Goal: Task Accomplishment & Management: Manage account settings

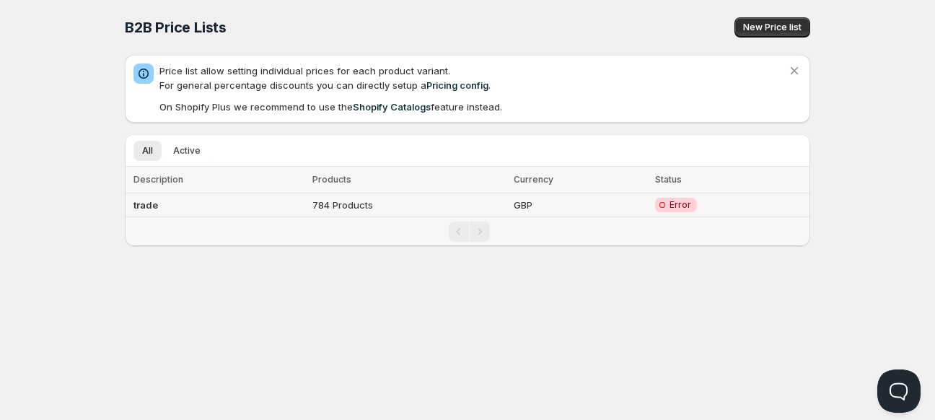
click at [487, 210] on td "784 Products" at bounding box center [409, 205] width 202 height 24
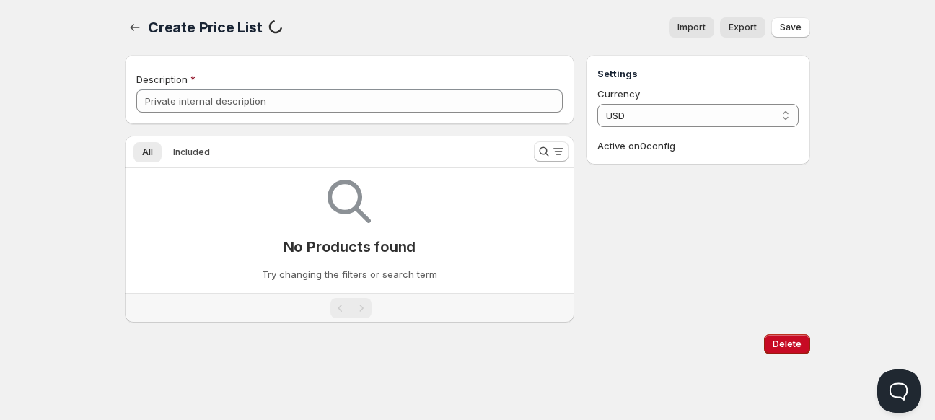
type input "trade"
select select "GBP"
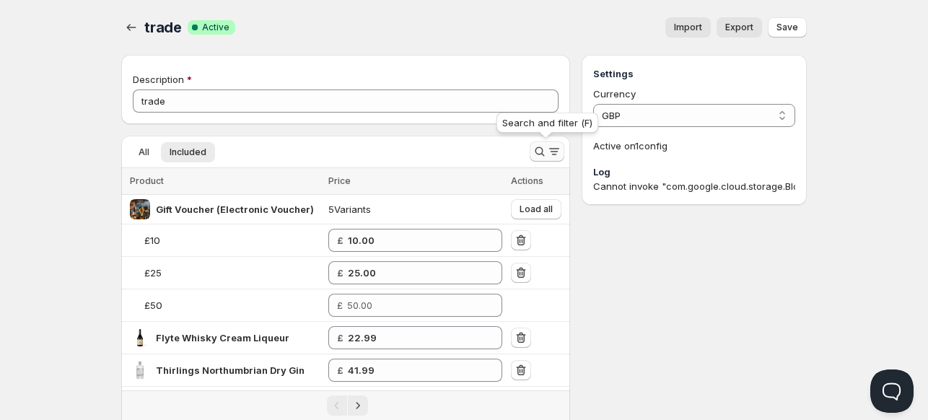
click at [532, 147] on icon "Search and filter results" at bounding box center [539, 151] width 14 height 14
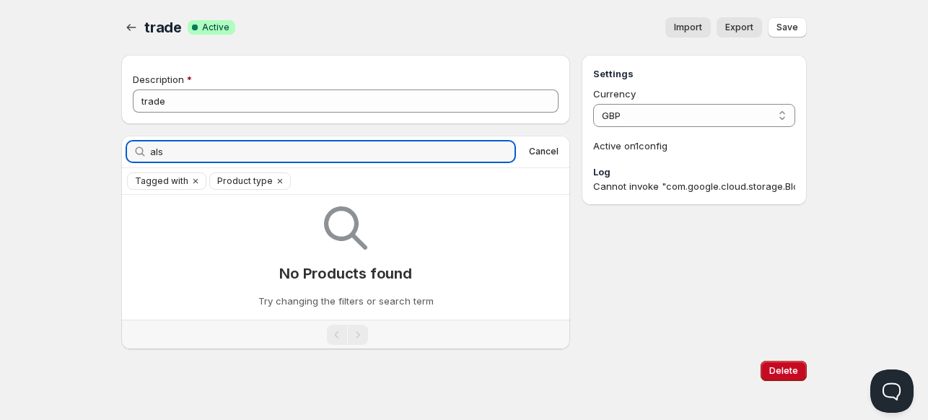
type input "als"
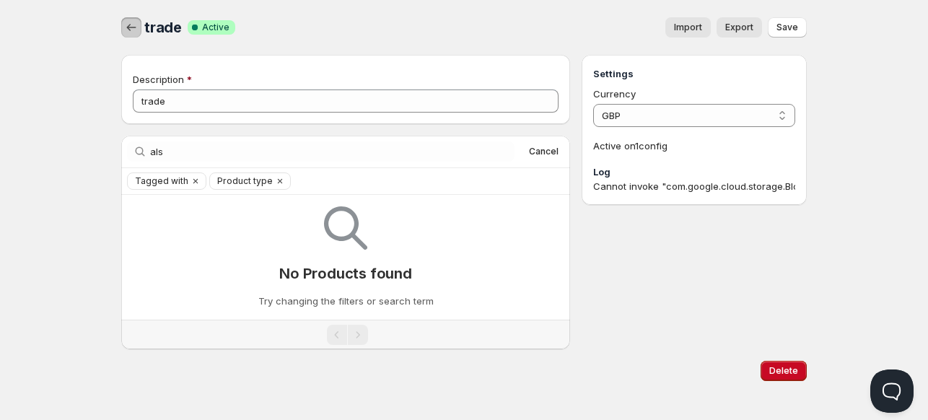
click at [132, 28] on icon "button" at bounding box center [131, 27] width 14 height 14
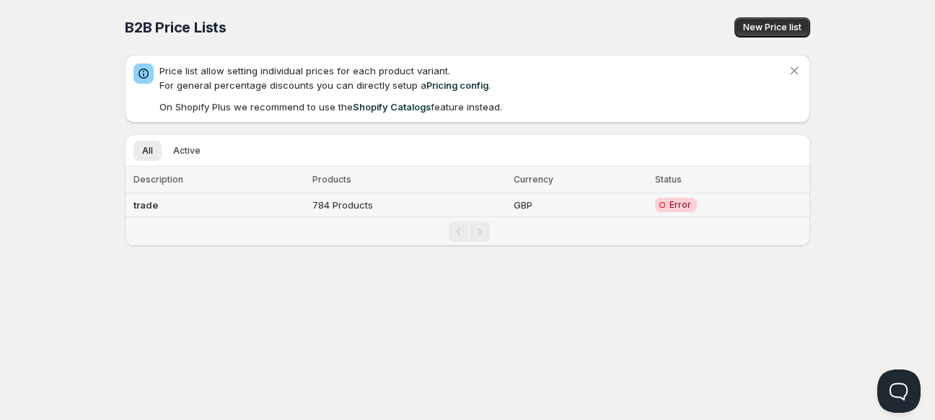
click at [532, 201] on td "GBP" at bounding box center [579, 205] width 141 height 24
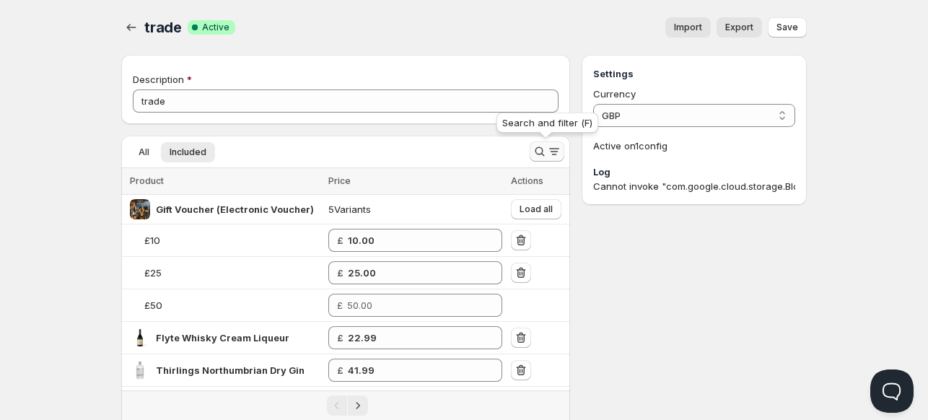
click at [540, 150] on icon "Search and filter results" at bounding box center [539, 151] width 14 height 14
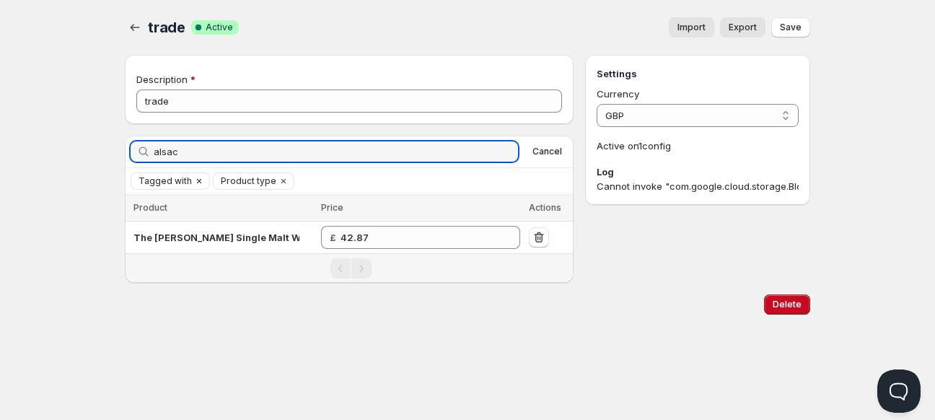
type input "alsac"
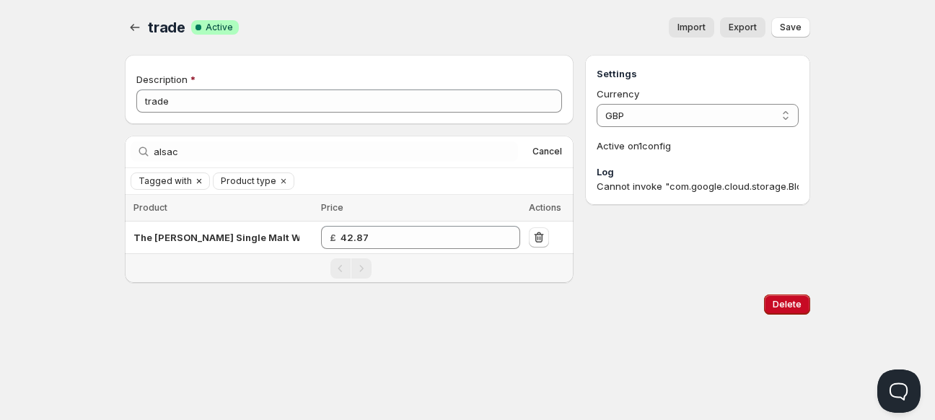
click at [176, 184] on span "Tagged with" at bounding box center [165, 181] width 53 height 12
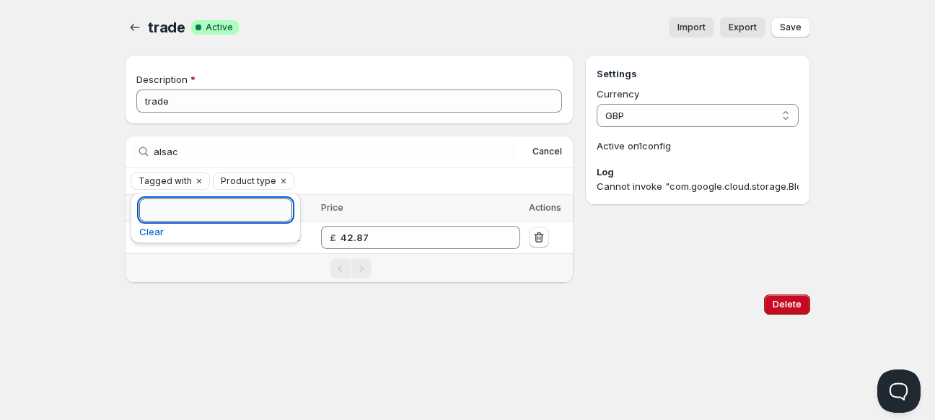
click at [184, 206] on input "Tagged with" at bounding box center [215, 209] width 153 height 23
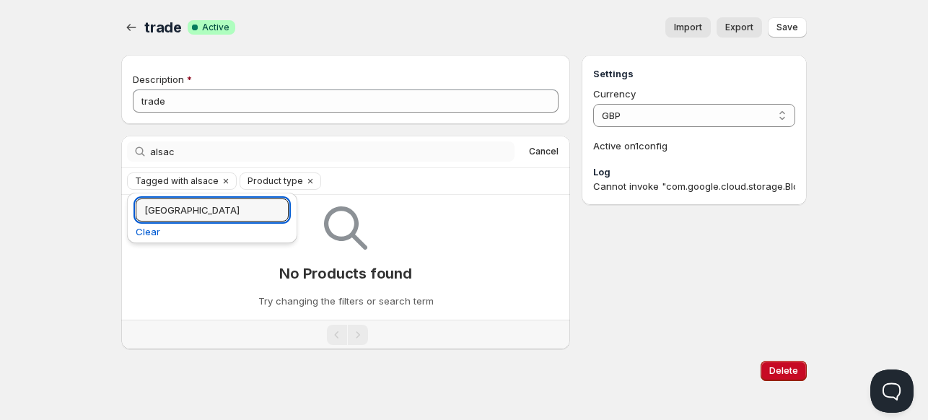
type input "[GEOGRAPHIC_DATA]"
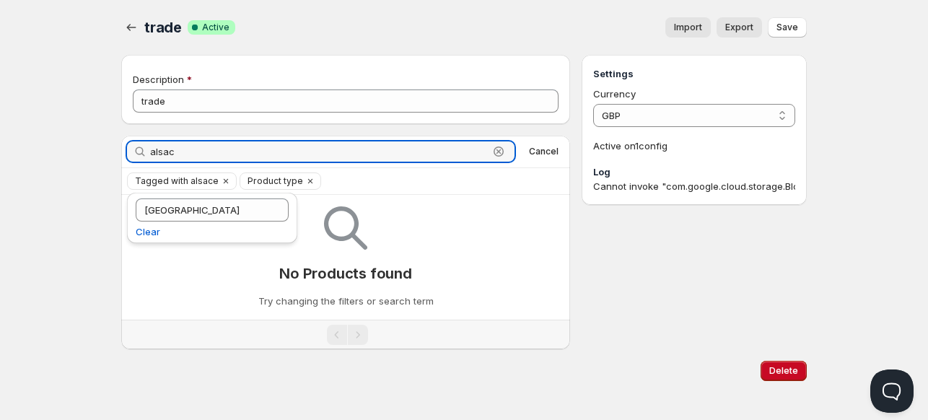
drag, startPoint x: 170, startPoint y: 149, endPoint x: 148, endPoint y: 149, distance: 22.4
click at [148, 149] on div "alsac Clear" at bounding box center [320, 151] width 387 height 20
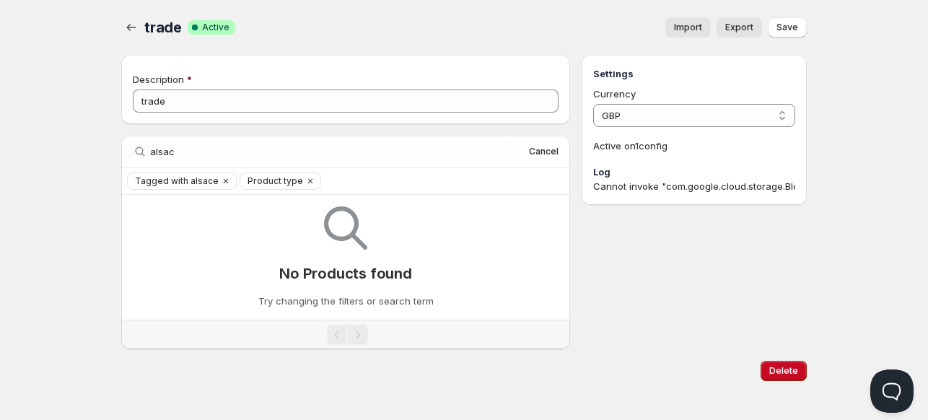
click at [148, 149] on div "alsac Clear" at bounding box center [320, 151] width 387 height 20
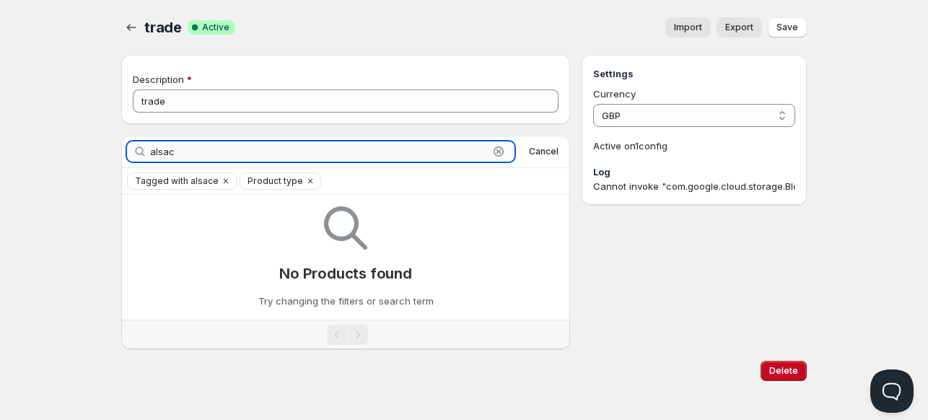
click at [167, 149] on input "alsac" at bounding box center [319, 151] width 338 height 20
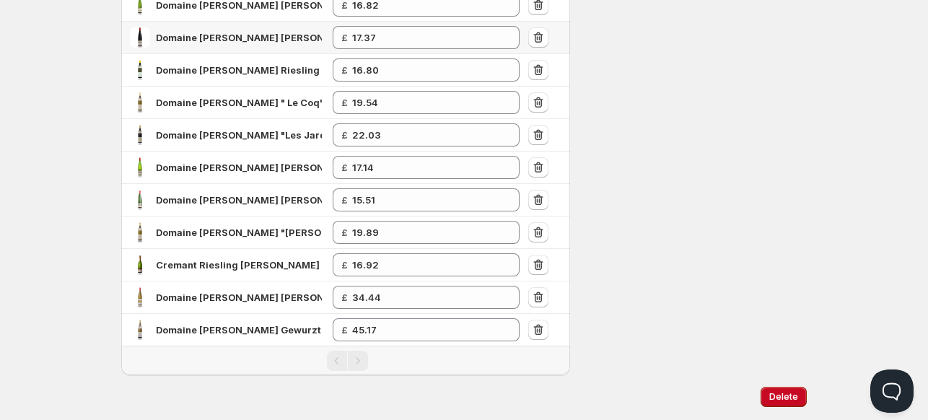
scroll to position [192, 0]
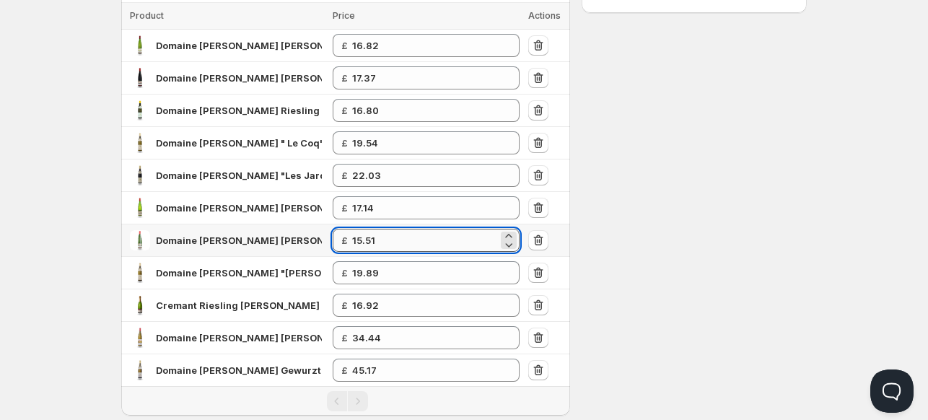
click at [406, 247] on input "15.51" at bounding box center [425, 240] width 146 height 23
type input "15.5"
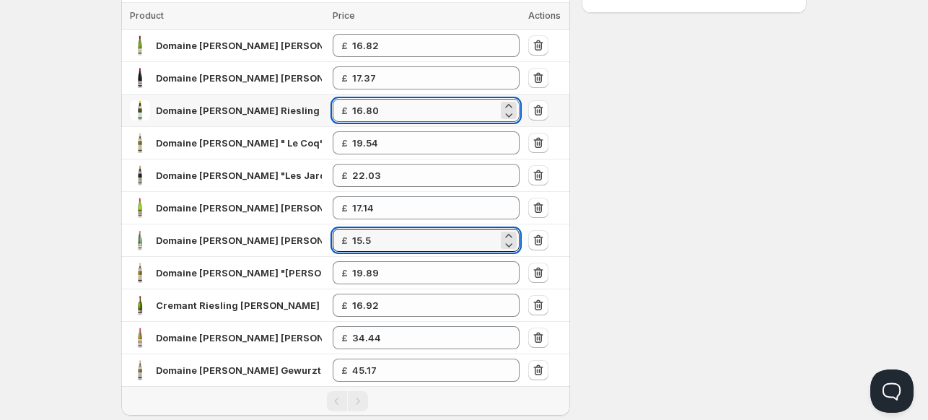
click at [389, 115] on input "16.80" at bounding box center [425, 110] width 146 height 23
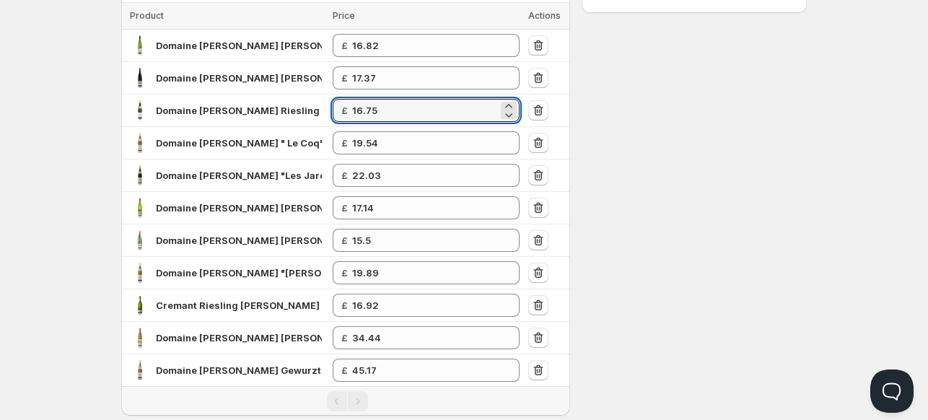
type input "16.75"
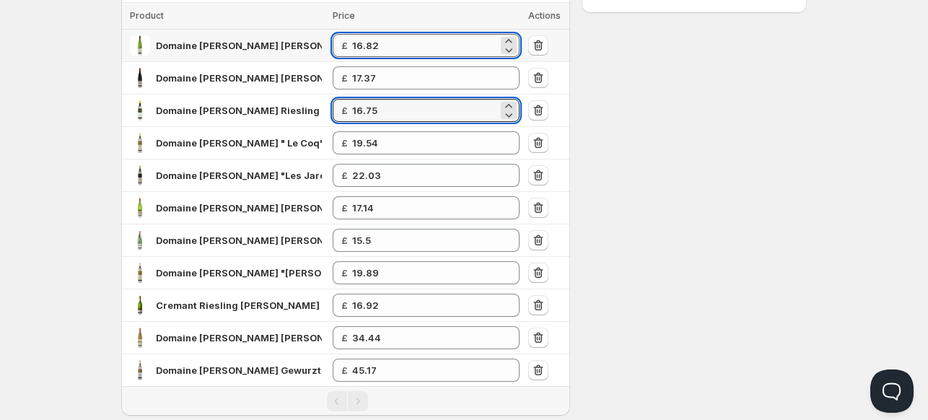
click at [392, 43] on input "16.82" at bounding box center [425, 45] width 146 height 23
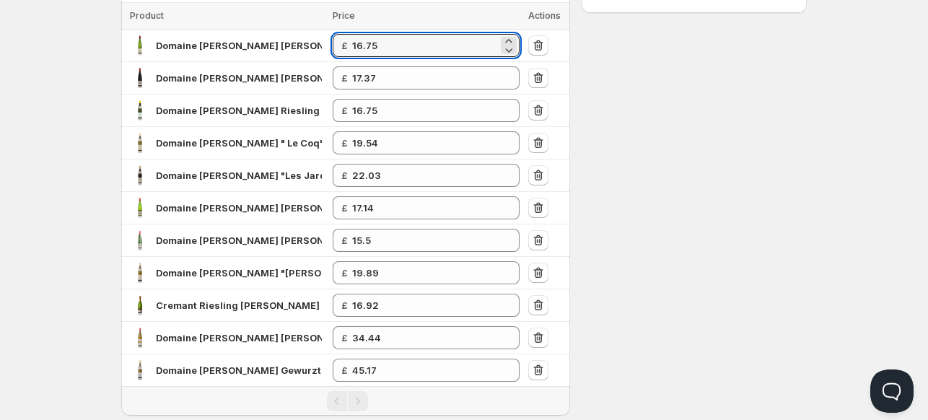
type input "16.75"
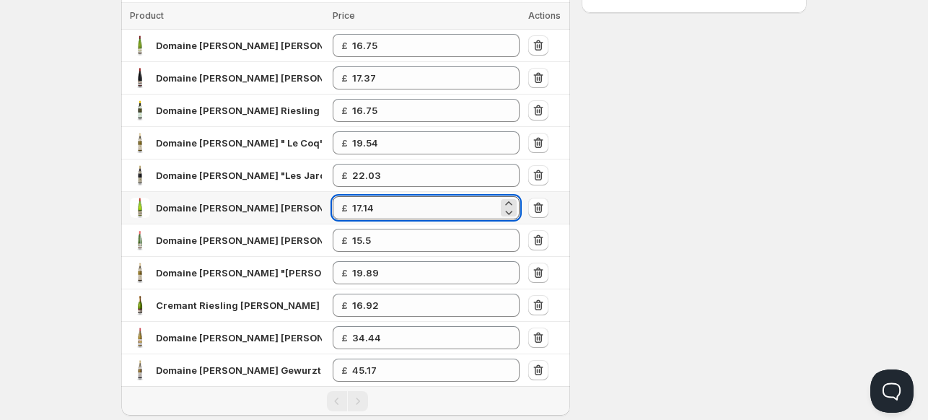
click at [400, 206] on input "17.14" at bounding box center [425, 207] width 146 height 23
type input "17.28"
click at [278, 172] on span "Domaine [PERSON_NAME] "Les Jardins" Pinot Noir 'Biodynamic'" at bounding box center [307, 176] width 302 height 12
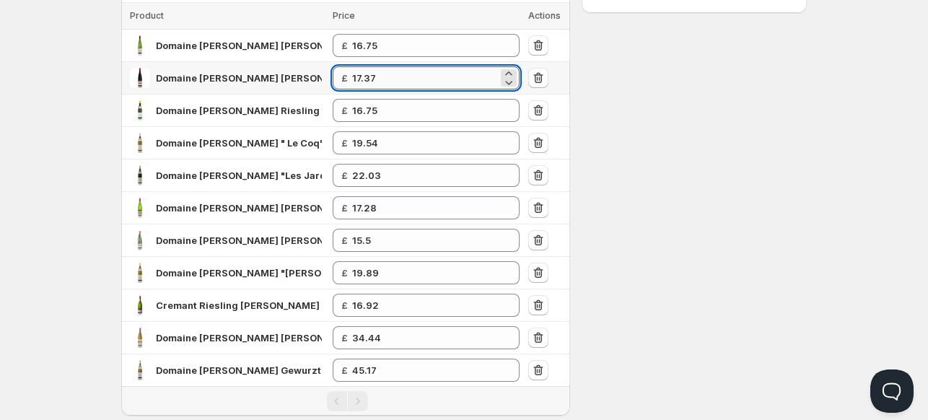
click at [425, 77] on input "17.37" at bounding box center [425, 77] width 146 height 23
type input "17.35"
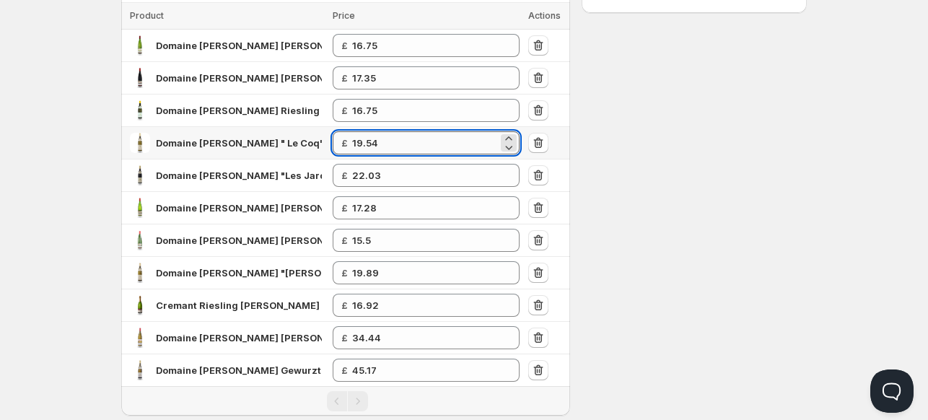
click at [394, 141] on input "19.54" at bounding box center [425, 142] width 146 height 23
type input "19.53"
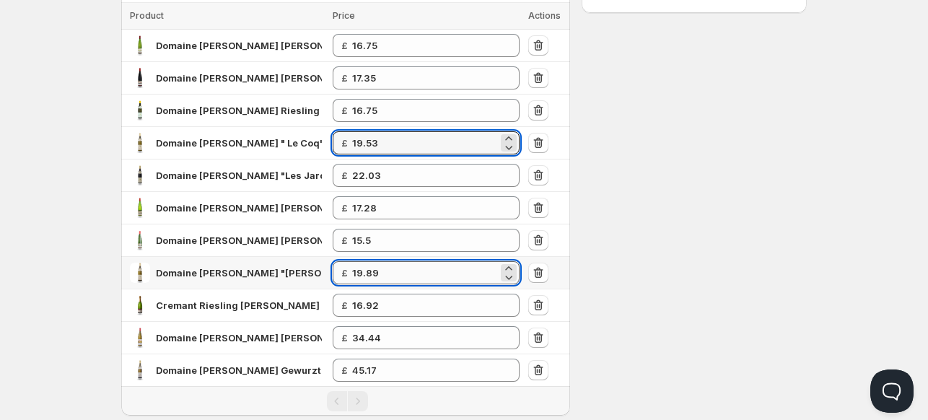
click at [430, 272] on input "19.89" at bounding box center [425, 272] width 146 height 23
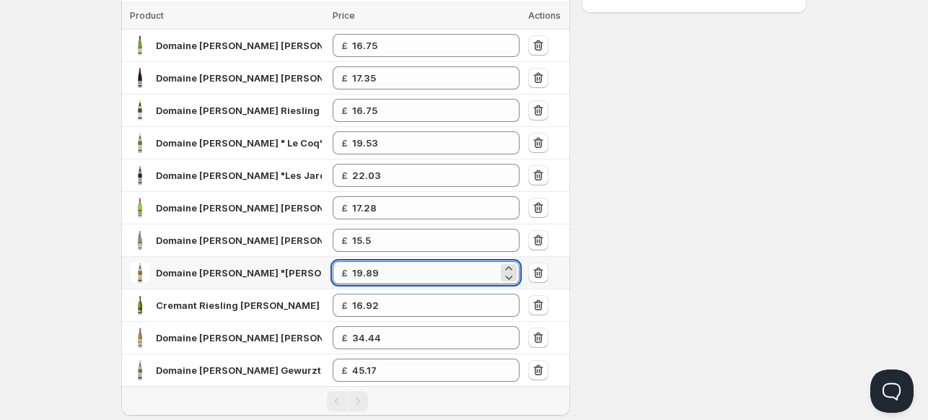
click at [430, 272] on input "19.89" at bounding box center [425, 272] width 146 height 23
type input "20.06"
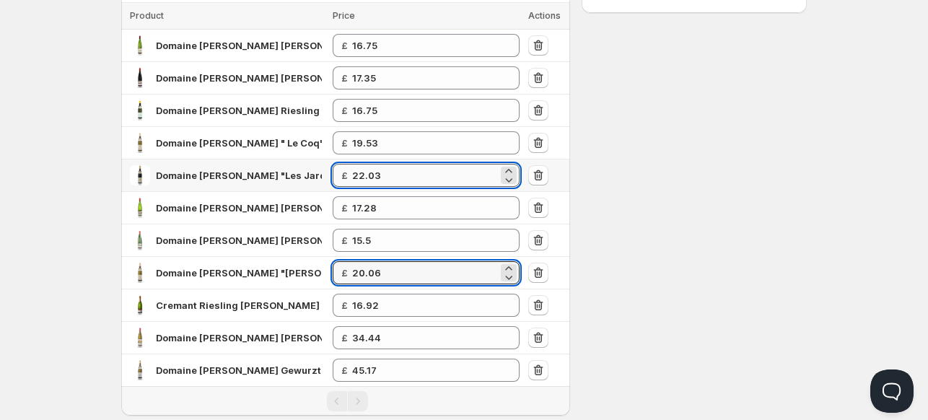
click at [398, 172] on input "22.03" at bounding box center [425, 175] width 146 height 23
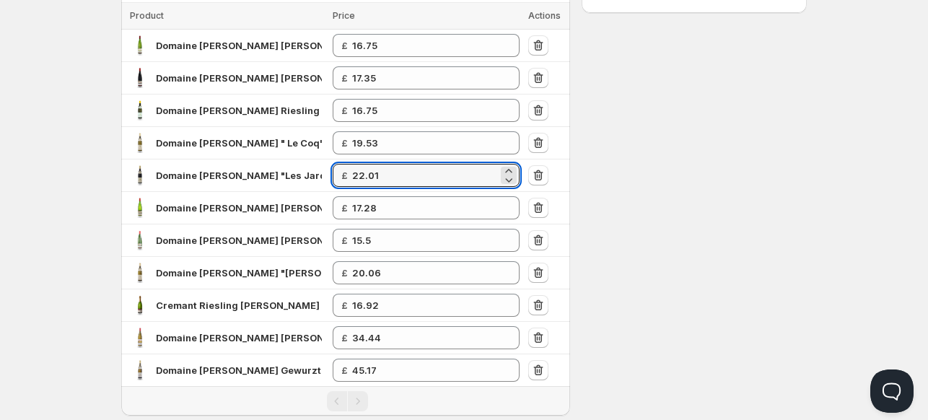
type input "22.01"
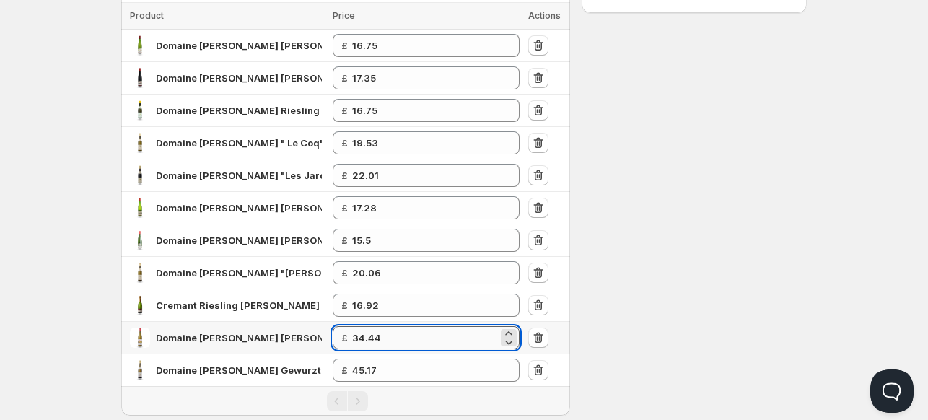
click at [402, 332] on input "34.44" at bounding box center [425, 337] width 146 height 23
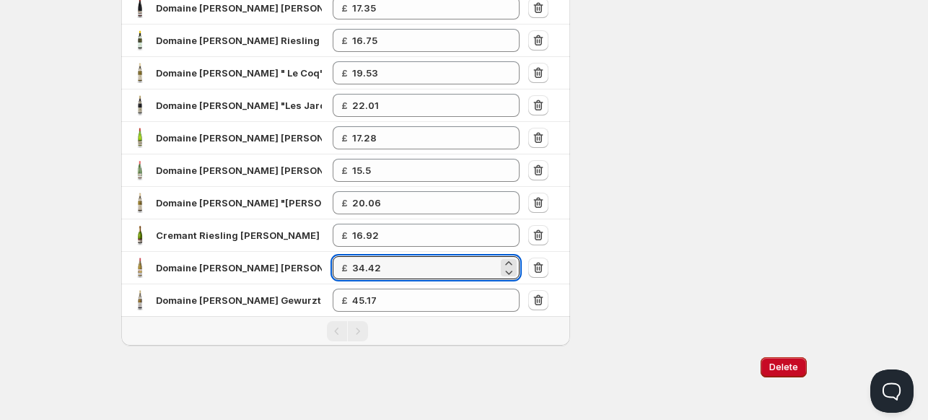
scroll to position [264, 0]
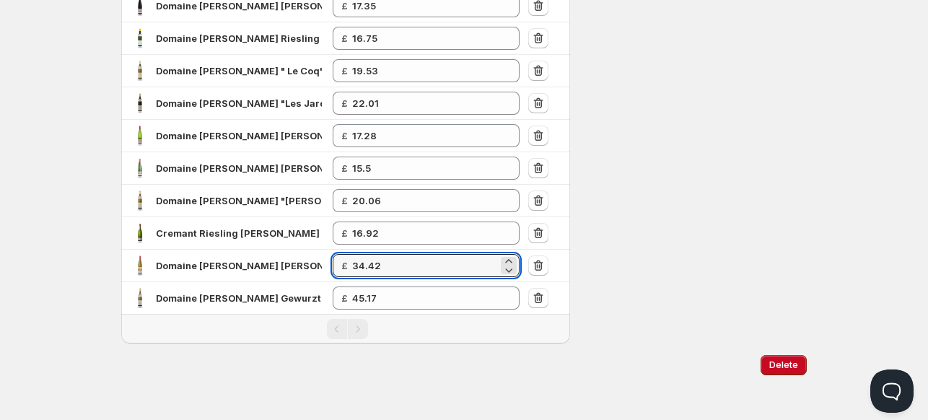
type input "34.42"
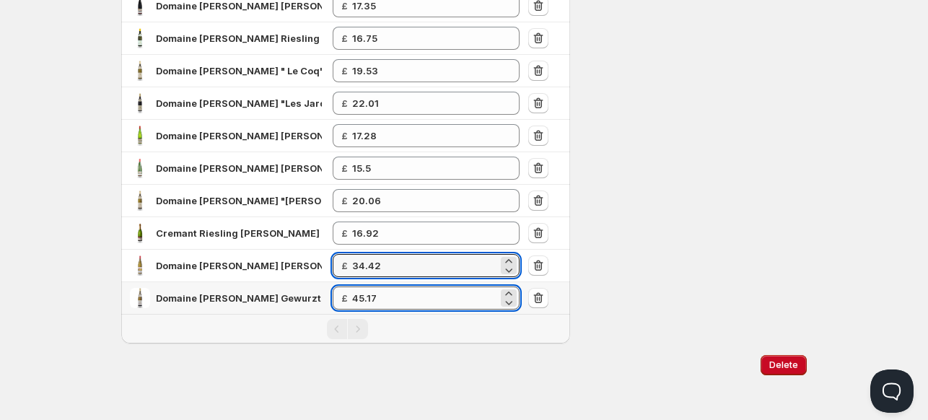
click at [416, 297] on input "45.17" at bounding box center [425, 297] width 146 height 23
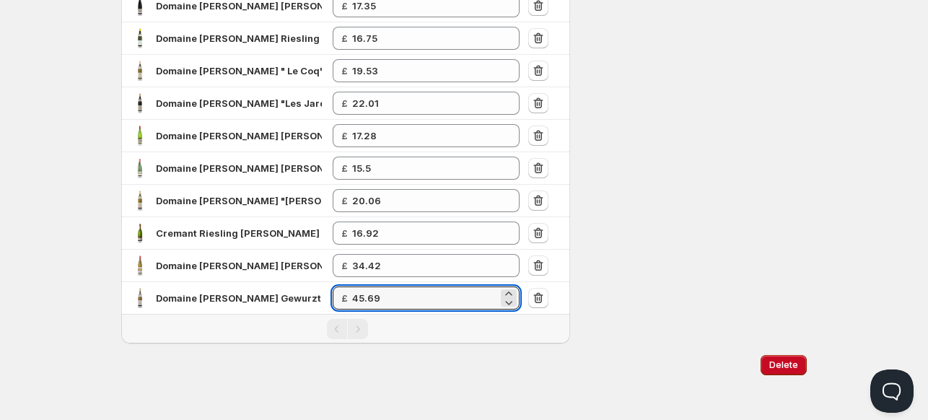
type input "45.69"
click at [793, 171] on div "Settings Currency GBP GBP Active on 1 config Log Cannot invoke "com.google.clou…" at bounding box center [693, 67] width 225 height 553
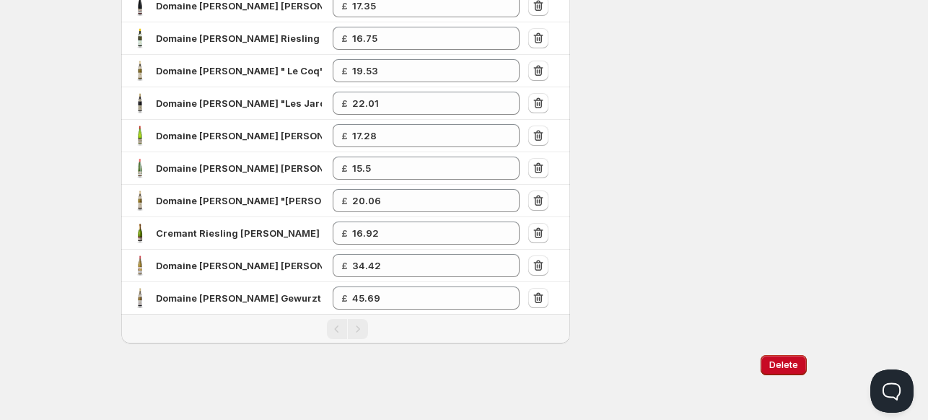
scroll to position [0, 0]
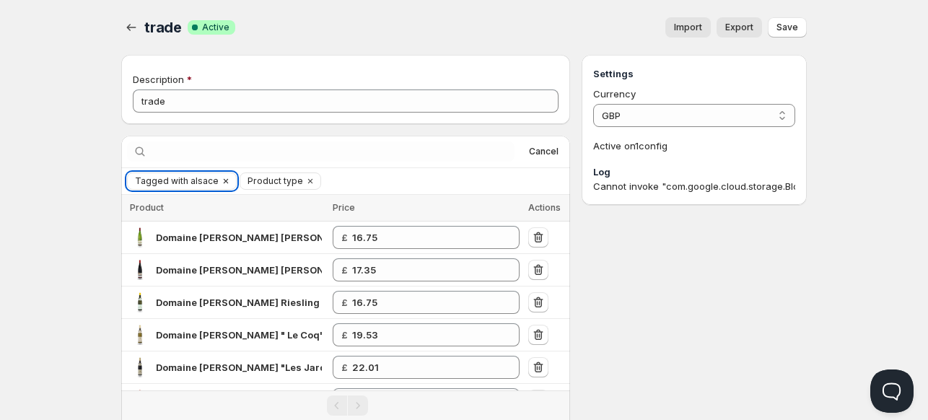
click at [201, 181] on span "Tagged with alsace" at bounding box center [177, 181] width 84 height 12
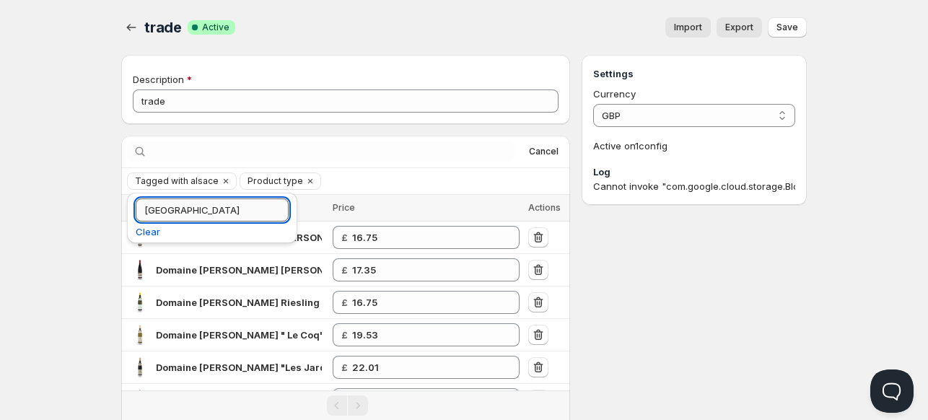
click at [159, 210] on input "[GEOGRAPHIC_DATA]" at bounding box center [212, 209] width 153 height 23
paste input "[GEOGRAPHIC_DATA]"
type input "[GEOGRAPHIC_DATA]"
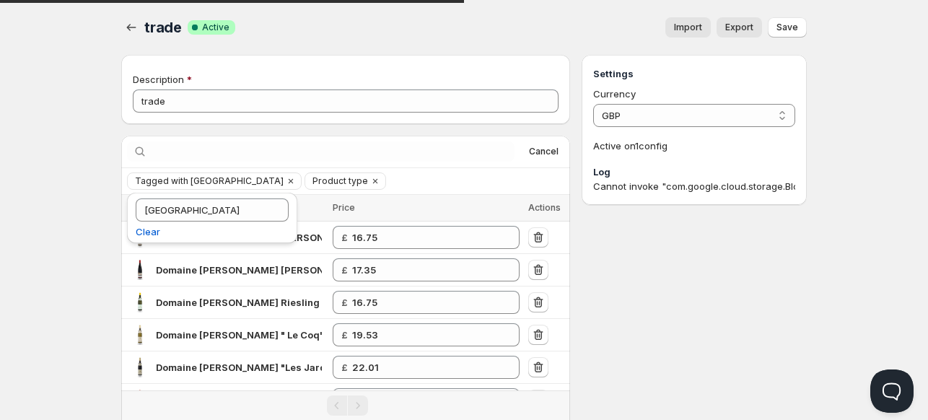
click at [657, 330] on div "Settings Currency GBP GBP Active on 1 config Log Cannot invoke "com.google.clou…" at bounding box center [693, 331] width 225 height 553
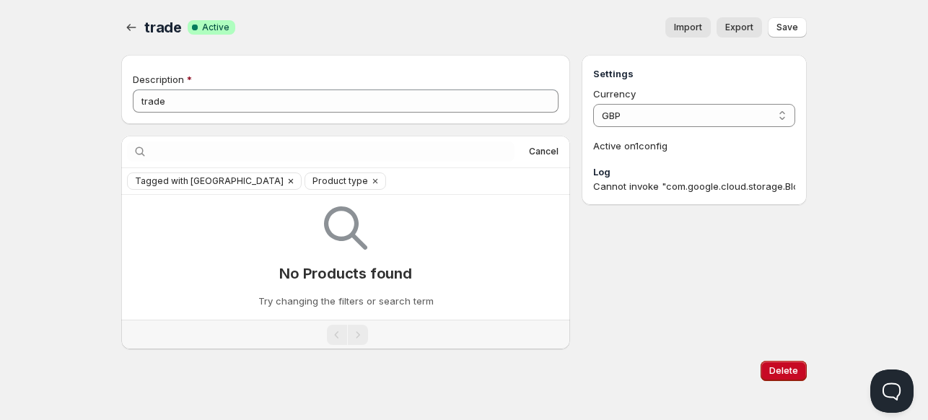
click at [193, 181] on span "Tagged with [GEOGRAPHIC_DATA]" at bounding box center [209, 181] width 149 height 12
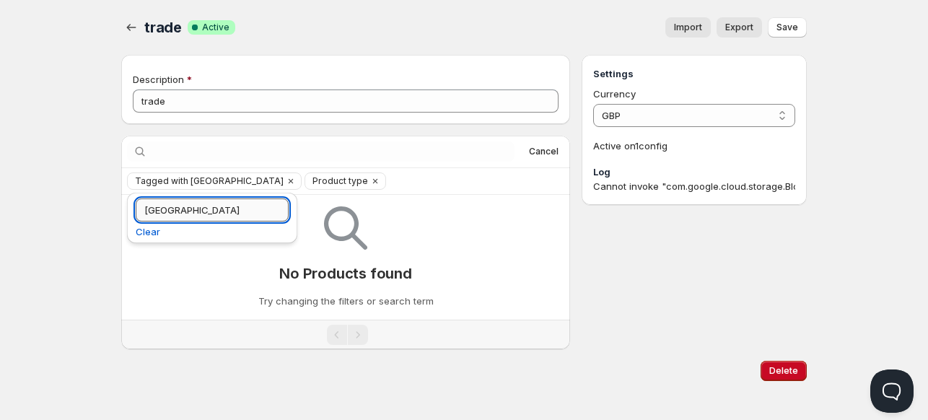
click at [196, 210] on input "[GEOGRAPHIC_DATA]" at bounding box center [212, 209] width 153 height 23
click at [196, 211] on input "[GEOGRAPHIC_DATA]" at bounding box center [212, 209] width 153 height 23
click at [610, 281] on div "Settings Currency GBP GBP Active on 1 config Log Cannot invoke "com.google.clou…" at bounding box center [693, 202] width 225 height 294
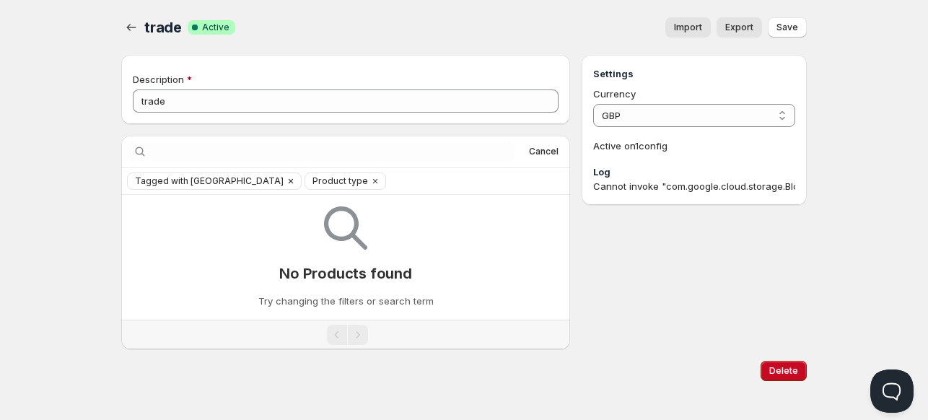
click at [285, 182] on icon "Clear" at bounding box center [291, 181] width 12 height 12
click at [544, 155] on span "Cancel" at bounding box center [544, 152] width 30 height 12
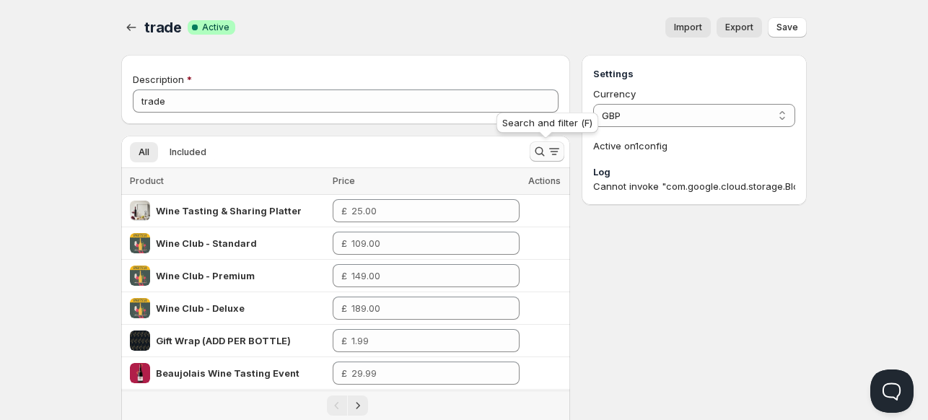
click at [531, 149] on button "Search and filter results" at bounding box center [547, 151] width 35 height 20
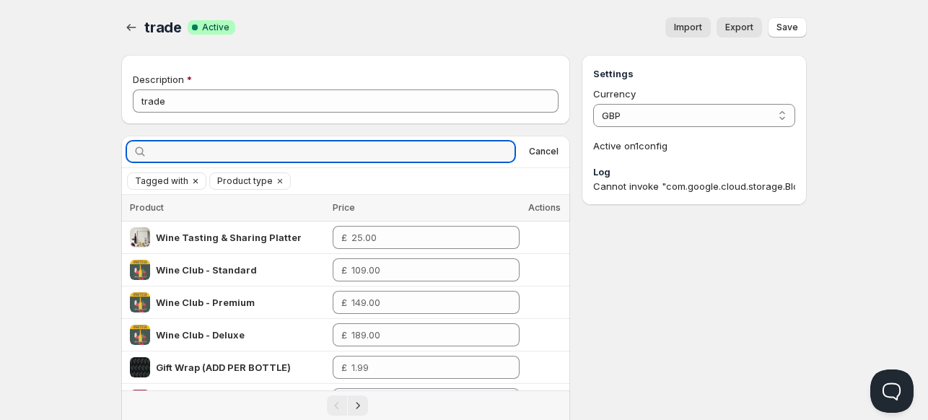
click at [162, 180] on span "Tagged with" at bounding box center [161, 181] width 53 height 12
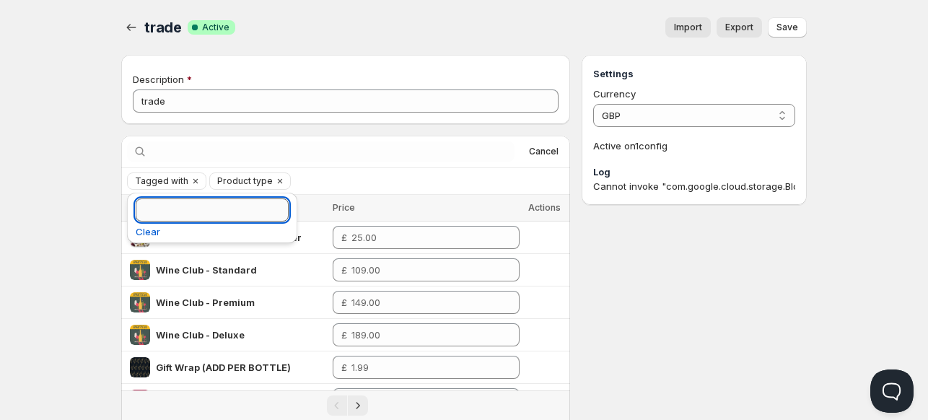
paste input "[GEOGRAPHIC_DATA]"
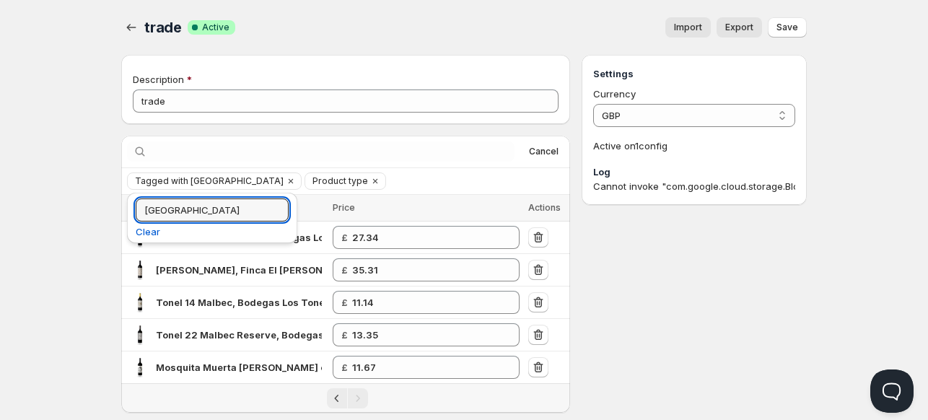
type input "[GEOGRAPHIC_DATA]"
click at [649, 287] on div "Settings Currency GBP GBP Active on 1 config Log Cannot invoke "com.google.clou…" at bounding box center [693, 234] width 225 height 358
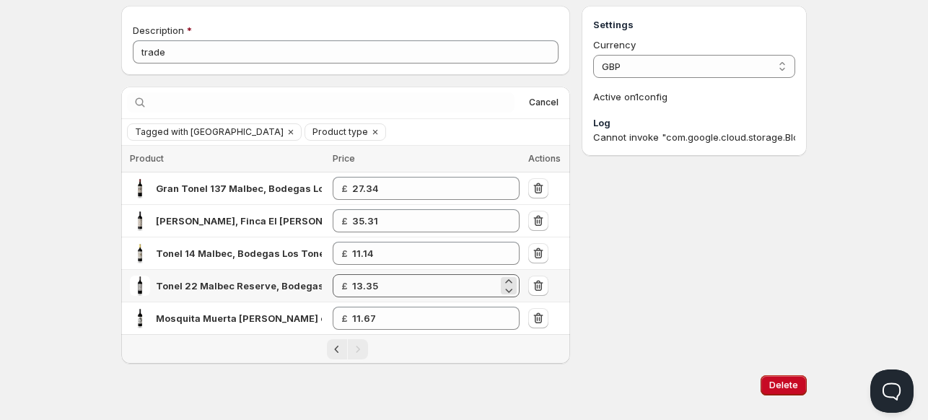
scroll to position [70, 0]
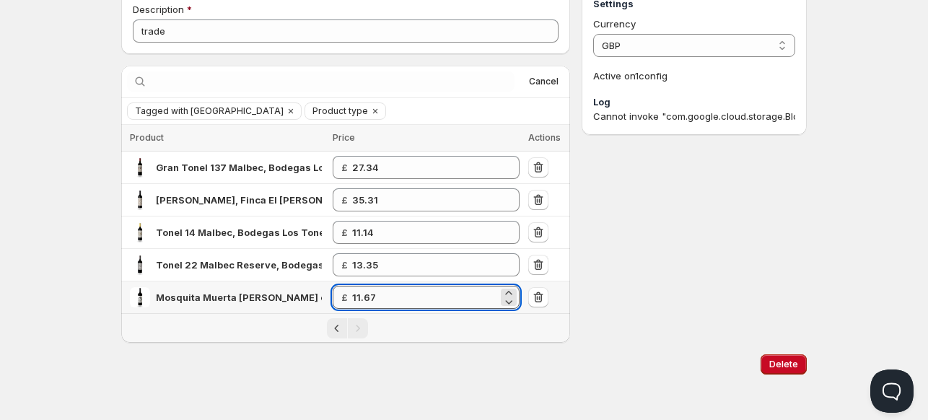
click at [412, 299] on input "11.67" at bounding box center [425, 297] width 146 height 23
type input "11.66"
click at [654, 294] on div "Settings Currency GBP GBP Active on 1 config Log Cannot invoke "com.google.clou…" at bounding box center [693, 164] width 225 height 358
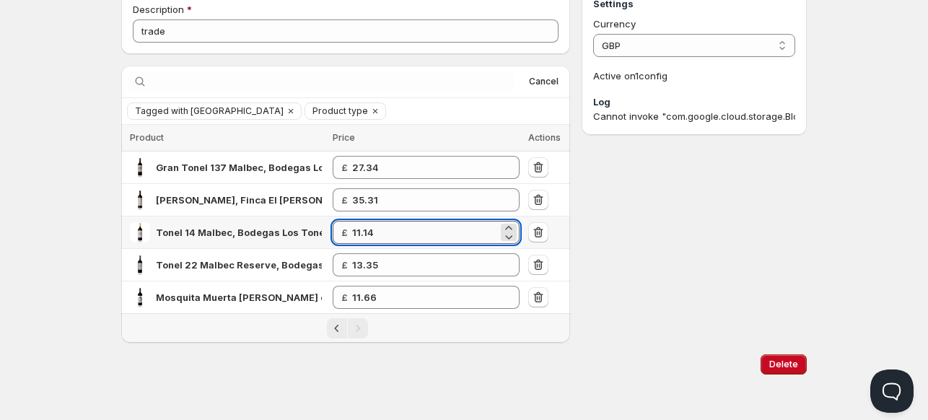
click at [401, 232] on input "11.14" at bounding box center [425, 232] width 146 height 23
type input "11.71"
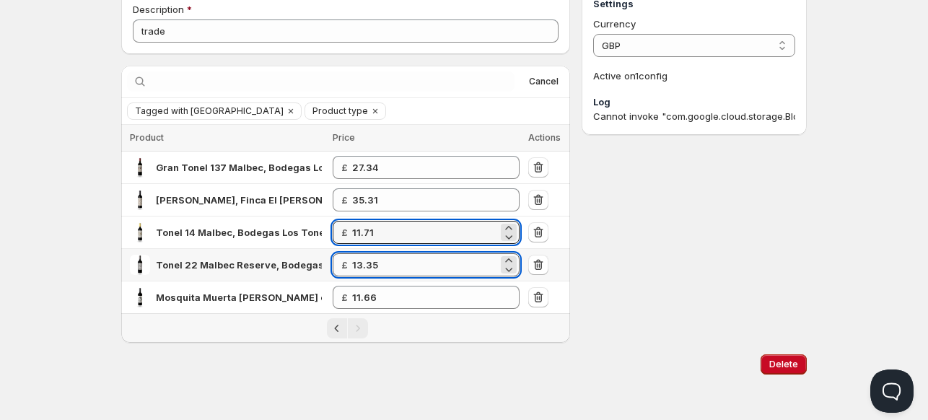
click at [409, 270] on input "13.35" at bounding box center [425, 264] width 146 height 23
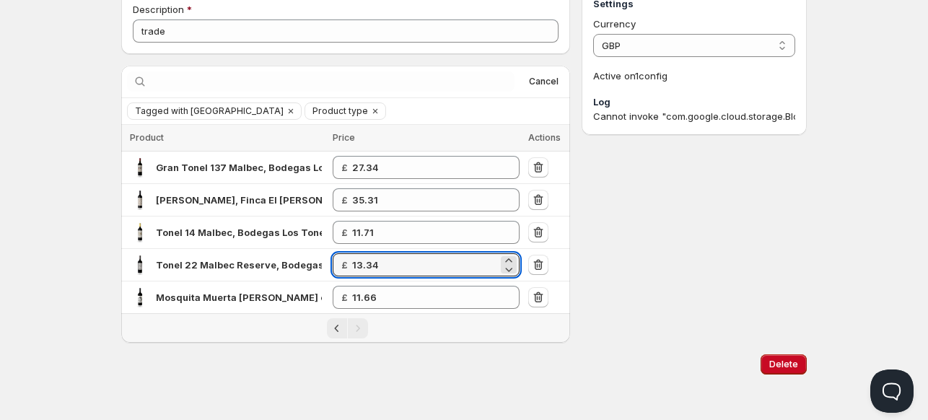
type input "13.34"
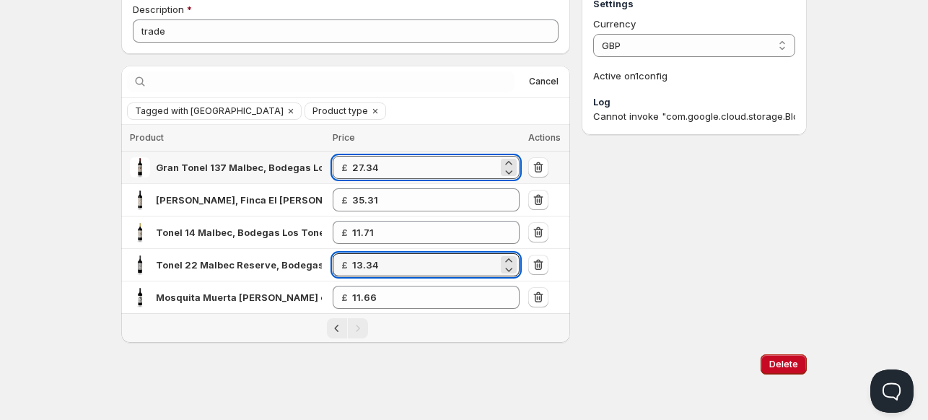
click at [400, 166] on input "27.34" at bounding box center [425, 167] width 146 height 23
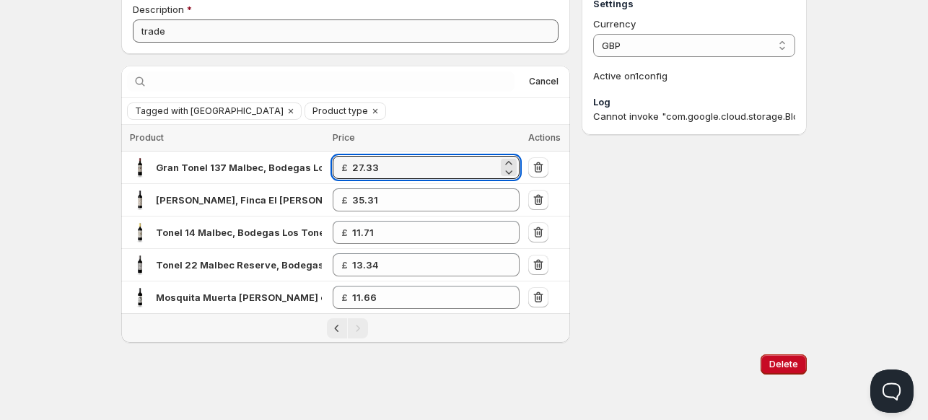
type input "27.33"
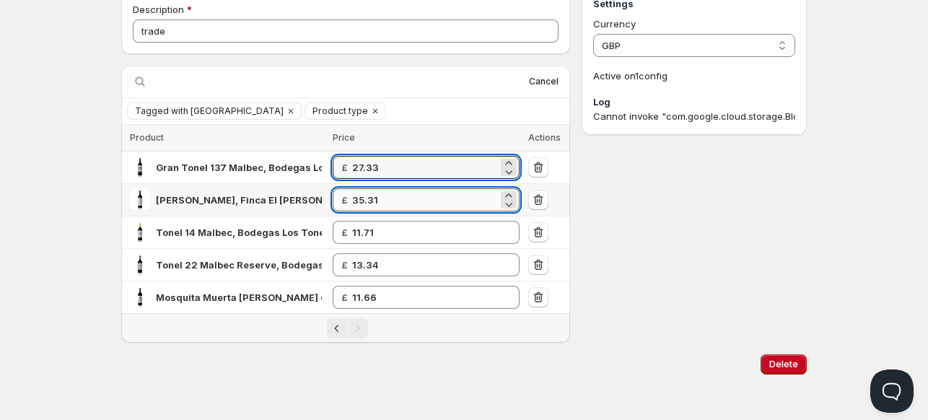
click at [397, 203] on input "35.31" at bounding box center [425, 199] width 146 height 23
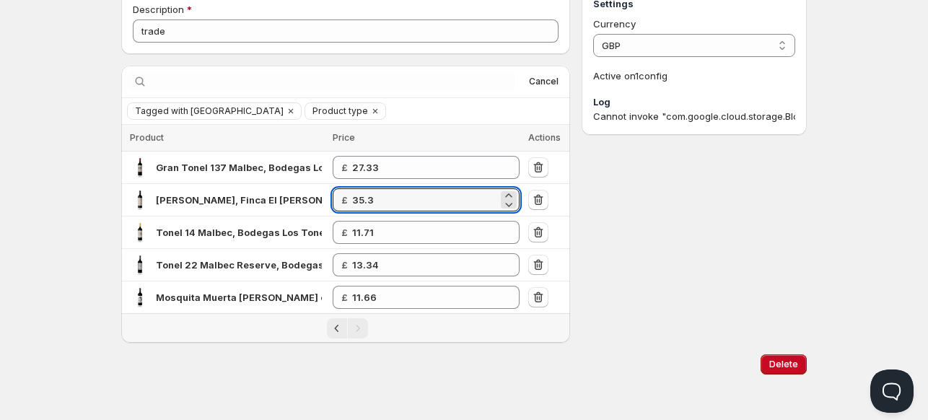
type input "35.3"
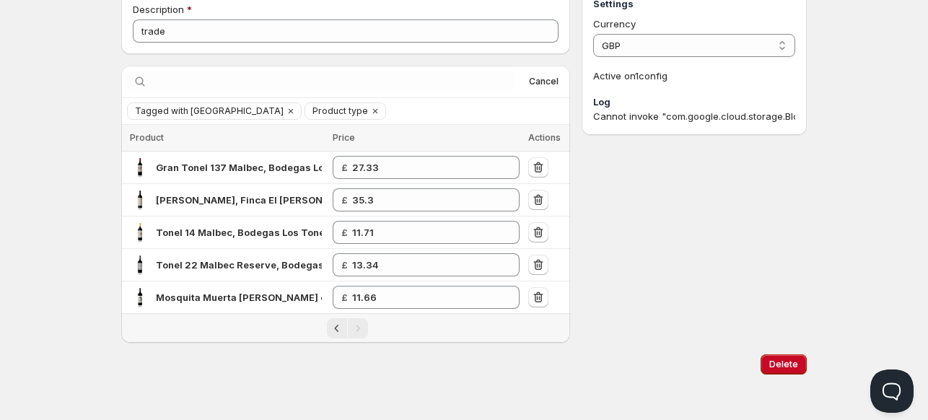
click at [684, 226] on div "Settings Currency GBP GBP Active on 1 config Log Cannot invoke "com.google.clou…" at bounding box center [693, 164] width 225 height 358
click at [385, 44] on div "Description trade" at bounding box center [345, 19] width 449 height 69
click at [681, 220] on div "Settings Currency GBP GBP Active on 1 config Log Cannot invoke "com.google.clou…" at bounding box center [693, 164] width 225 height 358
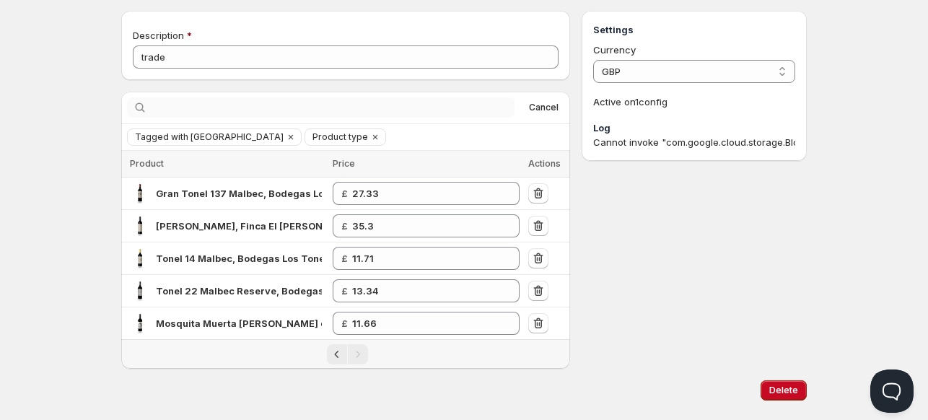
scroll to position [0, 0]
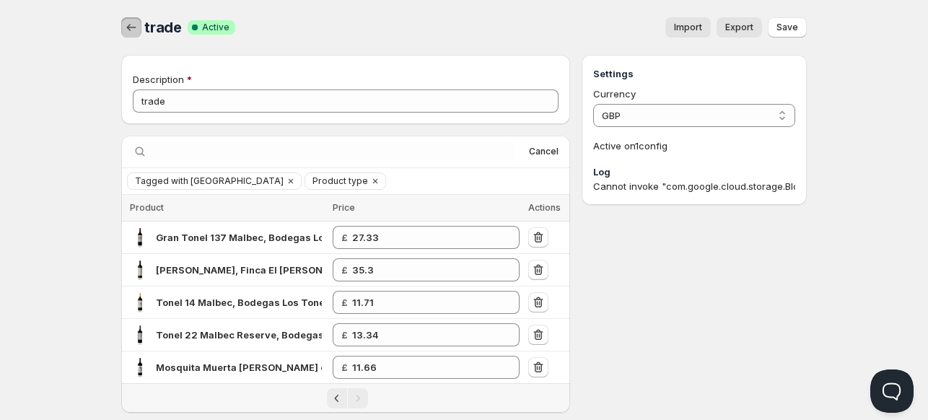
click at [136, 28] on icon "button" at bounding box center [131, 27] width 14 height 14
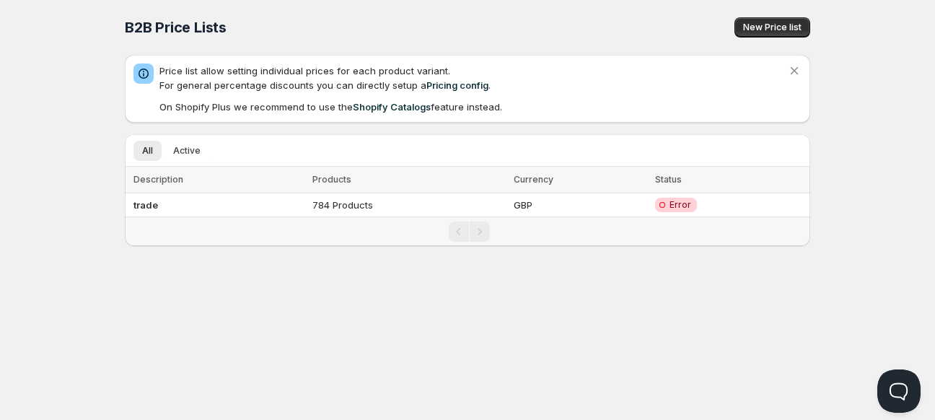
click at [369, 198] on td "784 Products" at bounding box center [409, 205] width 202 height 24
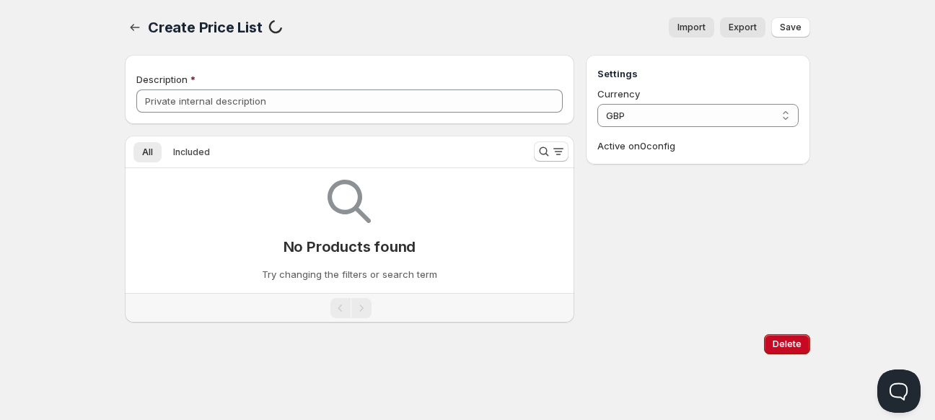
type input "trade"
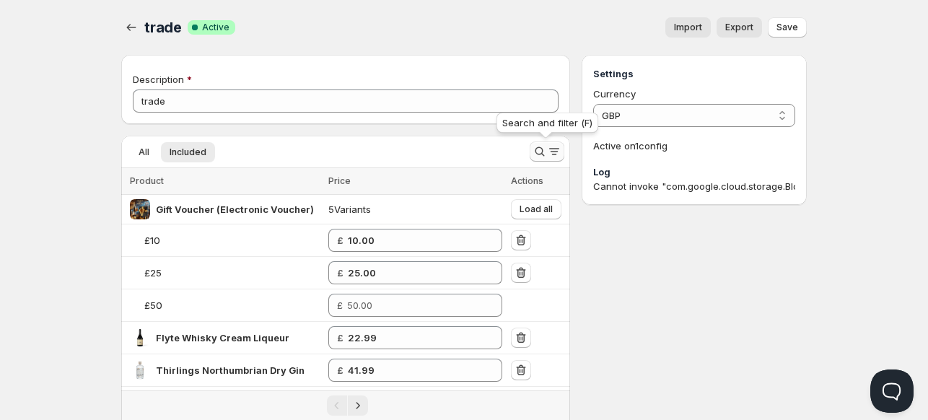
click at [540, 157] on icon "Search and filter results" at bounding box center [539, 151] width 14 height 14
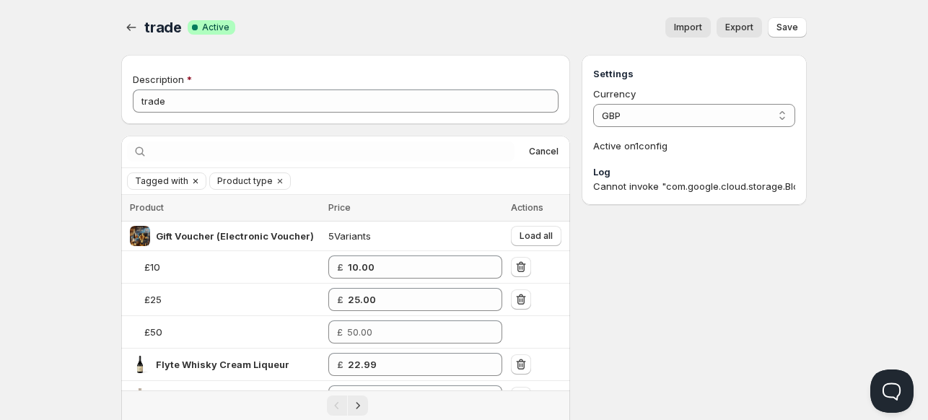
click at [174, 178] on span "Tagged with" at bounding box center [161, 181] width 53 height 12
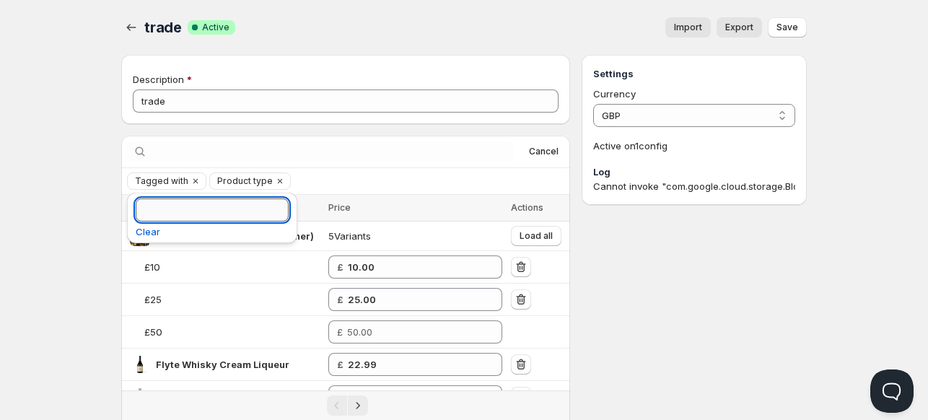
click at [182, 204] on input "Tagged with" at bounding box center [212, 209] width 153 height 23
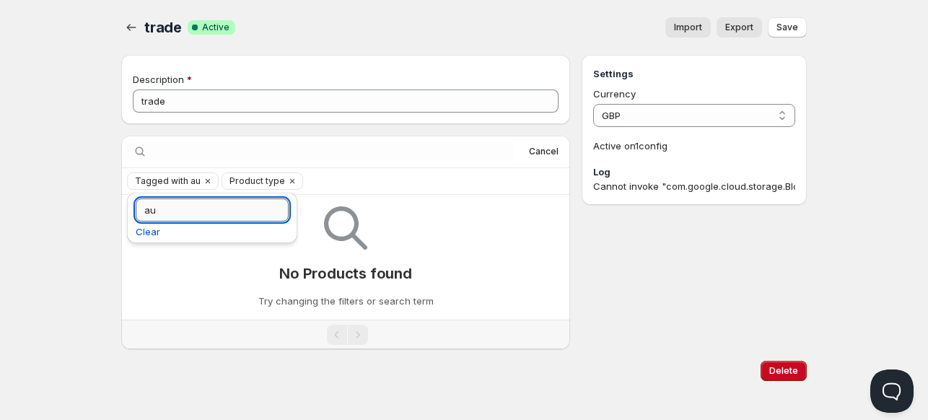
click at [182, 208] on input "au" at bounding box center [212, 209] width 153 height 23
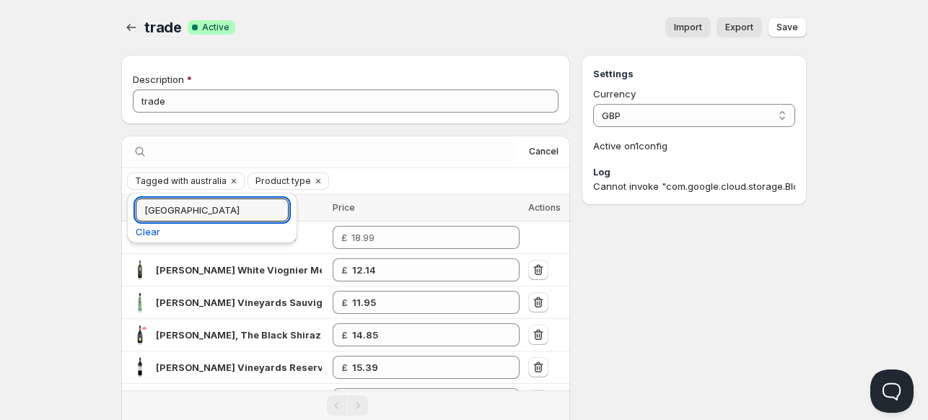
type input "[GEOGRAPHIC_DATA]"
click at [664, 305] on div "Settings Currency GBP GBP Active on 1 config Log Cannot invoke "com.google.clou…" at bounding box center [693, 364] width 225 height 618
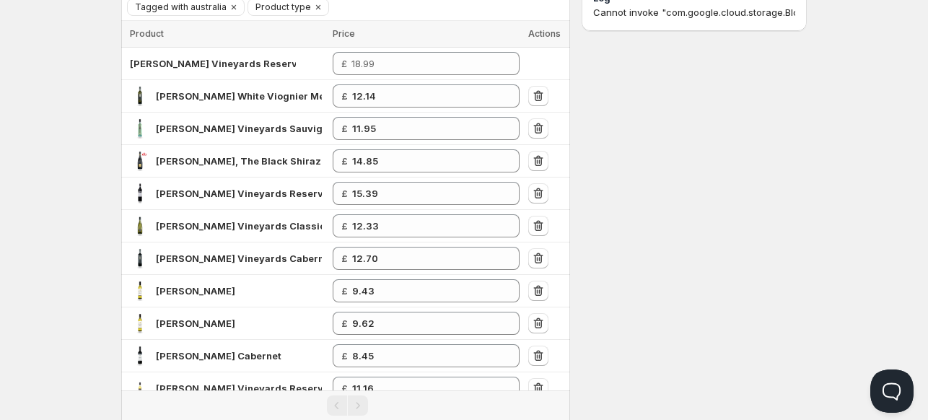
scroll to position [144, 0]
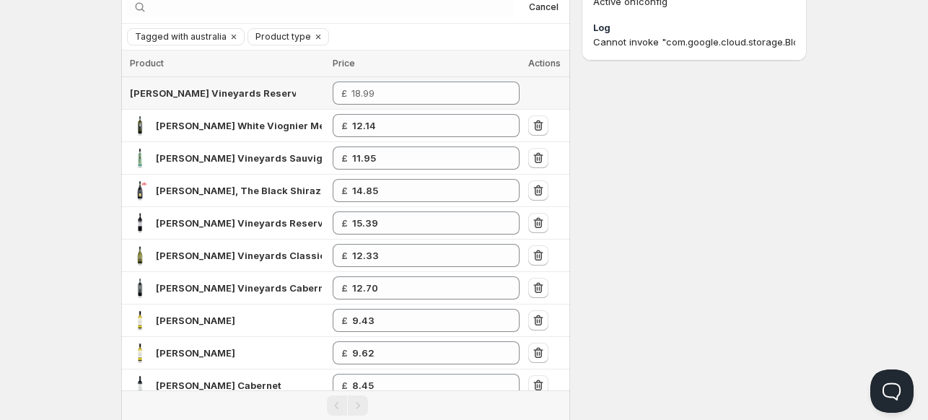
click at [154, 90] on span "[PERSON_NAME] Vineyards Reserve Barossa Shiraz" at bounding box center [254, 93] width 248 height 12
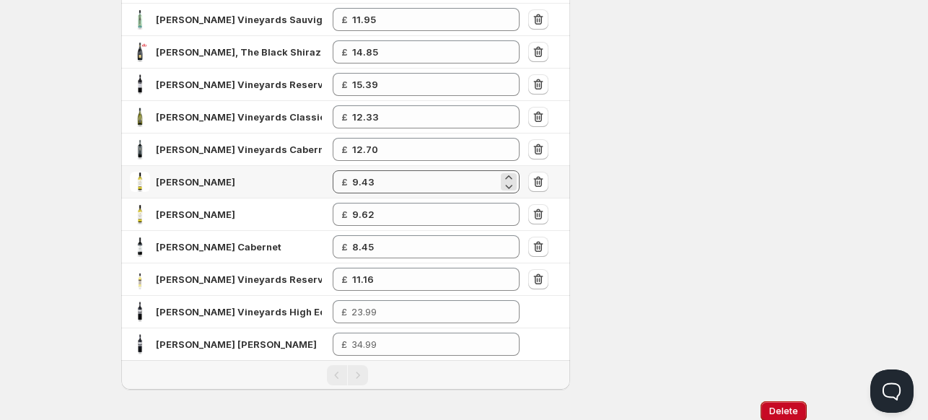
scroll to position [289, 0]
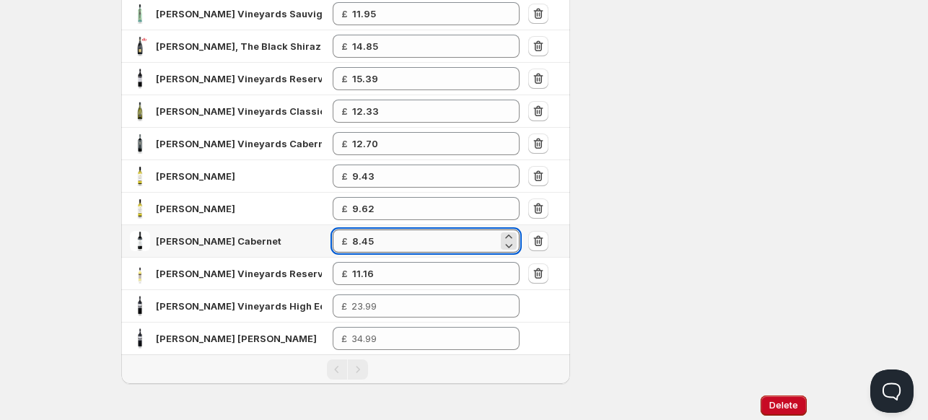
click at [388, 239] on input "8.45" at bounding box center [425, 240] width 146 height 23
type input "8.43"
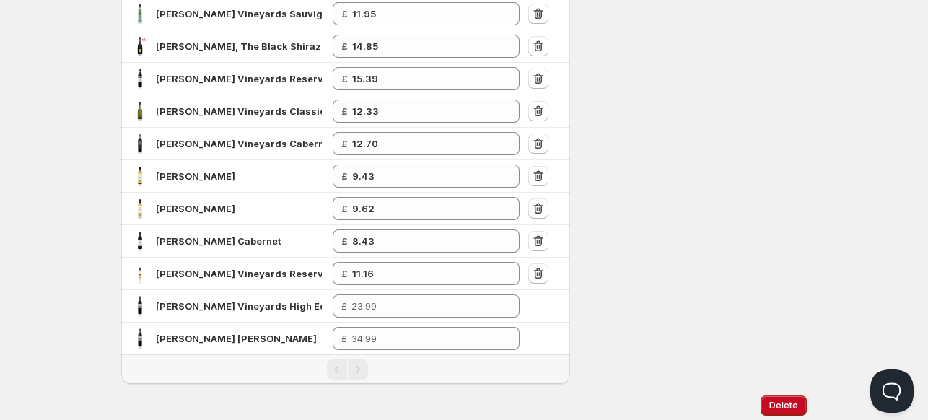
click at [714, 224] on div "Settings Currency GBP GBP Active on 1 config Log Cannot invoke "com.google.clou…" at bounding box center [693, 75] width 225 height 618
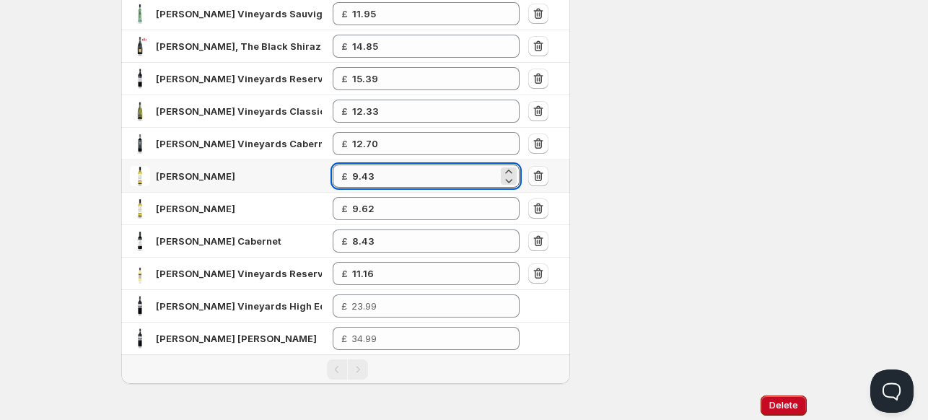
click at [387, 184] on input "9.43" at bounding box center [425, 175] width 146 height 23
type input "9.1"
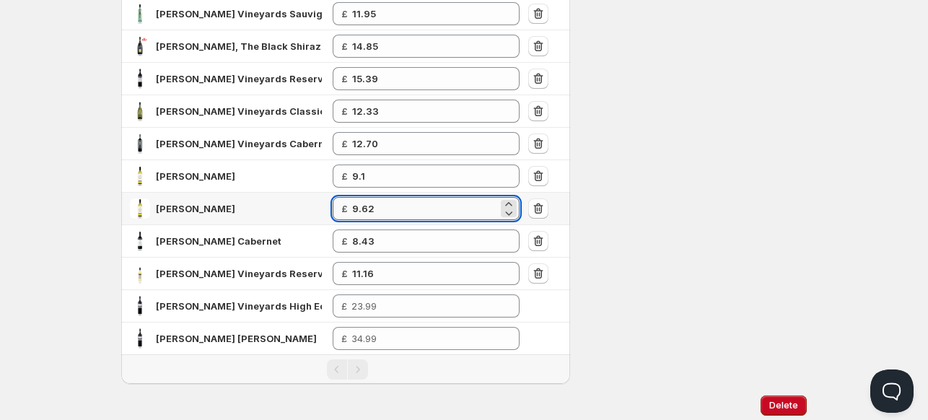
drag, startPoint x: 386, startPoint y: 206, endPoint x: 405, endPoint y: 207, distance: 19.5
click at [387, 206] on input "9.62" at bounding box center [425, 208] width 146 height 23
type input "9.6"
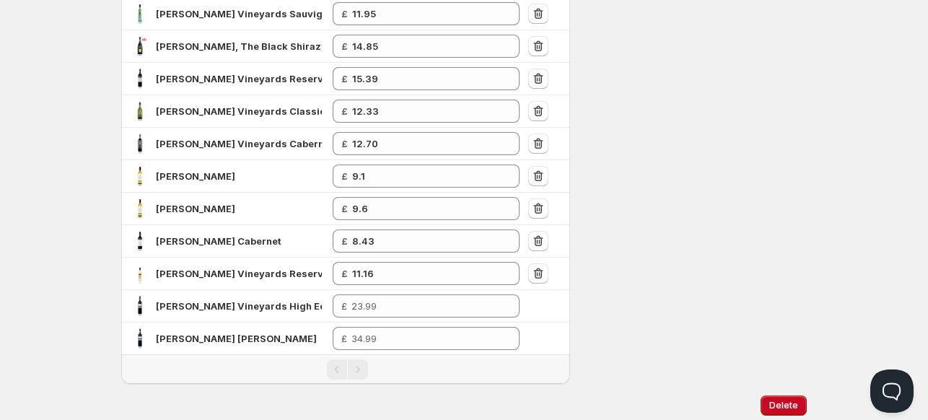
click at [678, 192] on div "Settings Currency GBP GBP Active on 1 config Log Cannot invoke "com.google.clou…" at bounding box center [693, 75] width 225 height 618
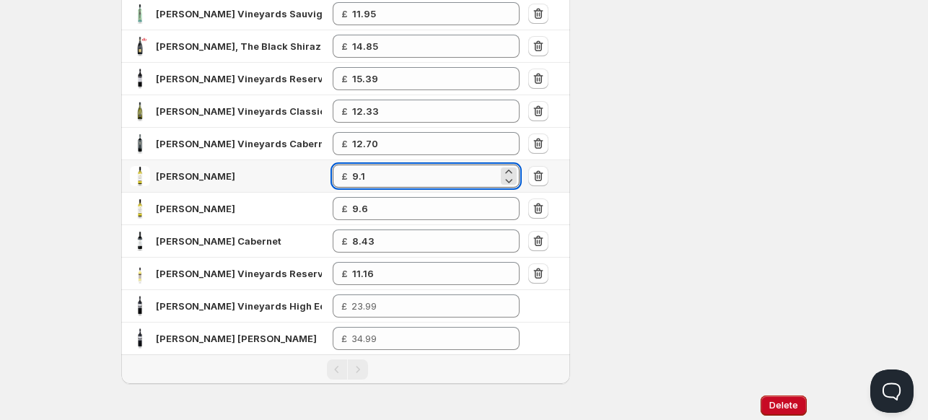
click at [395, 163] on td "£ 9.1" at bounding box center [426, 176] width 196 height 32
type input "9.4"
click at [648, 221] on div "Settings Currency GBP GBP Active on 1 config Log Cannot invoke "com.google.clou…" at bounding box center [693, 75] width 225 height 618
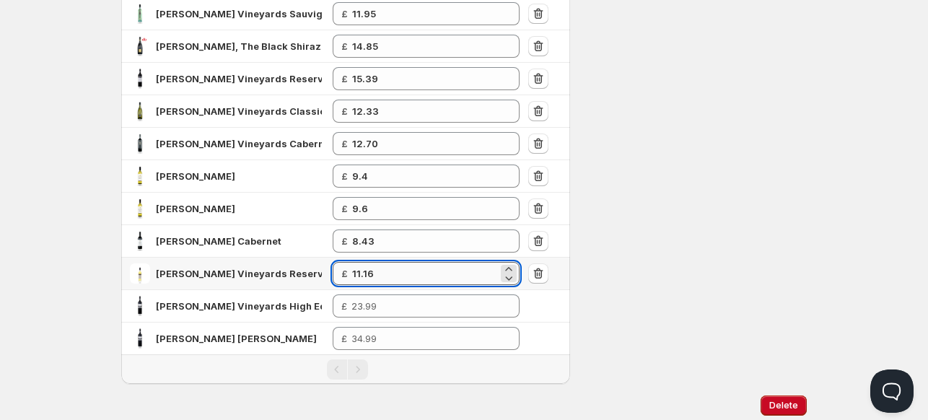
click at [384, 274] on input "11.16" at bounding box center [425, 273] width 146 height 23
type input "11.14"
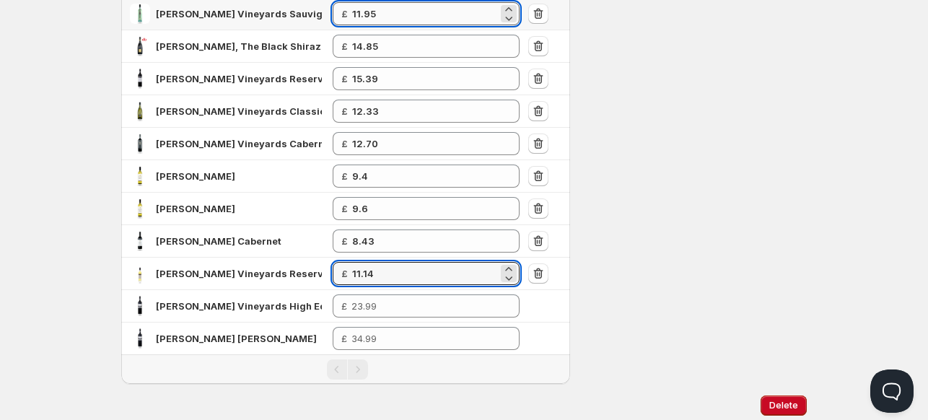
click at [403, 12] on input "11.95" at bounding box center [425, 13] width 146 height 23
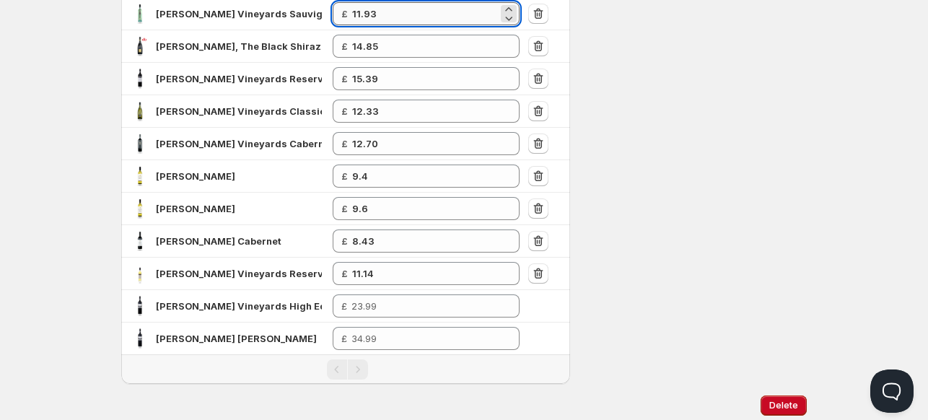
type input "11.93"
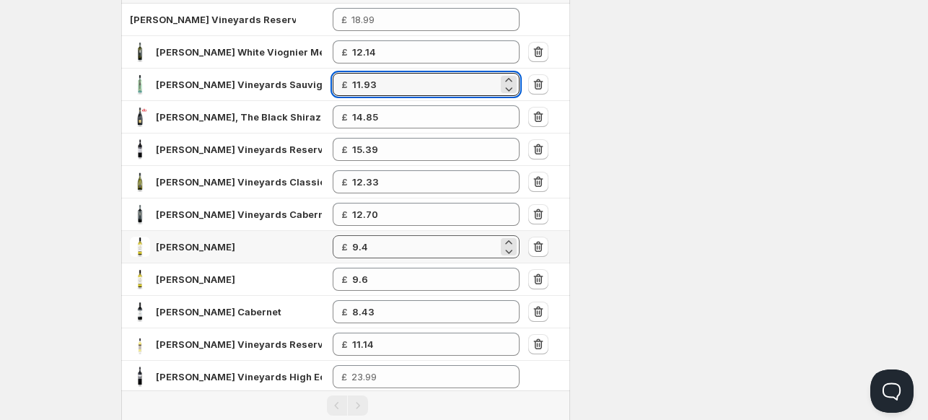
scroll to position [216, 0]
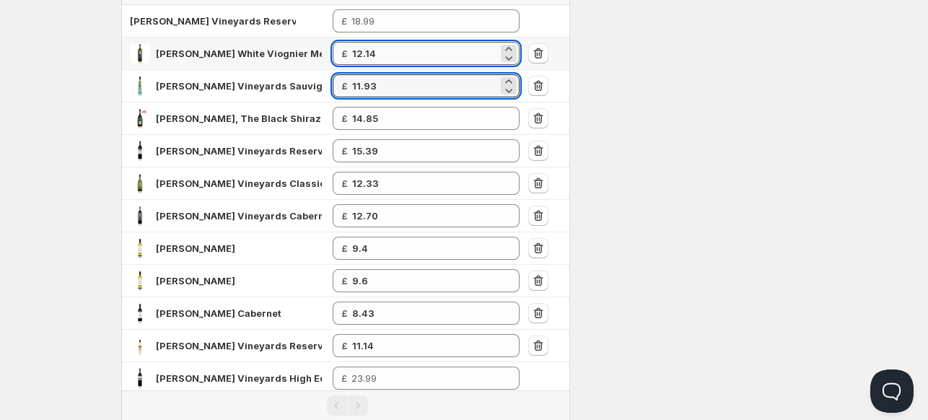
click at [392, 55] on input "12.14" at bounding box center [425, 53] width 146 height 23
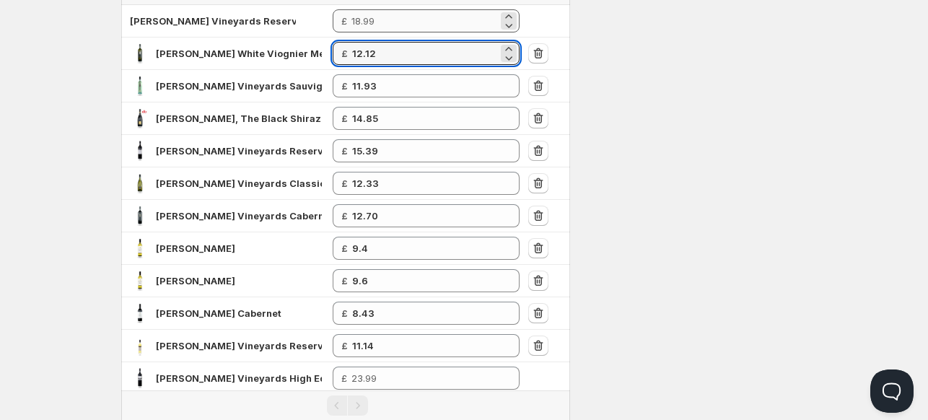
type input "12.12"
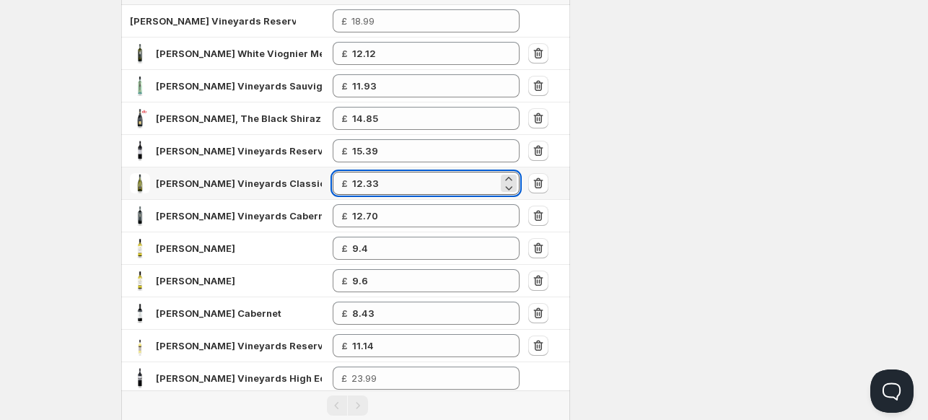
click at [401, 185] on input "12.33" at bounding box center [425, 183] width 146 height 23
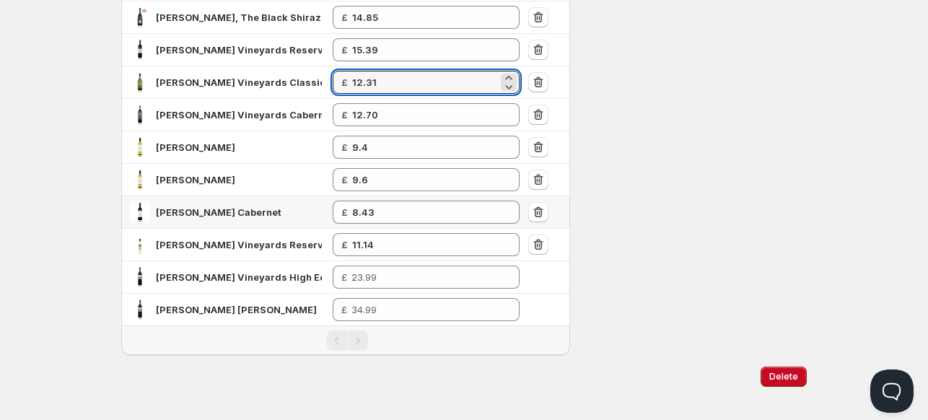
scroll to position [329, 0]
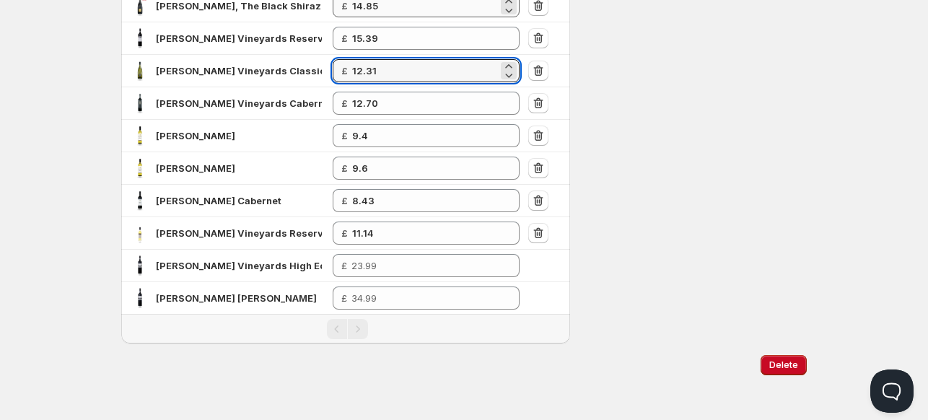
type input "12.31"
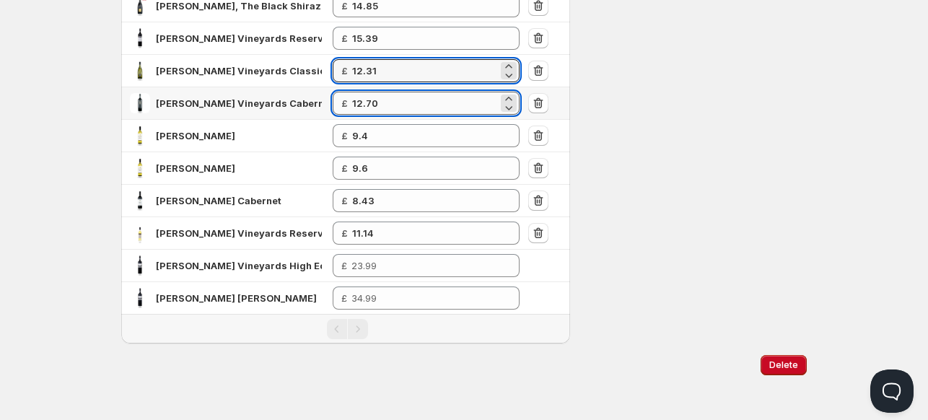
click at [416, 97] on input "12.70" at bounding box center [425, 103] width 146 height 23
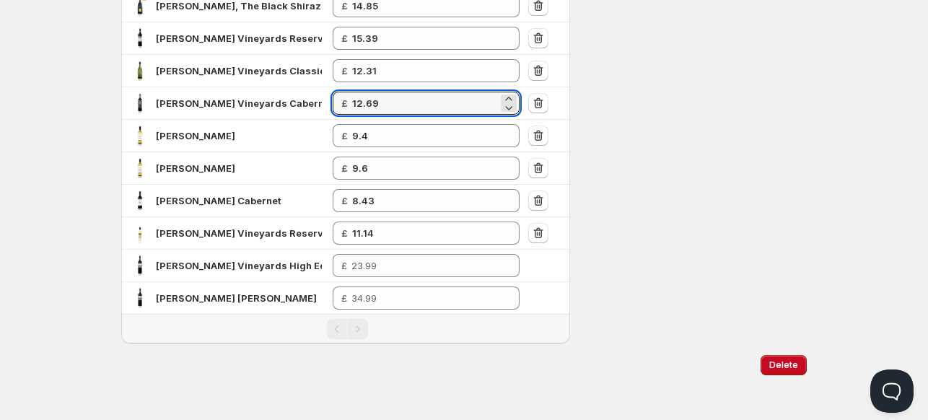
type input "12.69"
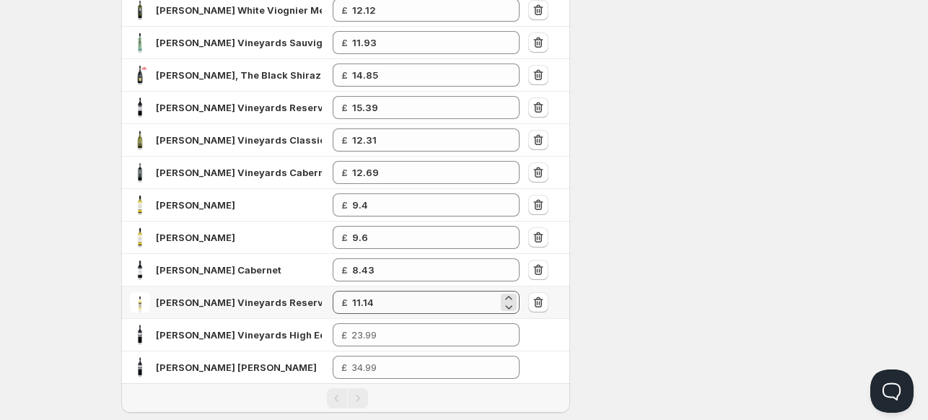
scroll to position [257, 0]
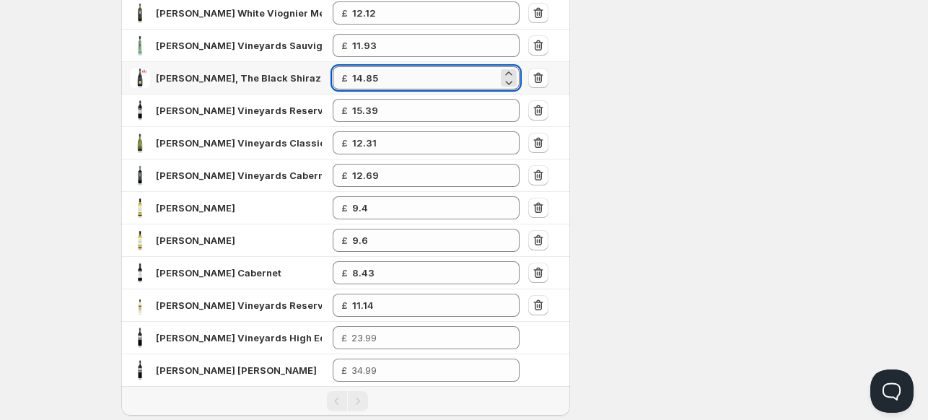
click at [404, 79] on input "14.85" at bounding box center [425, 77] width 146 height 23
type input "14.83"
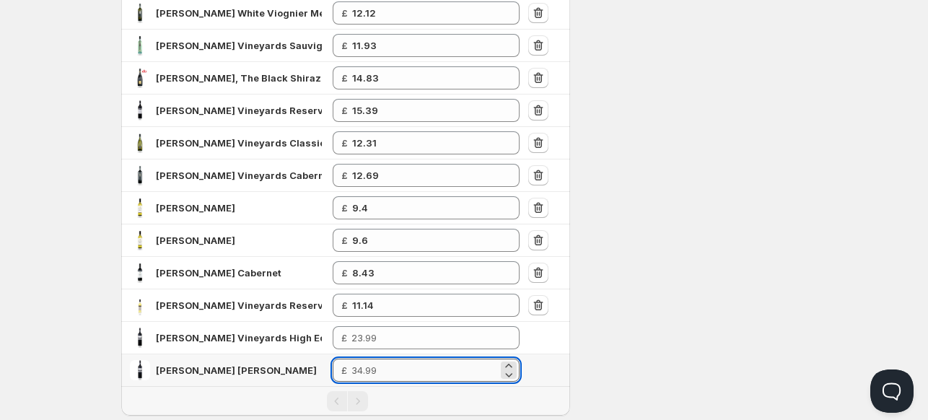
click at [399, 372] on input "number" at bounding box center [424, 370] width 147 height 23
type input "25.03"
click at [656, 286] on div "Settings Currency GBP GBP Active on 1 config Log Cannot invoke "com.google.clou…" at bounding box center [693, 107] width 225 height 618
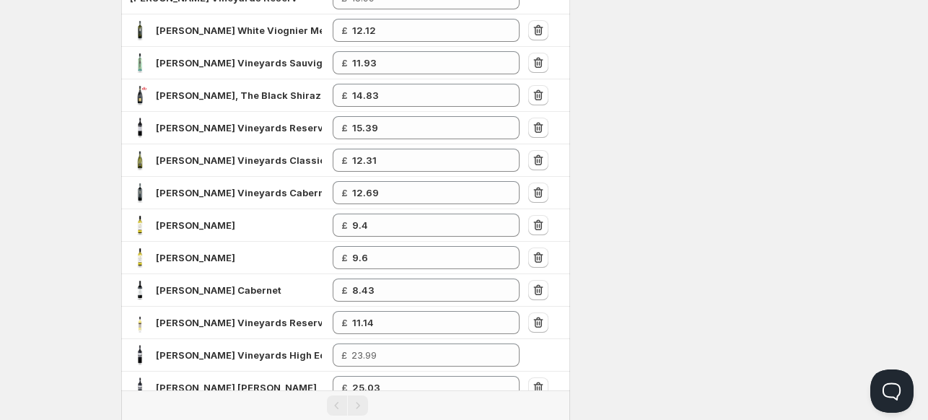
scroll to position [329, 0]
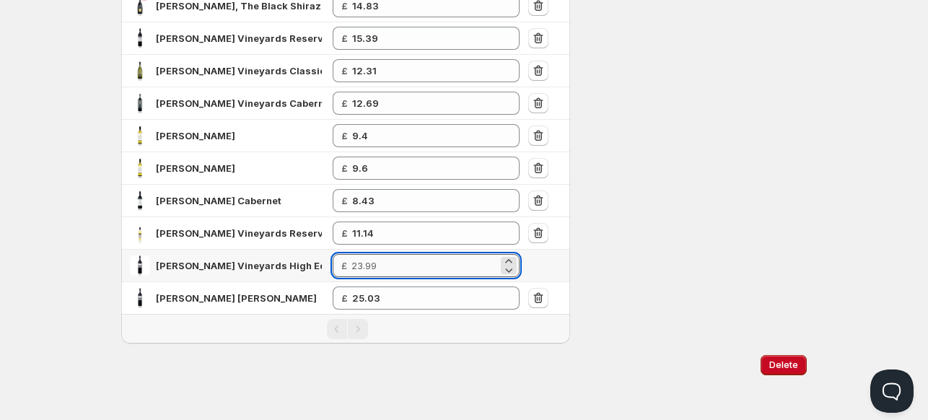
click at [399, 265] on input "number" at bounding box center [424, 265] width 147 height 23
type input "19.68"
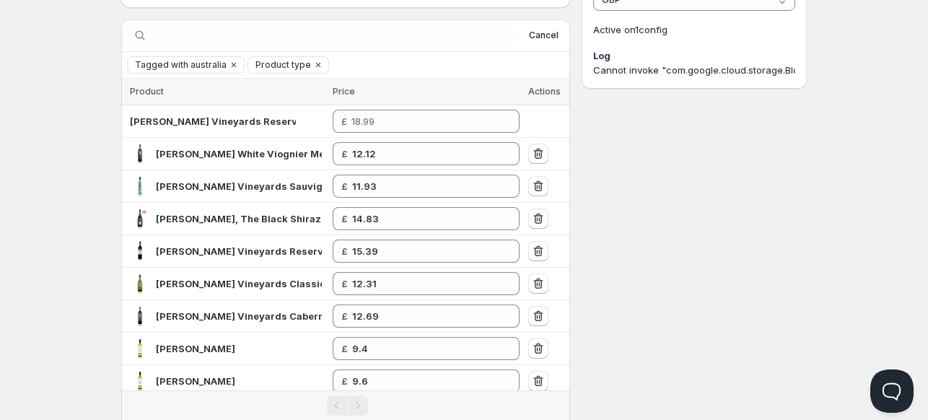
scroll to position [113, 0]
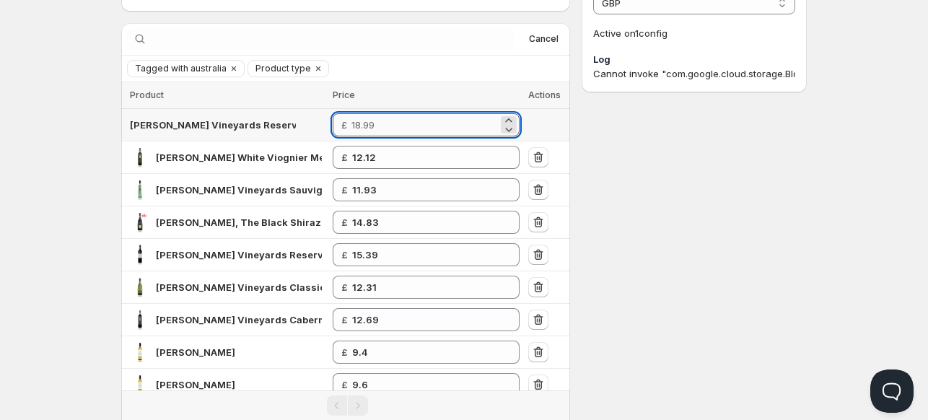
click at [391, 128] on input "number" at bounding box center [424, 124] width 147 height 23
type input "13.71"
click at [814, 281] on div "trade. This page is ready trade Success Complete Active Import Export More acti…" at bounding box center [464, 245] width 720 height 716
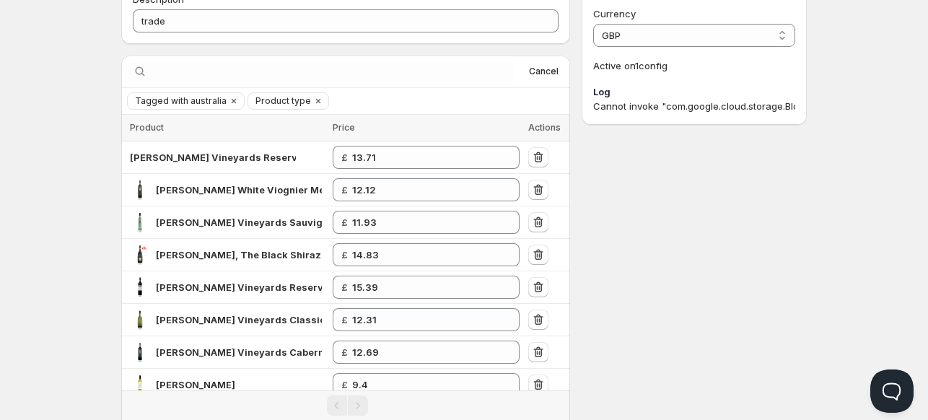
scroll to position [0, 0]
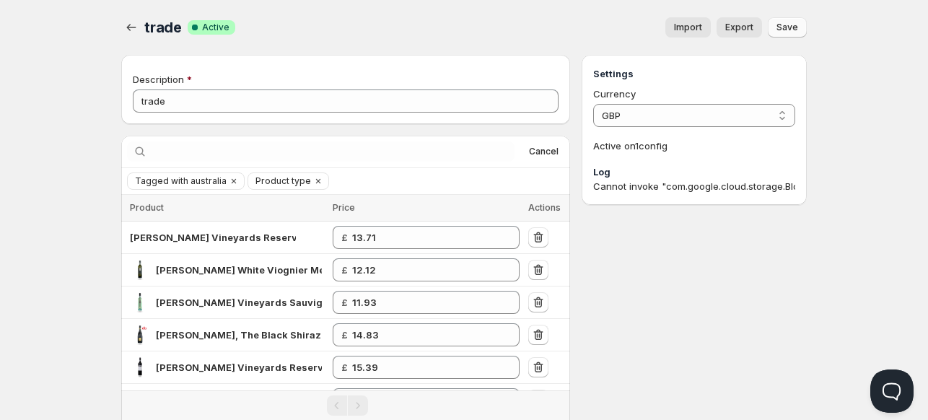
click at [802, 28] on button "Save" at bounding box center [787, 27] width 39 height 20
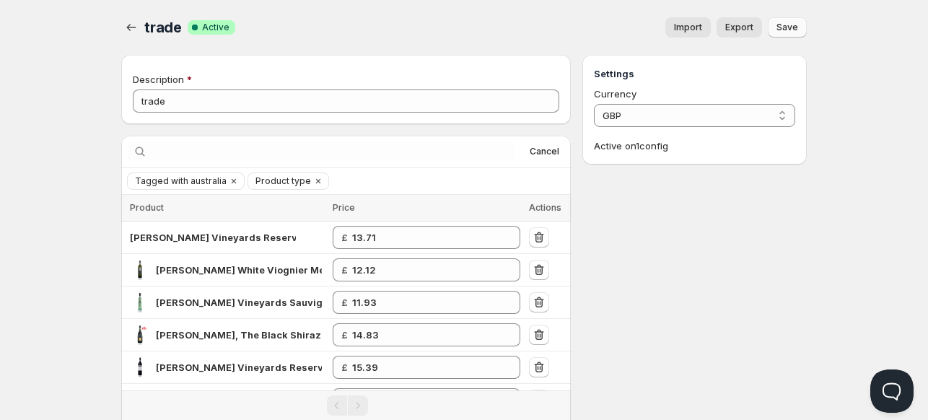
click at [794, 26] on span "Save" at bounding box center [787, 28] width 22 height 12
click at [129, 30] on icon "button" at bounding box center [131, 27] width 9 height 7
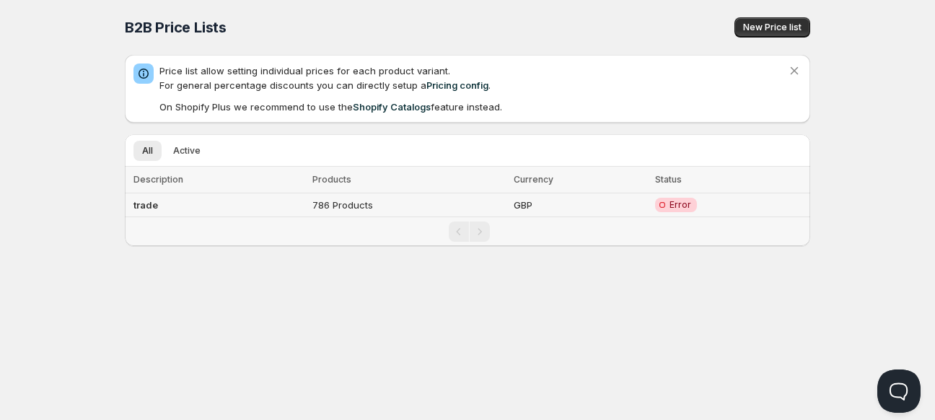
click at [677, 208] on span "Error" at bounding box center [680, 205] width 22 height 12
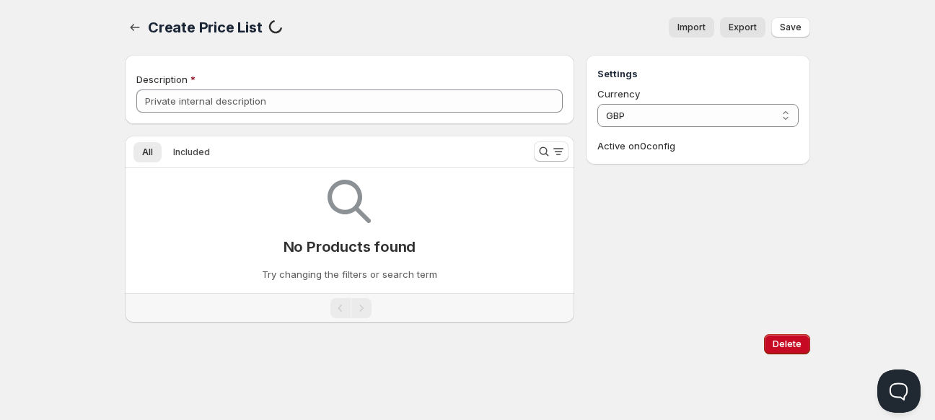
type input "trade"
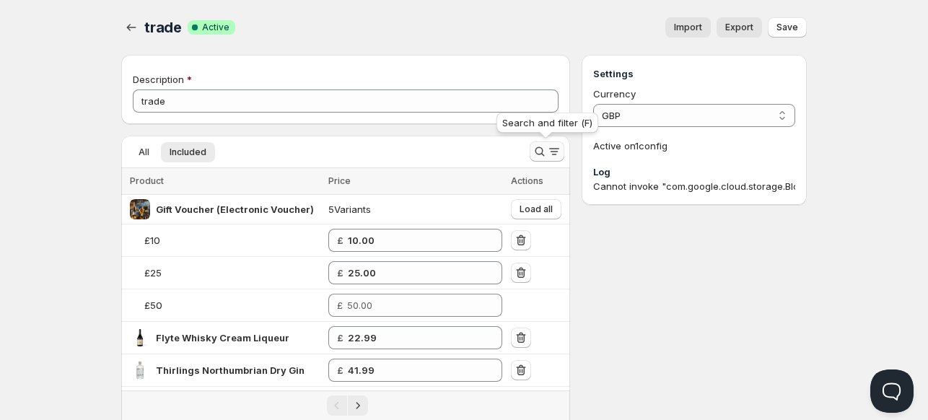
click at [538, 153] on icon "Search and filter results" at bounding box center [539, 151] width 14 height 14
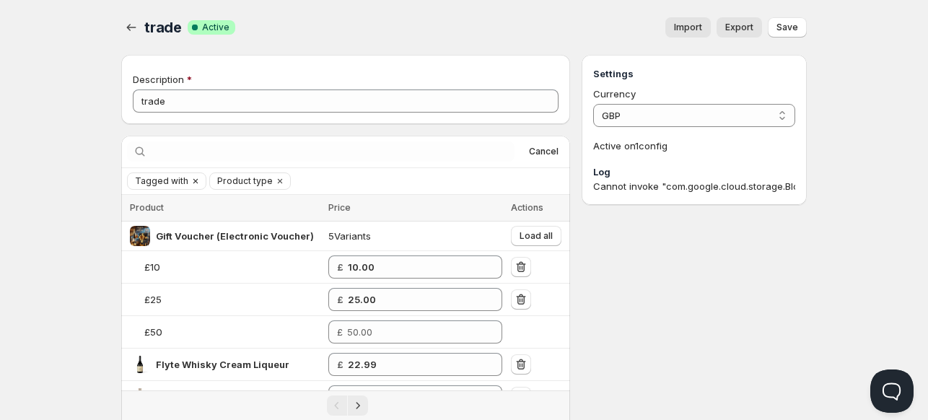
click at [167, 177] on span "Tagged with" at bounding box center [161, 181] width 53 height 12
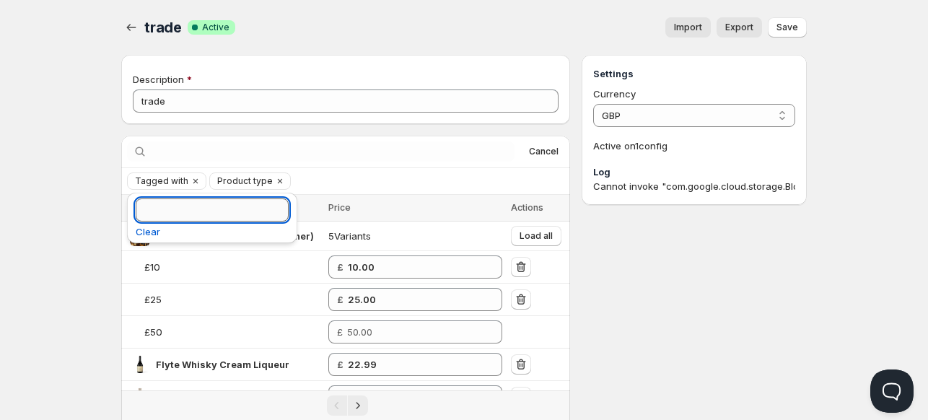
click at [197, 216] on input "Tagged with" at bounding box center [212, 209] width 153 height 23
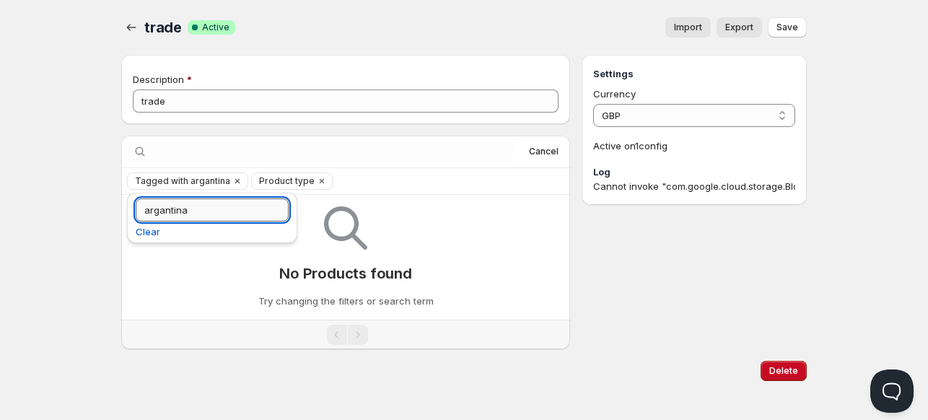
click at [163, 213] on input "argantina" at bounding box center [212, 209] width 153 height 23
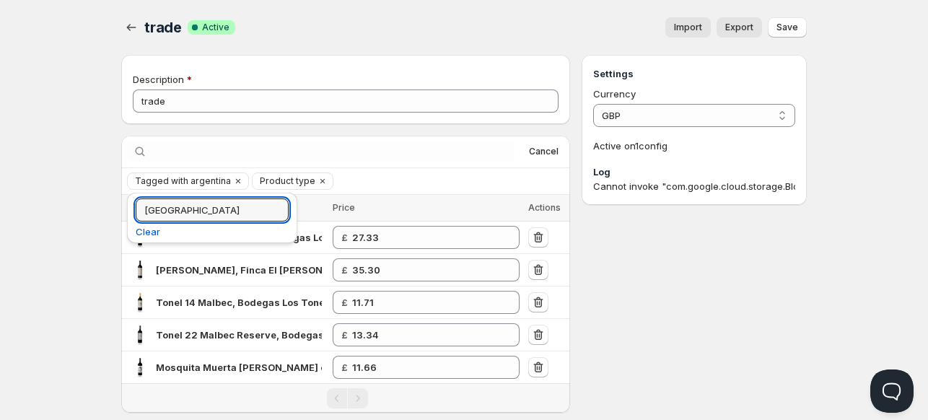
type input "[GEOGRAPHIC_DATA]"
click at [688, 291] on div "Settings Currency GBP GBP Active on 1 config Log Cannot invoke "com.google.clou…" at bounding box center [693, 234] width 225 height 358
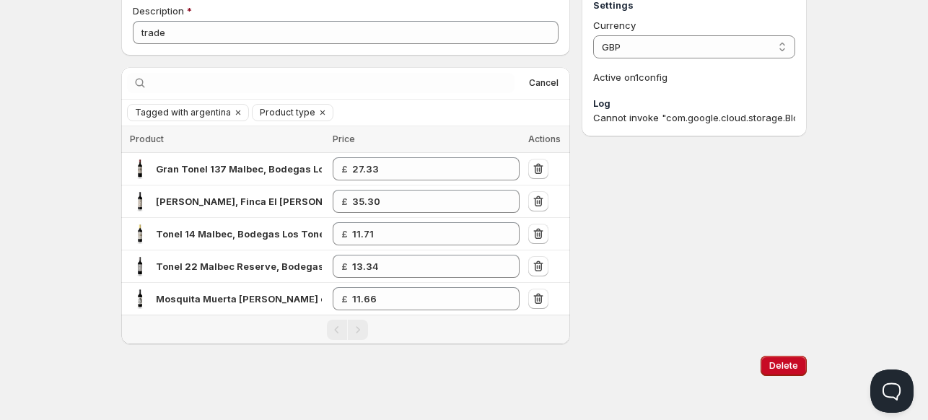
scroll to position [70, 0]
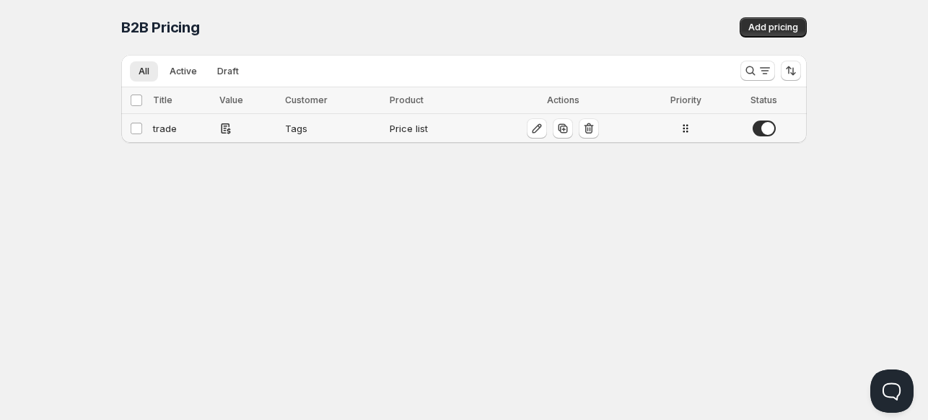
click at [413, 133] on div "Price list" at bounding box center [433, 128] width 87 height 14
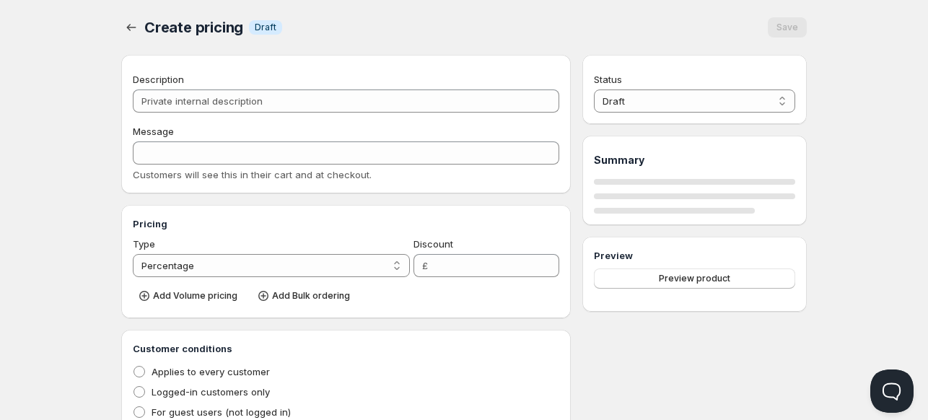
type input "trade"
type input "Trade Price"
radio input "true"
select select "1"
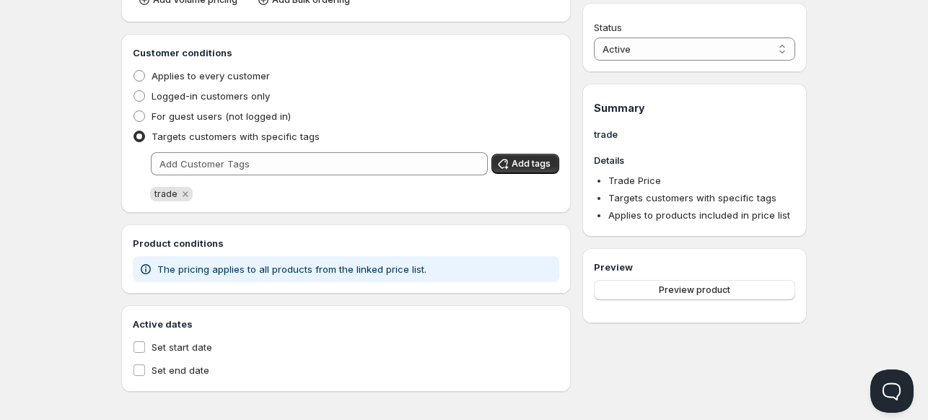
scroll to position [264, 0]
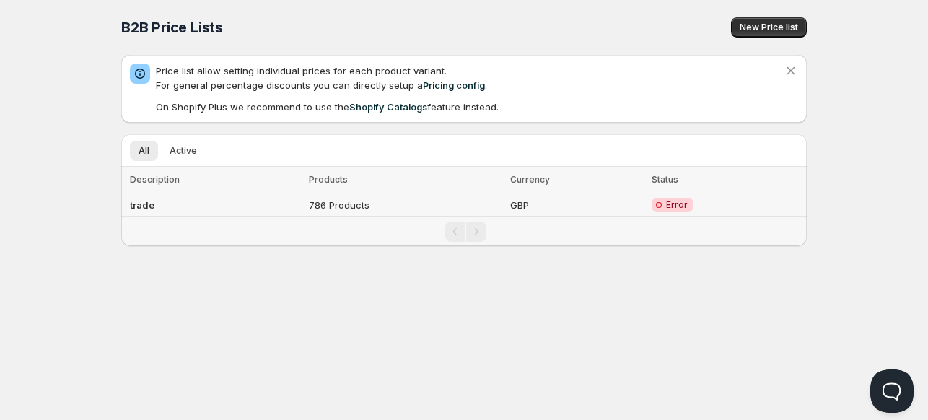
click at [667, 204] on span "Error" at bounding box center [677, 205] width 22 height 12
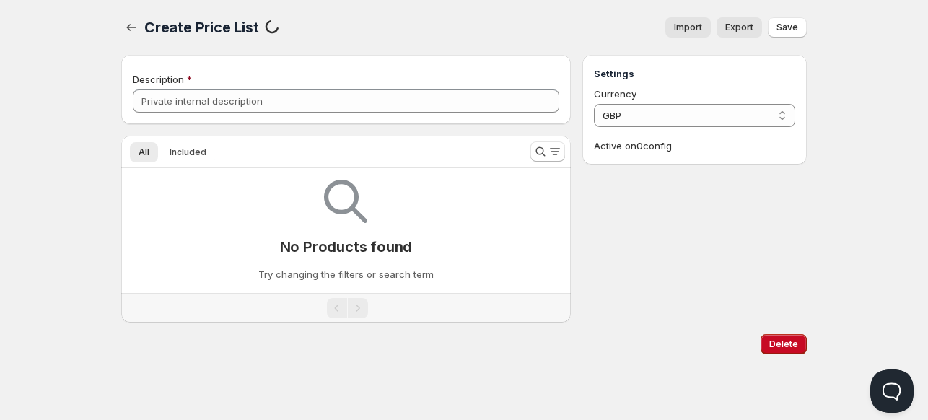
type input "trade"
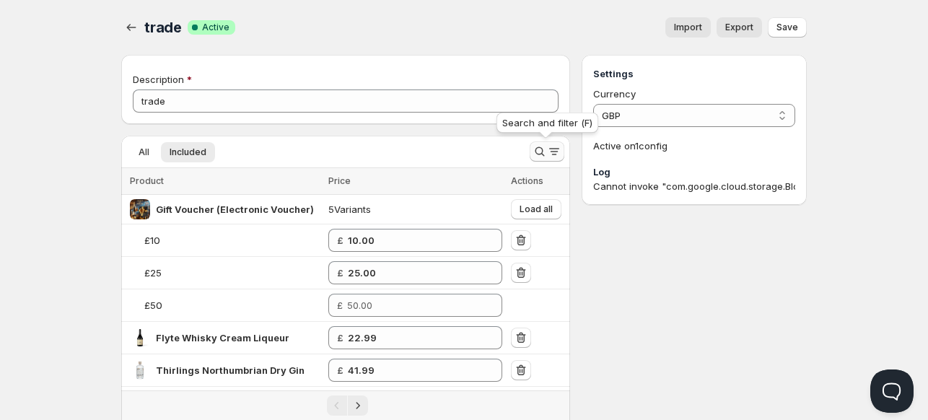
click at [532, 154] on icon "Search and filter results" at bounding box center [539, 151] width 14 height 14
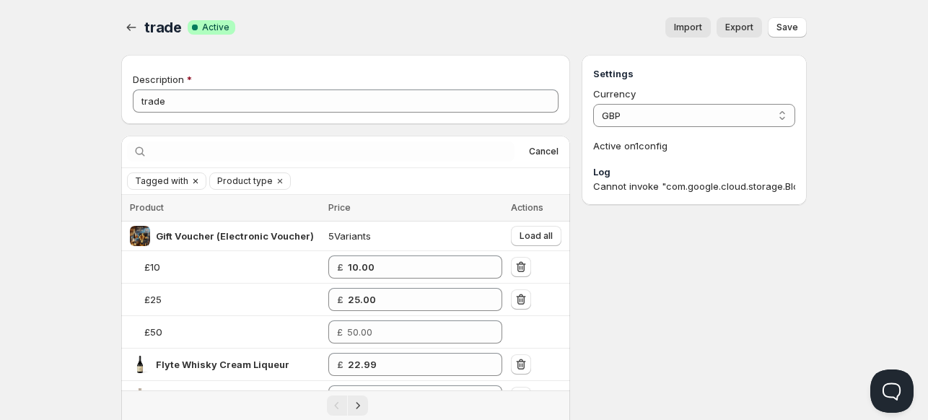
click at [170, 179] on span "Tagged with" at bounding box center [161, 181] width 53 height 12
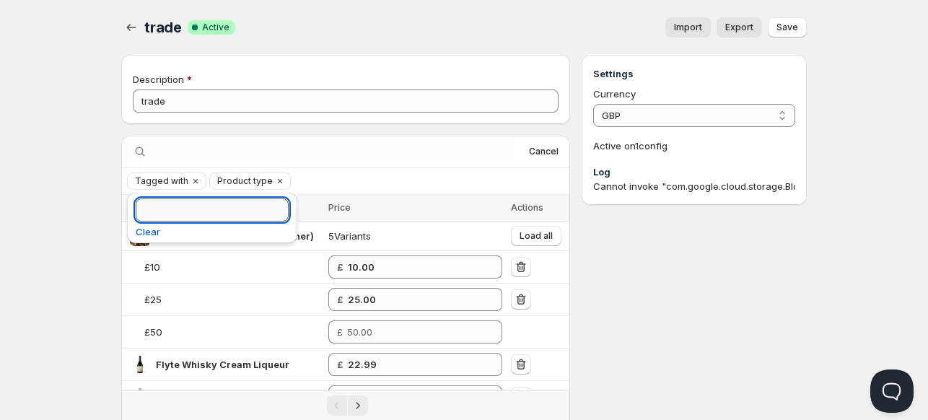
paste input "Liqueur"
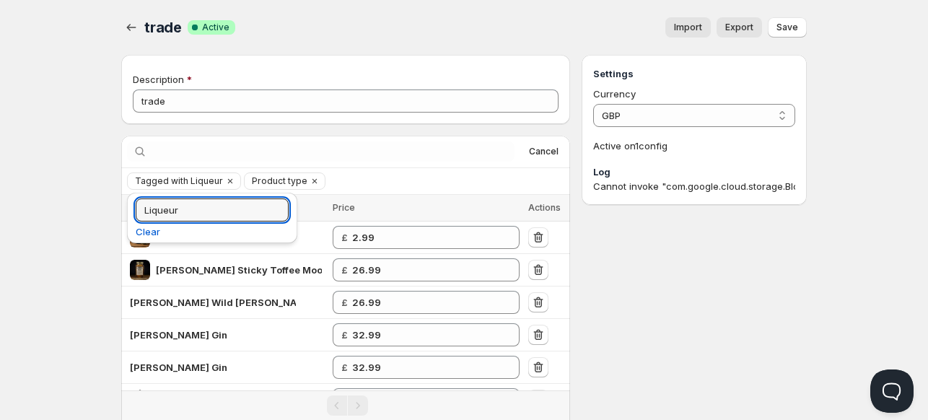
type input "Liqueur"
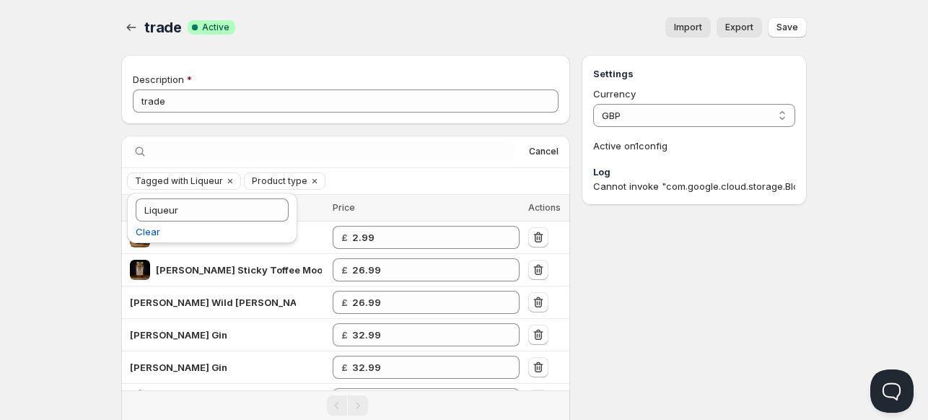
click at [653, 317] on div "Settings Currency GBP GBP Active on 1 config Log Cannot invoke "com.google.clou…" at bounding box center [693, 315] width 225 height 520
click at [228, 181] on icon "Clear" at bounding box center [230, 181] width 4 height 4
click at [135, 23] on icon "button" at bounding box center [131, 27] width 14 height 14
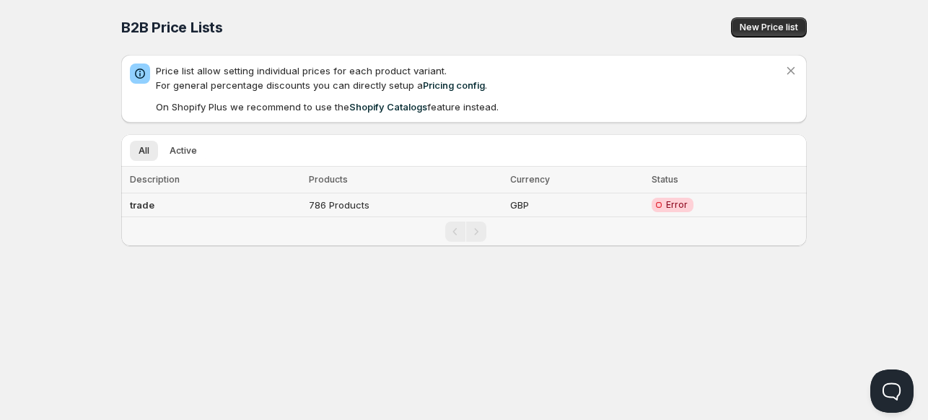
click at [526, 208] on td "GBP" at bounding box center [576, 205] width 141 height 24
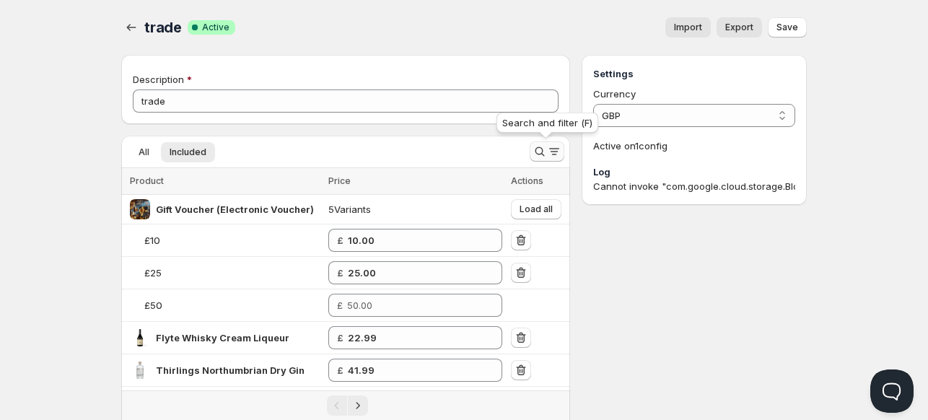
click at [532, 153] on icon "Search and filter results" at bounding box center [539, 151] width 14 height 14
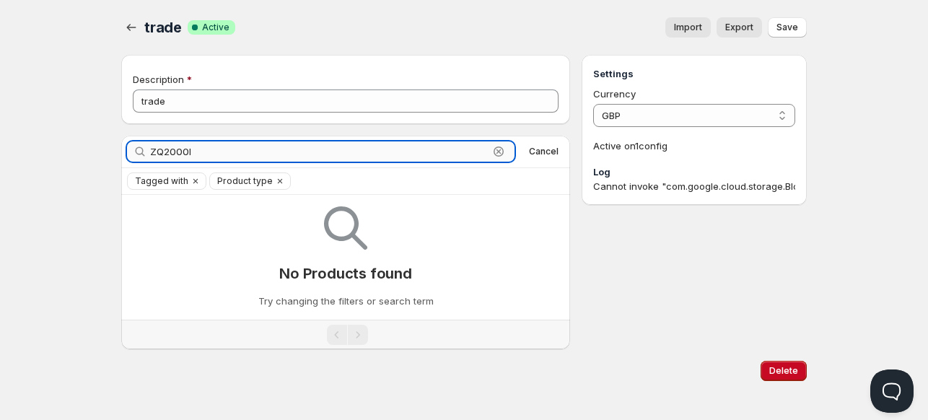
click at [177, 153] on input "ZQ2000I" at bounding box center [319, 151] width 338 height 20
paste input "Limoncino di Sicilia 21, Bottega 50cl"
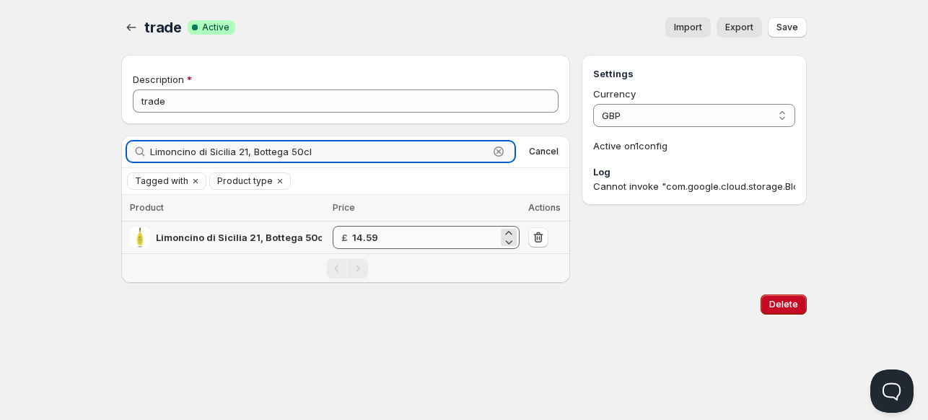
type input "Limoncino di Sicilia 21, Bottega 50cl"
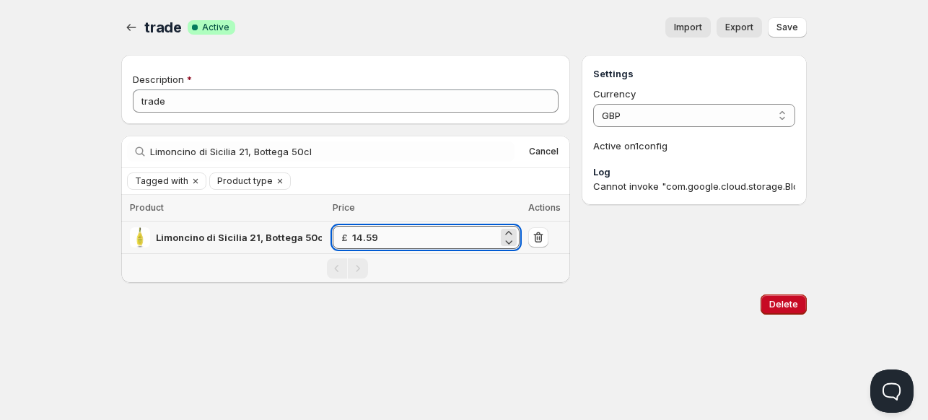
click at [416, 236] on input "14.59" at bounding box center [425, 237] width 146 height 23
type input "14.43"
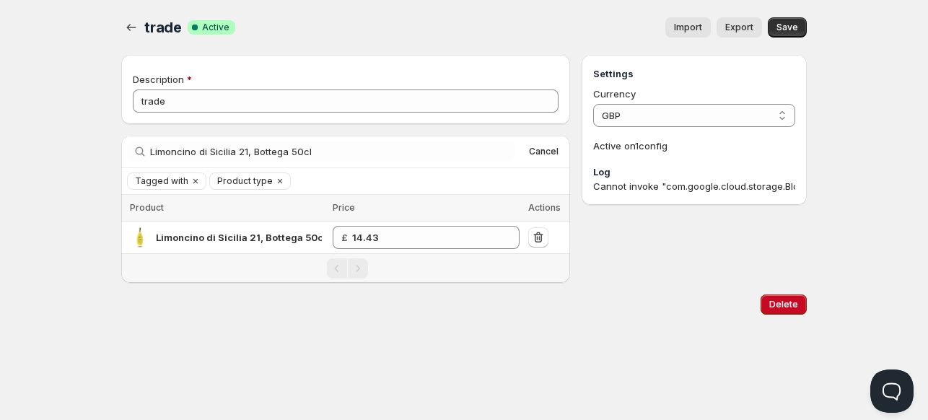
click at [638, 302] on div "Delete" at bounding box center [460, 302] width 691 height 26
click at [796, 25] on span "Save" at bounding box center [787, 28] width 22 height 12
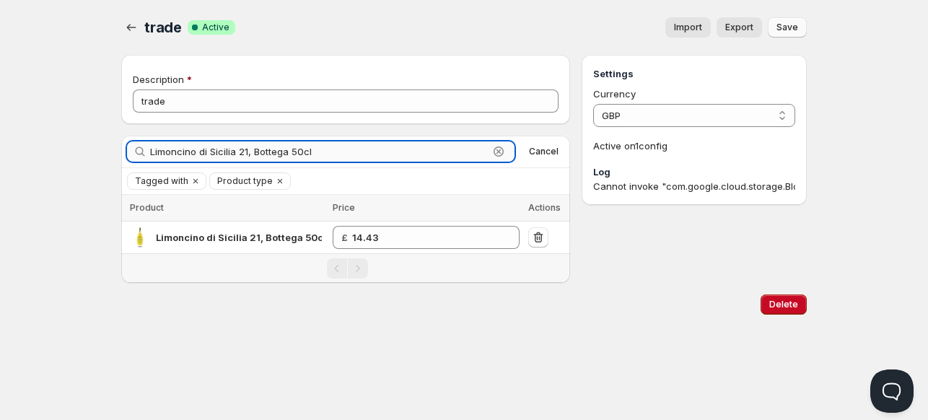
click at [217, 154] on input "Limoncino di Sicilia 21, Bottega 50cl" at bounding box center [319, 151] width 338 height 20
paste input "Cappuccino Cream Liqueur, Bottega"
type input "Cappuccino Cream Liqueur, Bottega"
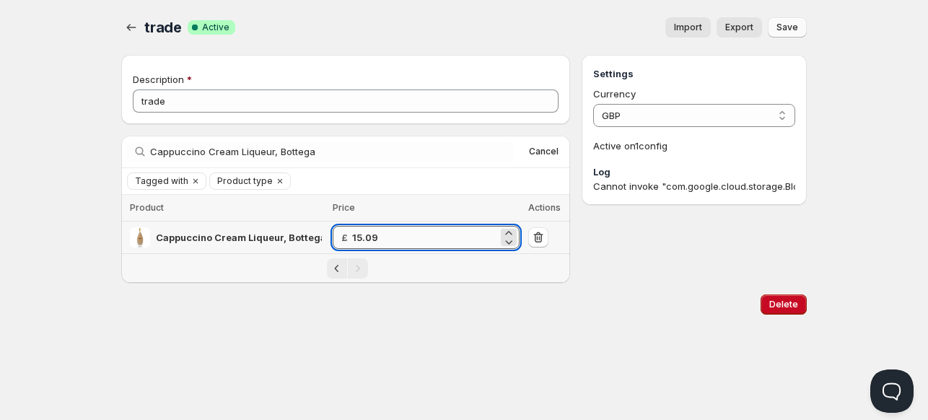
click at [427, 239] on input "15.09" at bounding box center [425, 237] width 146 height 23
type input "15.02"
click at [638, 305] on div "Delete" at bounding box center [460, 302] width 691 height 26
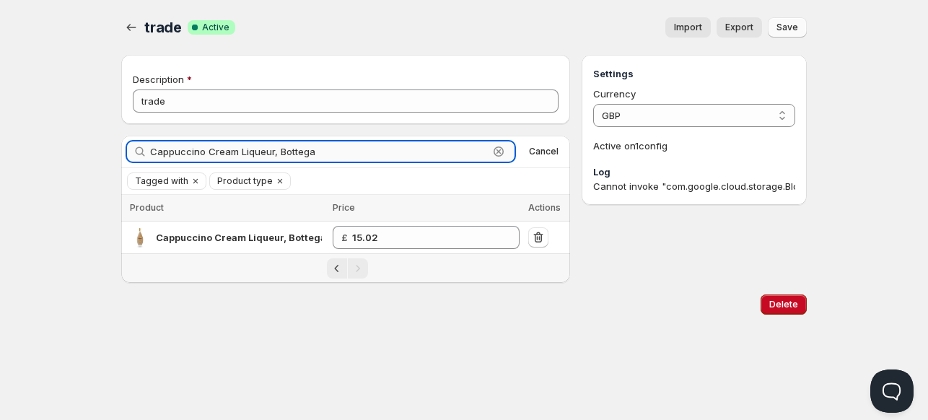
click at [190, 157] on input "Cappuccino Cream Liqueur, Bottega" at bounding box center [319, 151] width 338 height 20
drag, startPoint x: 190, startPoint y: 157, endPoint x: 185, endPoint y: 152, distance: 7.7
click at [185, 152] on input "Cappuccino Cream Liqueur, Bottega" at bounding box center [319, 151] width 338 height 20
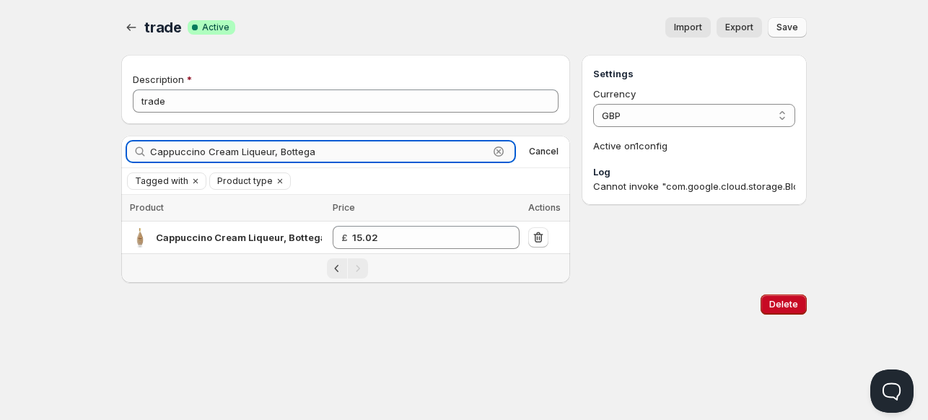
paste input "Gianduia, Chocolate and Grappa"
type input "Gianduia, Chocolate and Grappa Liqueur, Bottega"
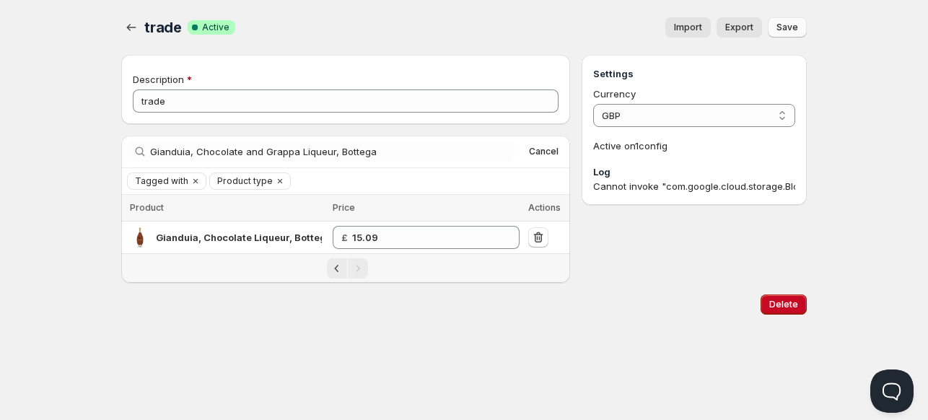
click at [265, 352] on div "Home Pricing Price lists Forms Submissions Settings Features Plans trade. This …" at bounding box center [464, 210] width 928 height 420
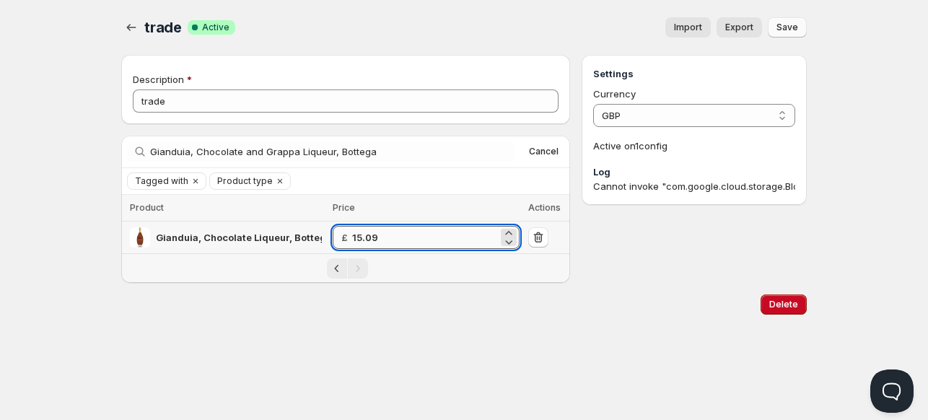
click at [436, 234] on input "15.09" at bounding box center [425, 237] width 146 height 23
click at [436, 234] on input "15.091541" at bounding box center [425, 237] width 146 height 23
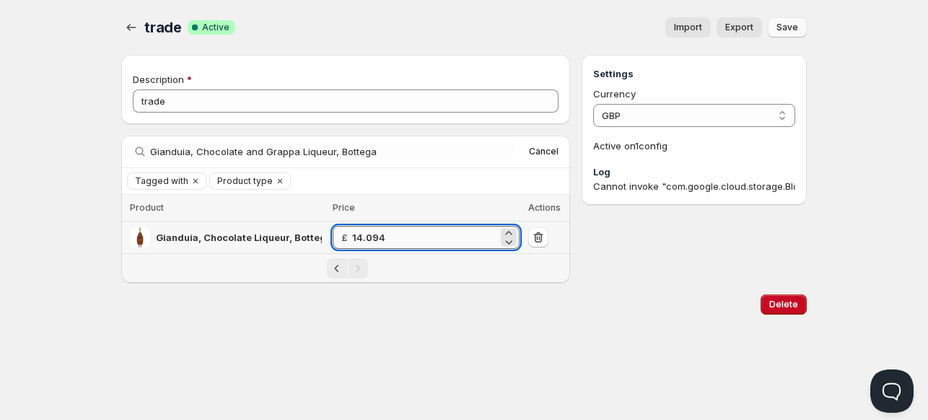
type input "14.0941"
click at [436, 234] on input "14.0941" at bounding box center [425, 237] width 146 height 23
type input "15.41"
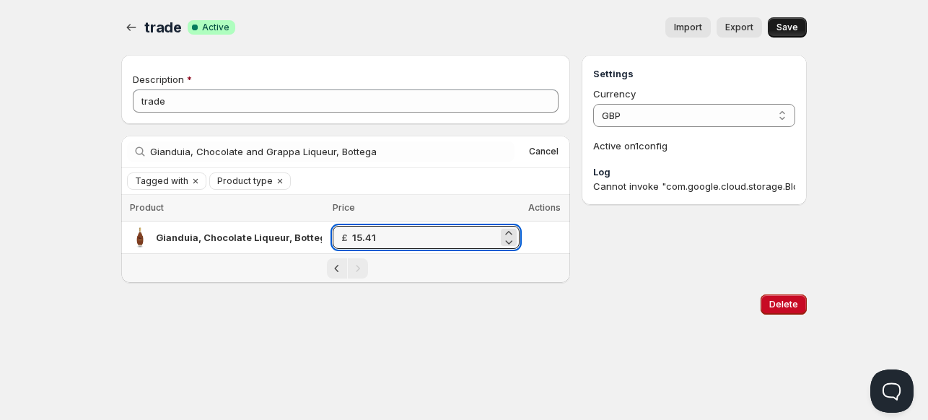
click at [476, 340] on div "Home Pricing Price lists Forms Submissions Settings Features Plans trade. This …" at bounding box center [464, 210] width 928 height 420
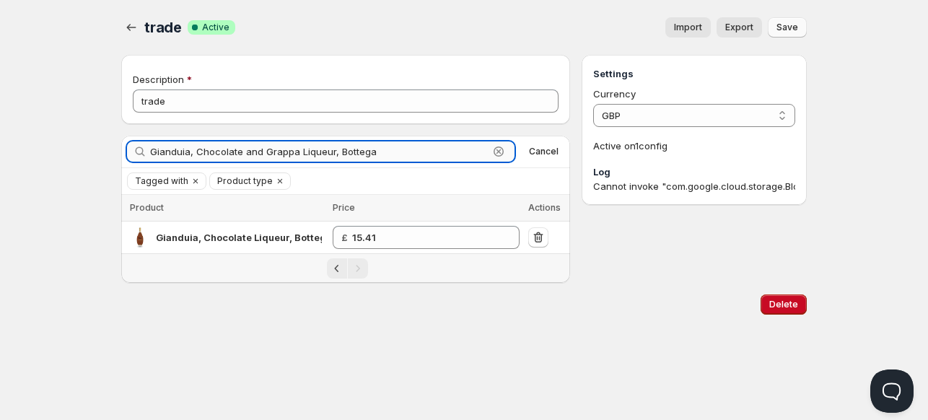
click at [208, 155] on input "Gianduia, Chocolate and Grappa Liqueur, Bottega" at bounding box center [319, 151] width 338 height 20
paste input "Caramel and Grappa Liqueur"
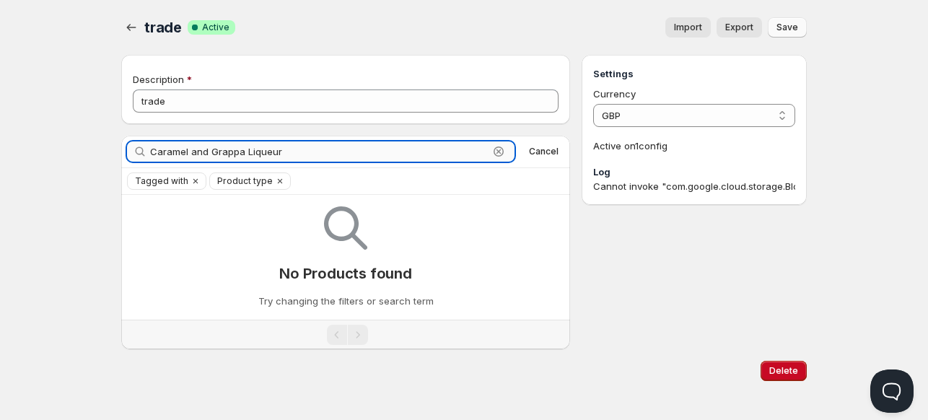
click at [332, 150] on input "Caramel and Grappa Liqueur" at bounding box center [319, 151] width 338 height 20
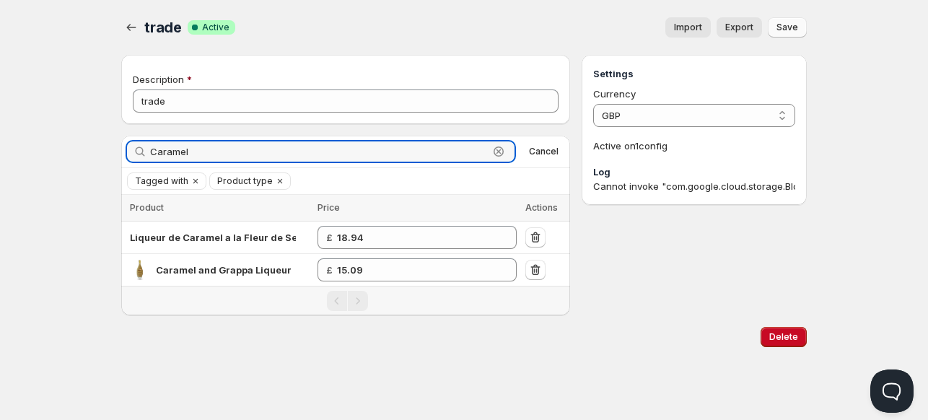
type input "Caramel"
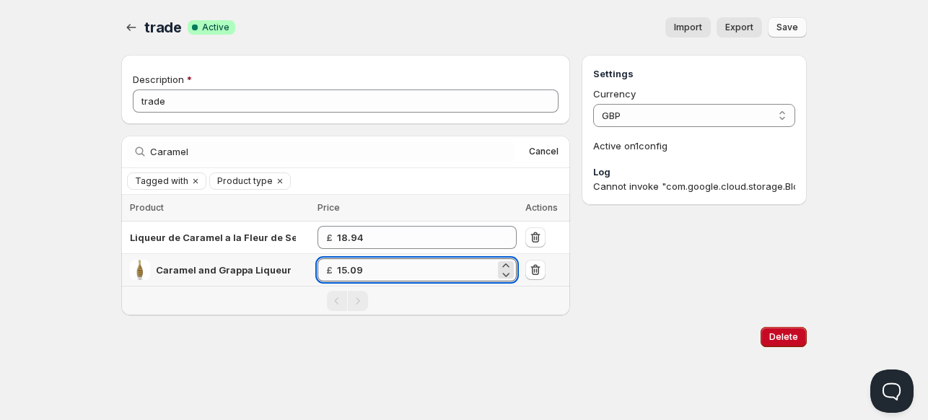
click at [387, 271] on input "15.09" at bounding box center [416, 269] width 158 height 23
type input "15.41"
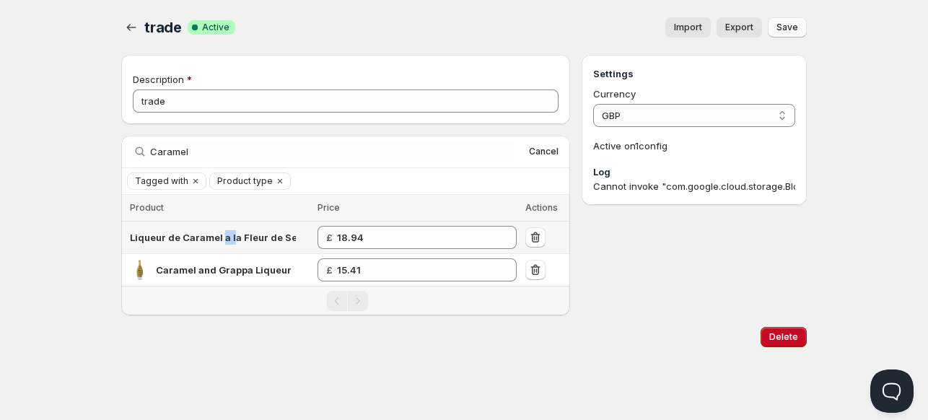
drag, startPoint x: 231, startPoint y: 242, endPoint x: 220, endPoint y: 246, distance: 11.7
click at [220, 246] on td "Liqueur de Caramel a la Fleur de Sel, Briottet, 50cl" at bounding box center [217, 237] width 192 height 32
click at [199, 233] on span "Liqueur de Caramel a la Fleur de Sel, Briottet, 50cl" at bounding box center [248, 238] width 237 height 12
drag, startPoint x: 202, startPoint y: 241, endPoint x: 263, endPoint y: 245, distance: 60.7
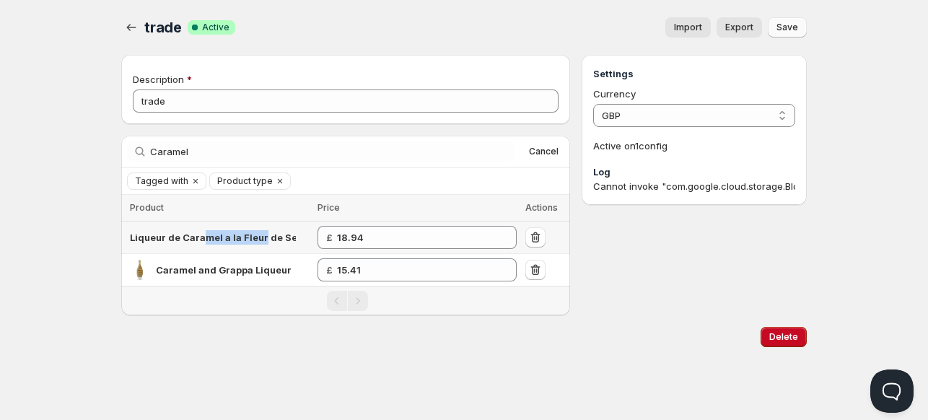
click at [263, 245] on td "Liqueur de Caramel a la Fleur de Sel, Briottet, 50cl" at bounding box center [217, 237] width 192 height 32
click at [253, 250] on td "Liqueur de Caramel a la Fleur de Sel, Briottet, 50cl" at bounding box center [217, 237] width 192 height 32
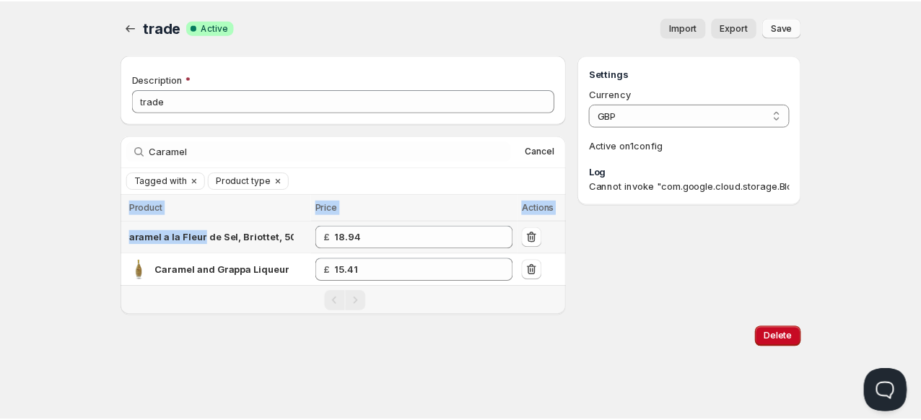
scroll to position [0, 29]
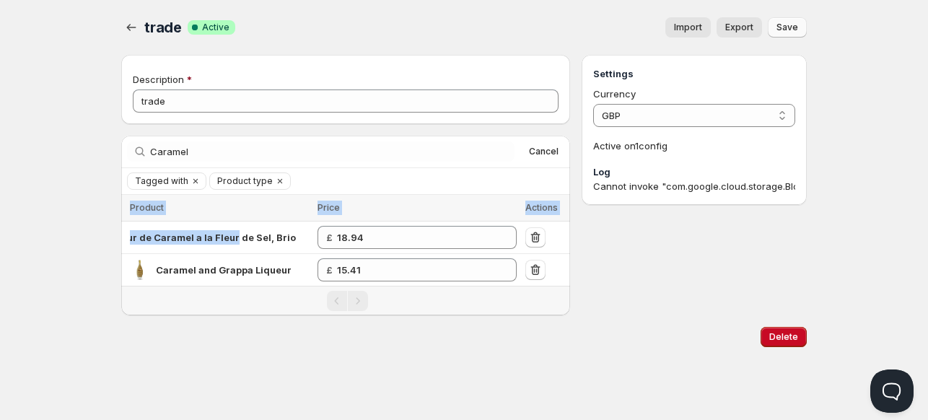
drag, startPoint x: 263, startPoint y: 236, endPoint x: 146, endPoint y: 237, distance: 116.9
click at [107, 240] on div "trade. This page is ready trade Success Complete Active Import Export More acti…" at bounding box center [464, 179] width 720 height 359
click at [187, 240] on span "Liqueur de Caramel a la Fleur de Sel, Briottet, 50cl" at bounding box center [219, 238] width 237 height 12
click at [224, 234] on span "Liqueur de Caramel a la Fleur de Sel, Briottet, 50cl" at bounding box center [219, 238] width 237 height 12
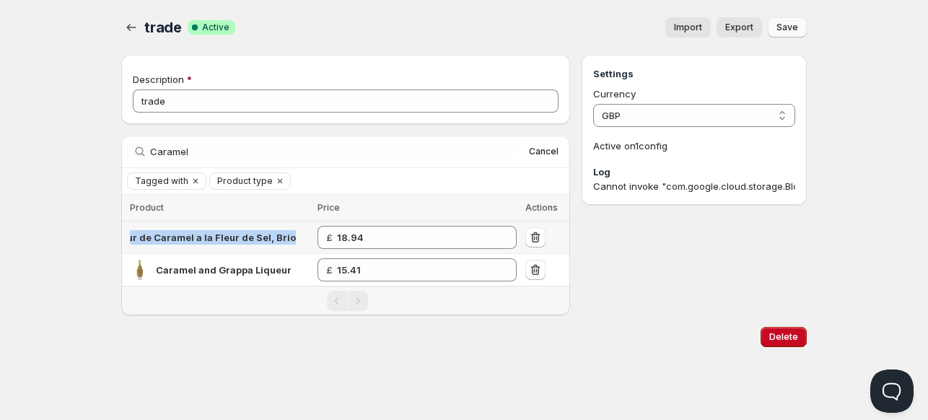
click at [224, 234] on span "Liqueur de Caramel a la Fleur de Sel, Briottet, 50cl" at bounding box center [219, 238] width 237 height 12
copy span "Liqueur de Caramel a la Fleur de Sel, Briottet, 50cl"
click at [540, 239] on icon "button" at bounding box center [535, 237] width 14 height 14
click at [789, 31] on span "Save" at bounding box center [787, 28] width 22 height 12
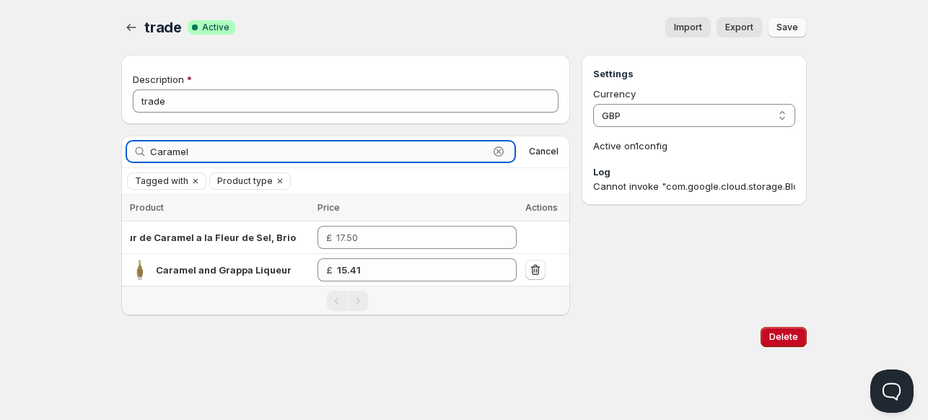
click at [177, 152] on input "Caramel" at bounding box center [319, 151] width 338 height 20
paste input "Bottega Pistachio Cream Liqueur"
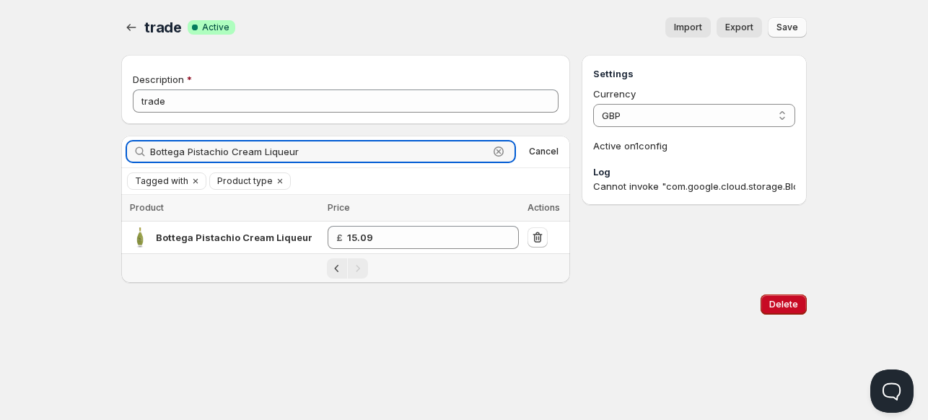
type input "Bottega Pistachio Cream Liqueur"
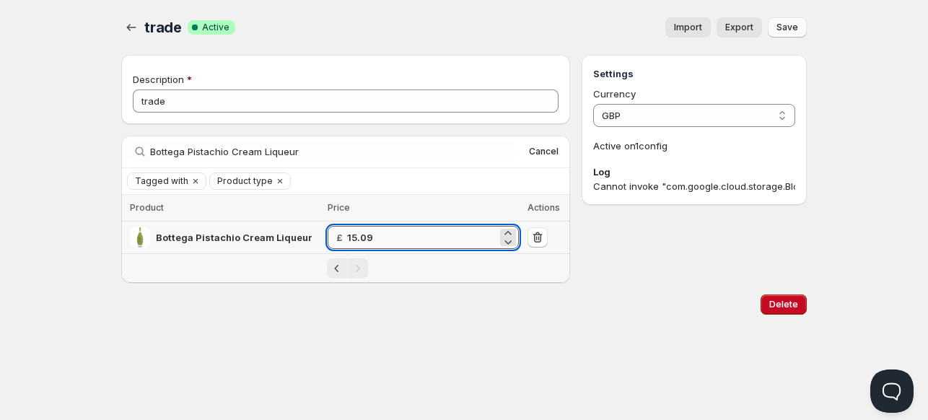
click at [405, 236] on input "15.09" at bounding box center [422, 237] width 150 height 23
type input "15.41"
click at [844, 48] on div "Home Pricing Price lists Forms Submissions Settings Features Plans trade. This …" at bounding box center [464, 210] width 928 height 420
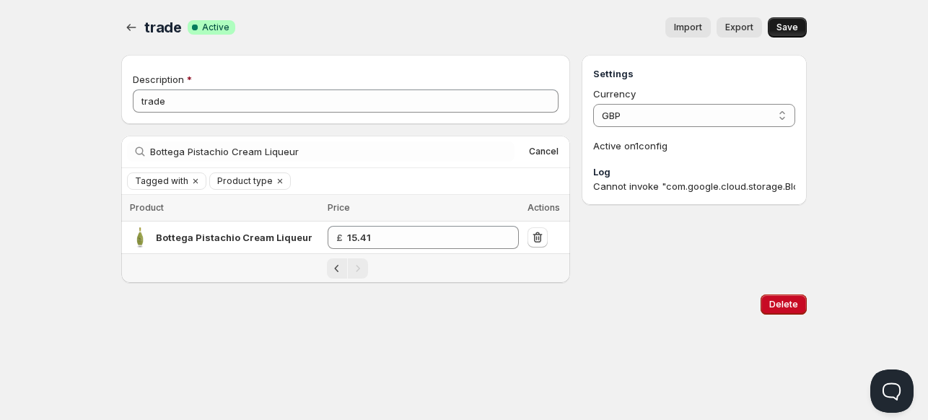
click at [786, 23] on span "Save" at bounding box center [787, 28] width 22 height 12
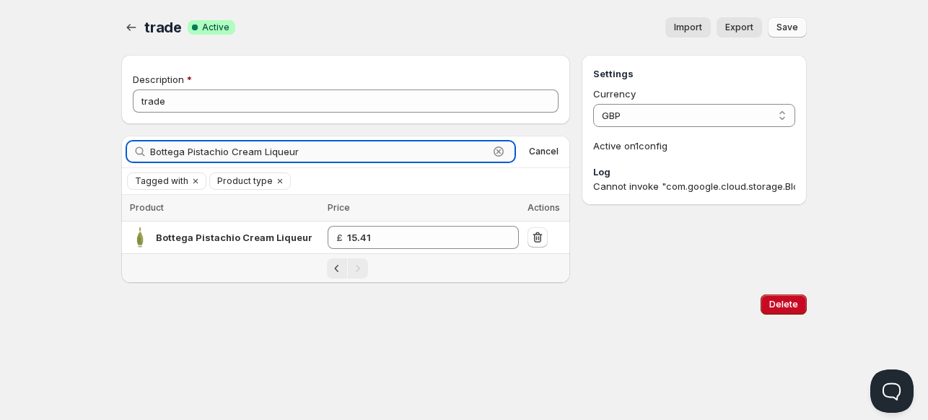
click at [196, 154] on input "Bottega Pistachio Cream Liqueur" at bounding box center [319, 151] width 338 height 20
paste input "Creme de Mure, Briottet"
type input "Creme de Mure"
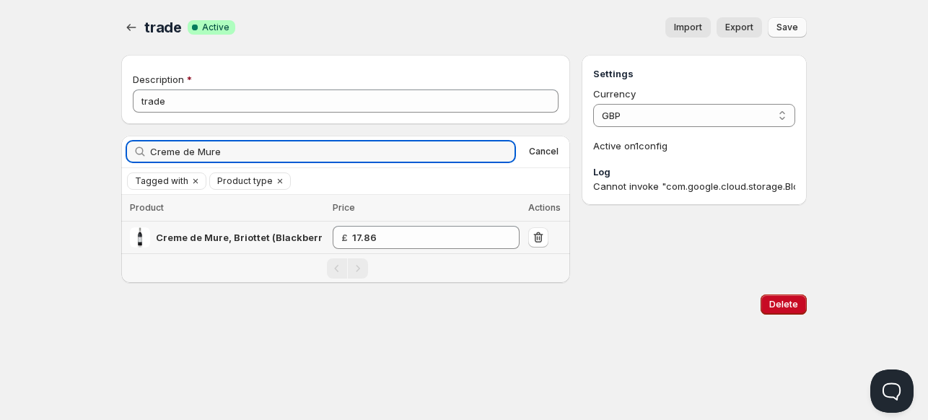
click at [249, 234] on span "Creme de Mure, Briottet (Blackberry)" at bounding box center [244, 238] width 176 height 12
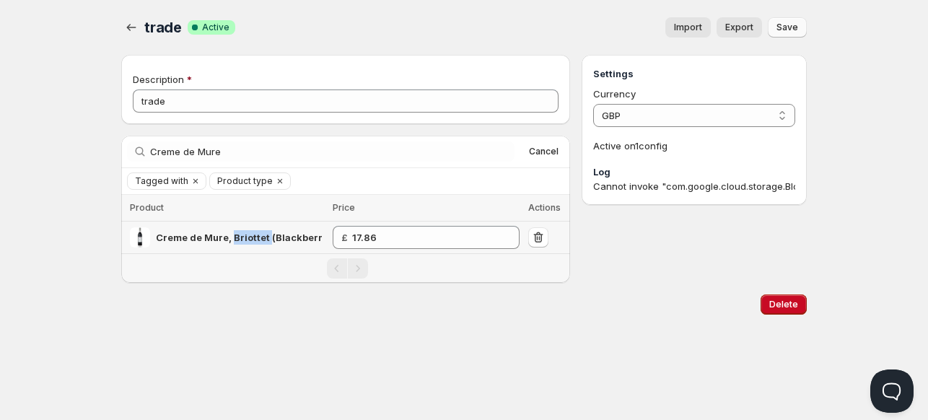
click at [249, 234] on span "Creme de Mure, Briottet (Blackberry)" at bounding box center [244, 238] width 176 height 12
copy span "Creme de Mure, Briottet (Blackberry)"
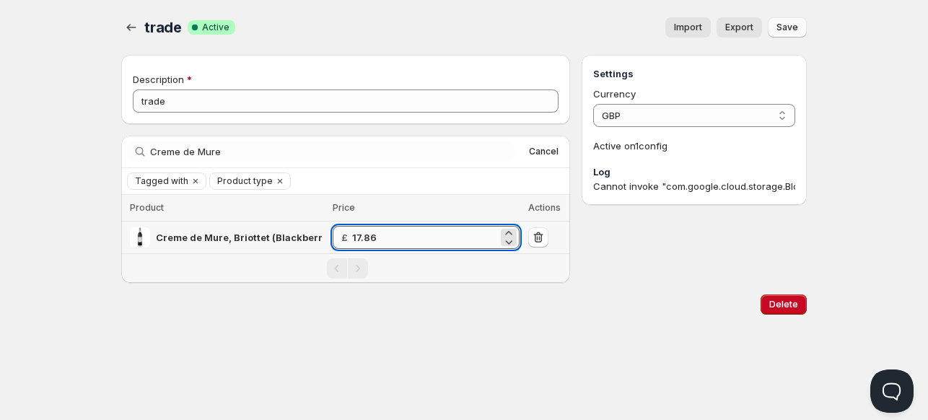
click at [429, 236] on input "17.86" at bounding box center [425, 237] width 146 height 23
type input "17.18"
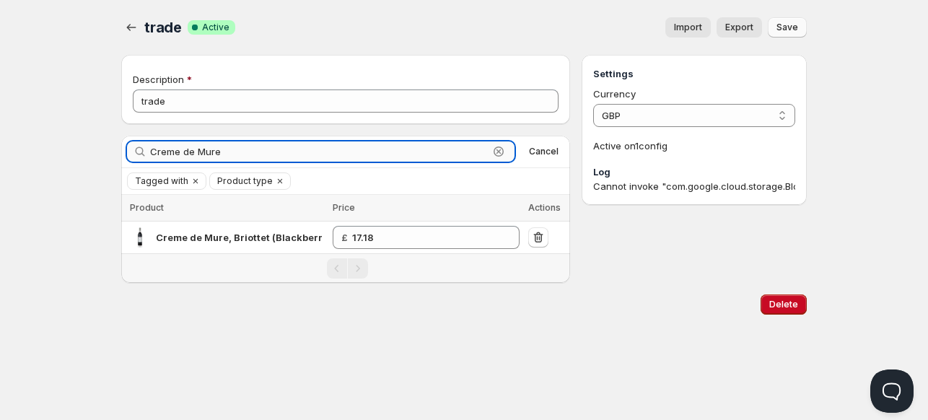
click at [182, 151] on input "Creme de Mure" at bounding box center [319, 151] width 338 height 20
click at [183, 152] on input "Creme de Mure" at bounding box center [319, 151] width 338 height 20
paste input "Liqueur de [PERSON_NAME], Briottet"
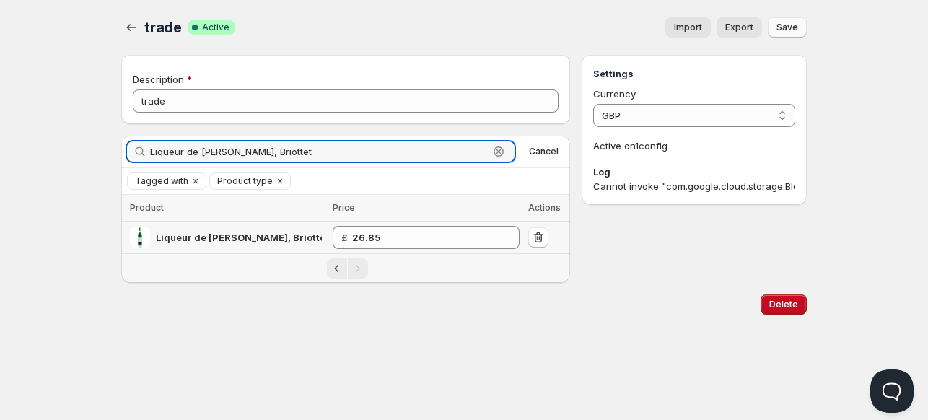
type input "Liqueur de [PERSON_NAME], Briottet"
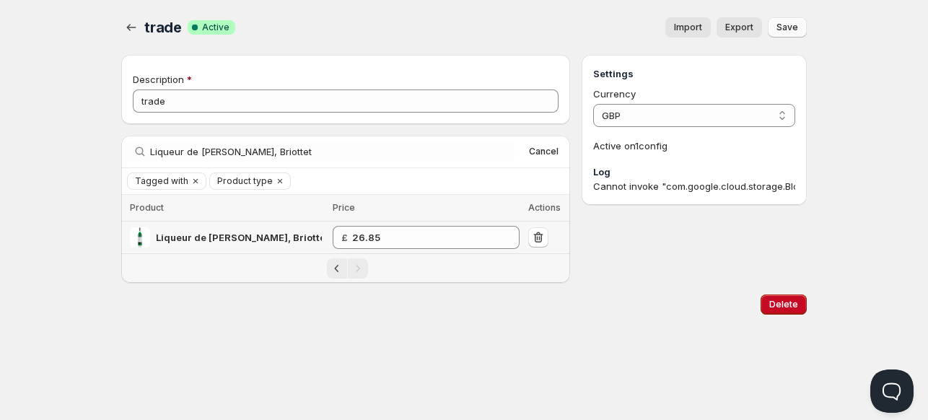
click at [202, 234] on span "Liqueur de [PERSON_NAME], Briottet (Mint)" at bounding box center [257, 238] width 203 height 12
copy span "Liqueur de [PERSON_NAME], Briottet (Mint)"
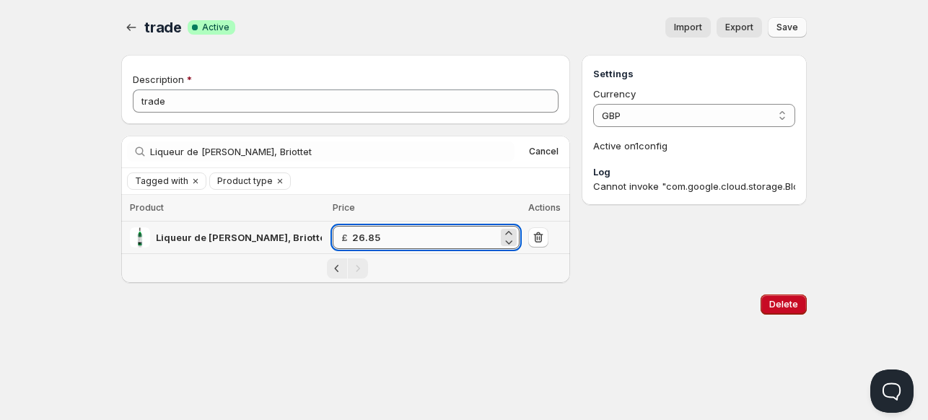
click at [400, 243] on input "26.85" at bounding box center [425, 237] width 146 height 23
type input "17.38"
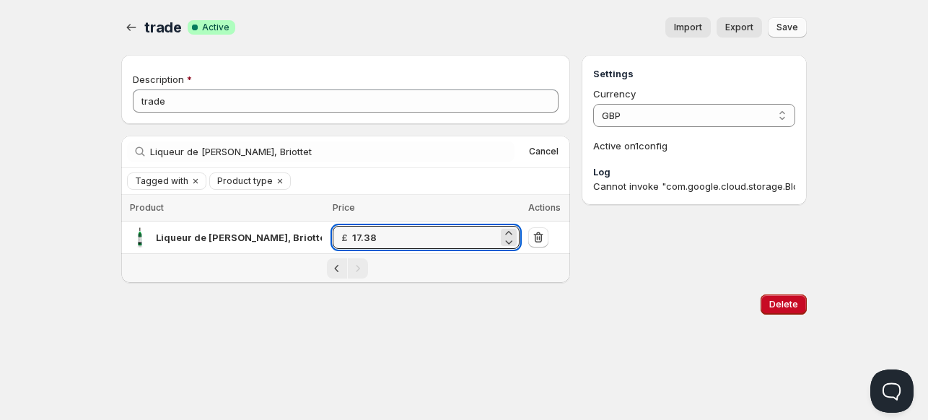
click at [701, 283] on div "Delete" at bounding box center [463, 304] width 685 height 43
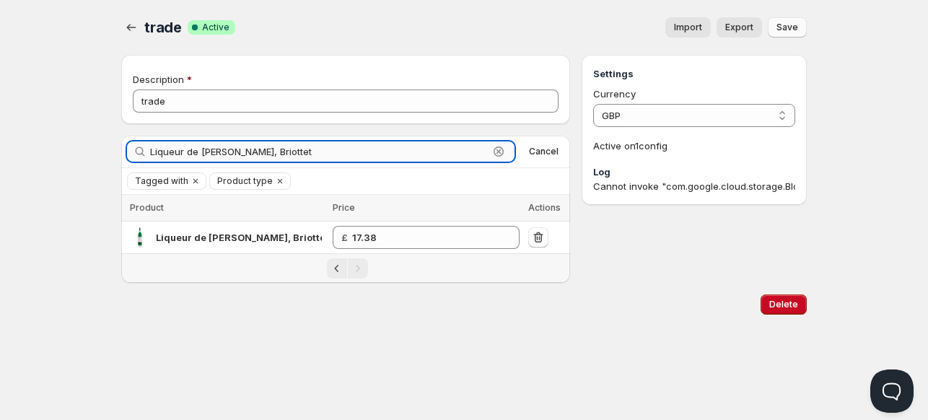
click at [201, 152] on input "Liqueur de [PERSON_NAME], Briottet" at bounding box center [319, 151] width 338 height 20
paste input "Creme de Cassis"
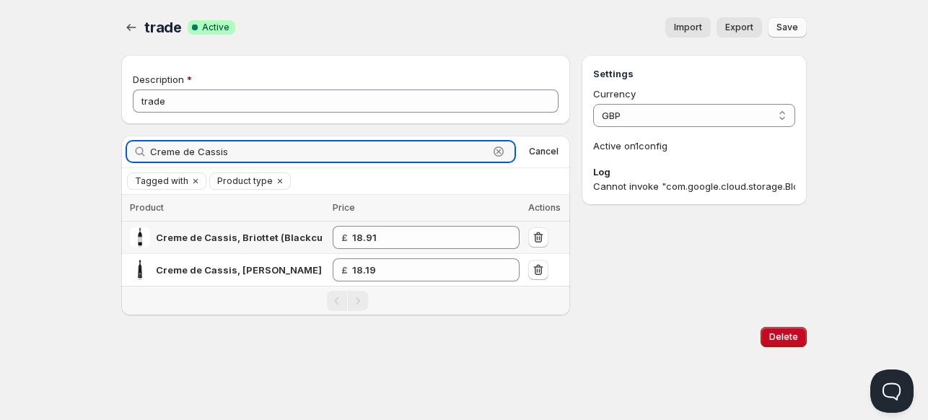
type input "Creme de Cassis"
click at [241, 241] on div "Creme de Cassis, Briottet (Blackcurrant)" at bounding box center [239, 237] width 166 height 14
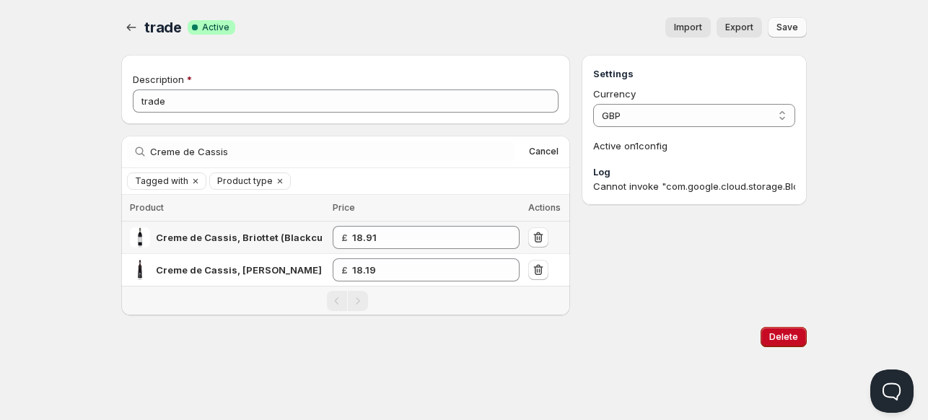
click at [240, 236] on span "Creme de Cassis, Briottet (Blackcurrant)" at bounding box center [253, 238] width 194 height 12
copy span "Creme de Cassis, Briottet (Blackcurrant)"
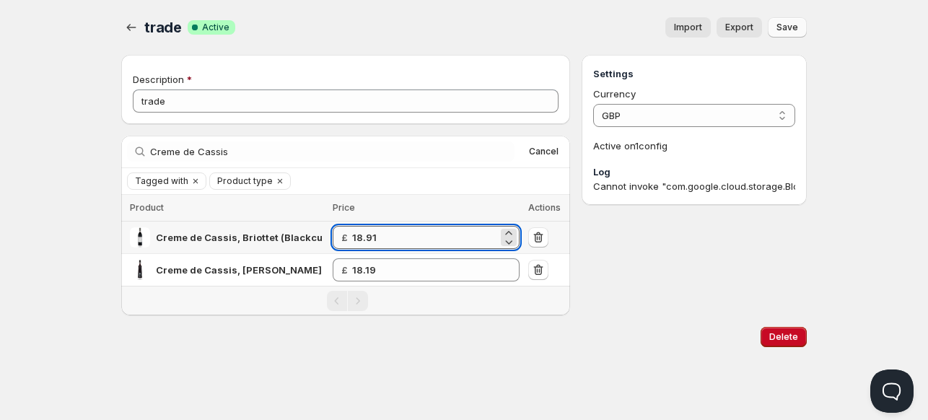
click at [425, 236] on input "18.91" at bounding box center [425, 237] width 146 height 23
type input "18.07"
click at [253, 264] on span "Creme de Cassis, [PERSON_NAME], [PERSON_NAME] (Blackcurrant)" at bounding box center [317, 270] width 322 height 12
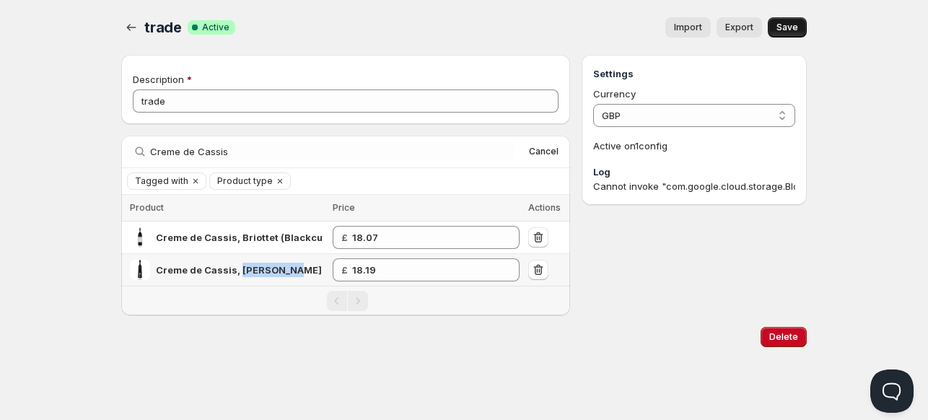
click at [253, 264] on span "Creme de Cassis, [PERSON_NAME], [PERSON_NAME] (Blackcurrant)" at bounding box center [317, 270] width 322 height 12
copy span "Creme de Cassis, [PERSON_NAME], [PERSON_NAME] (Blackcurrant)"
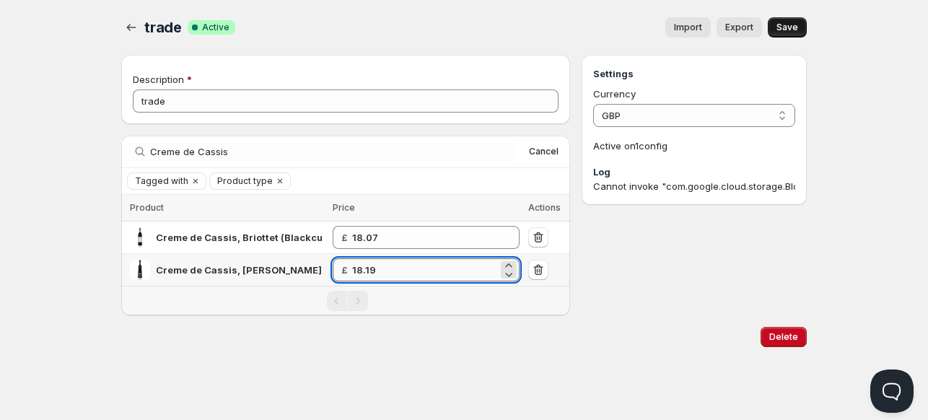
click at [423, 271] on input "18.19" at bounding box center [425, 269] width 146 height 23
type input "18.17"
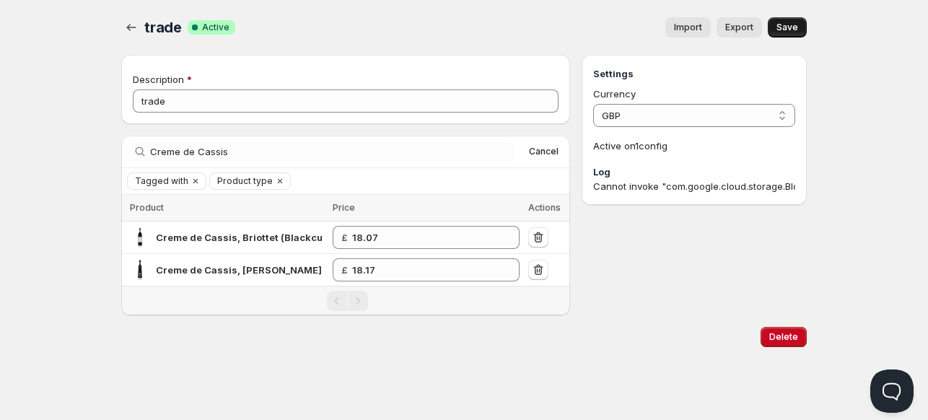
click at [669, 292] on div "Settings Currency GBP GBP Active on 1 config Log Cannot invoke "com.google.clou…" at bounding box center [693, 185] width 225 height 260
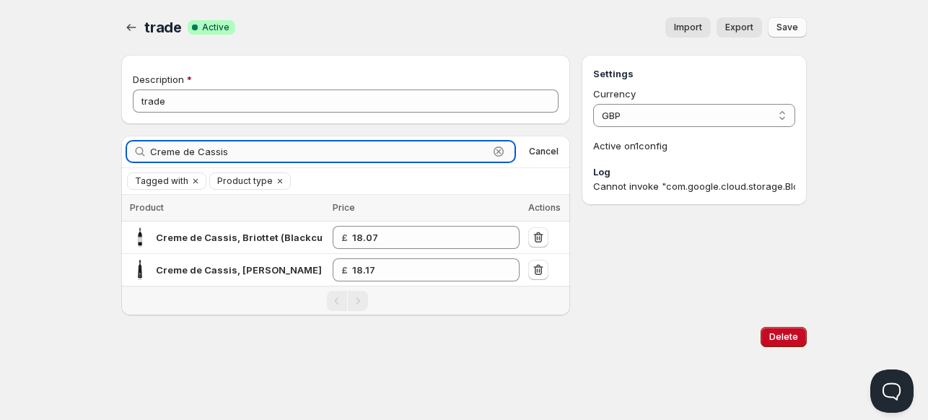
click at [188, 154] on input "Creme de Cassis" at bounding box center [319, 151] width 338 height 20
paste input "Framboise, Briottet"
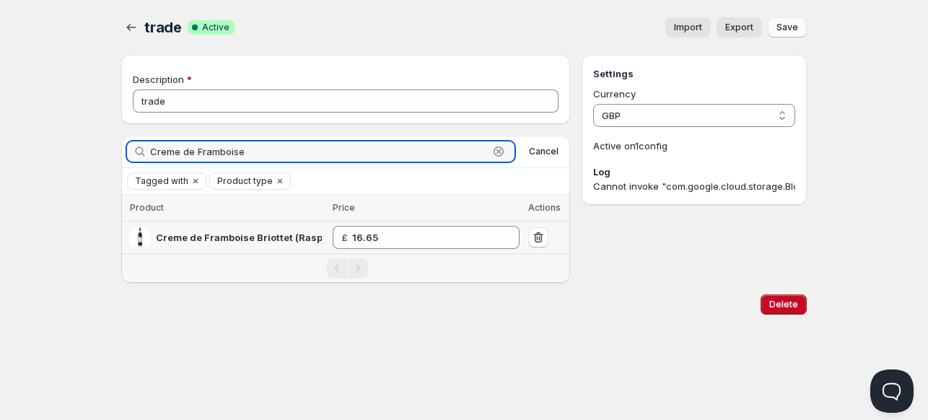
type input "Creme de Framboise"
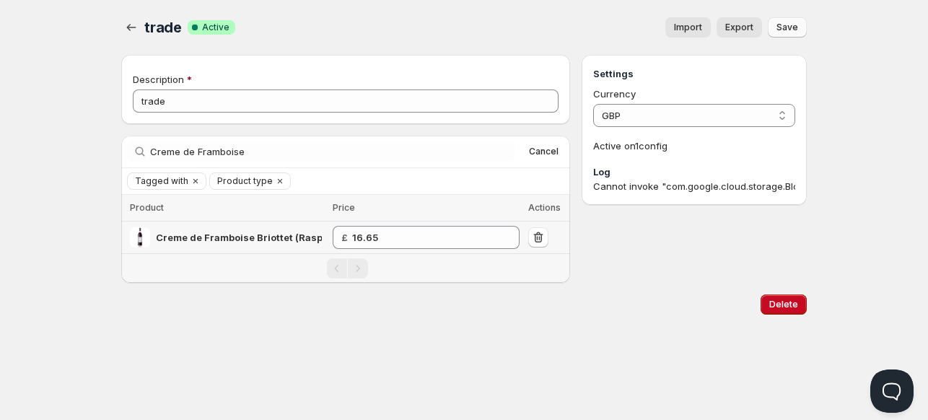
click at [245, 240] on span "Creme de Framboise Briottet (Raspberry)" at bounding box center [254, 238] width 196 height 12
click at [243, 234] on span "Creme de Framboise Briottet (Raspberry)" at bounding box center [254, 238] width 196 height 12
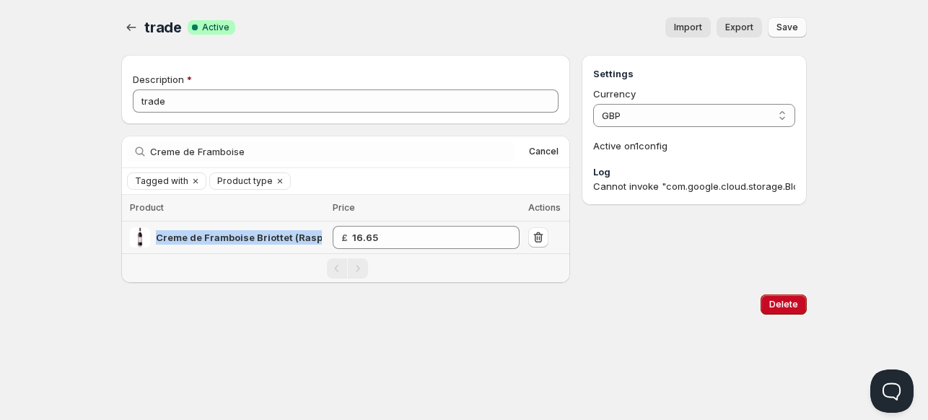
copy span "Creme de Framboise Briottet (Raspberry)"
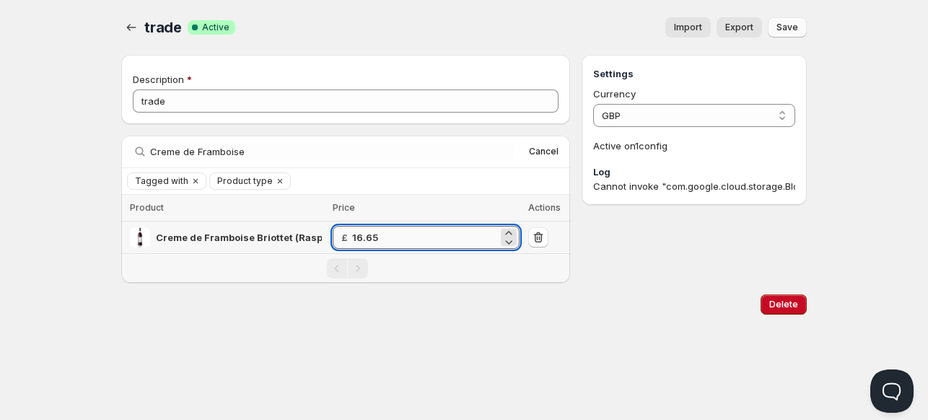
click at [392, 232] on input "16.65" at bounding box center [425, 237] width 146 height 23
type input "18.48"
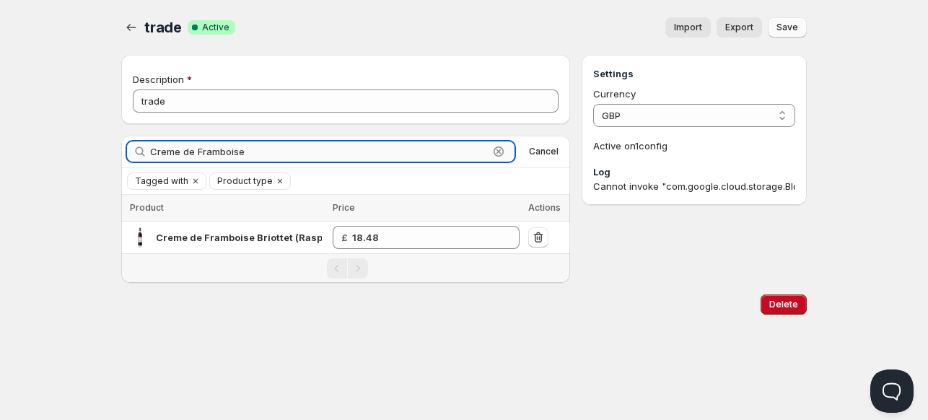
click at [213, 154] on input "Creme de Framboise" at bounding box center [319, 151] width 338 height 20
paste input "Liqueur de Pamplemousse Rose, Briottet"
type input "Liqueur de Pamplemousse Rose"
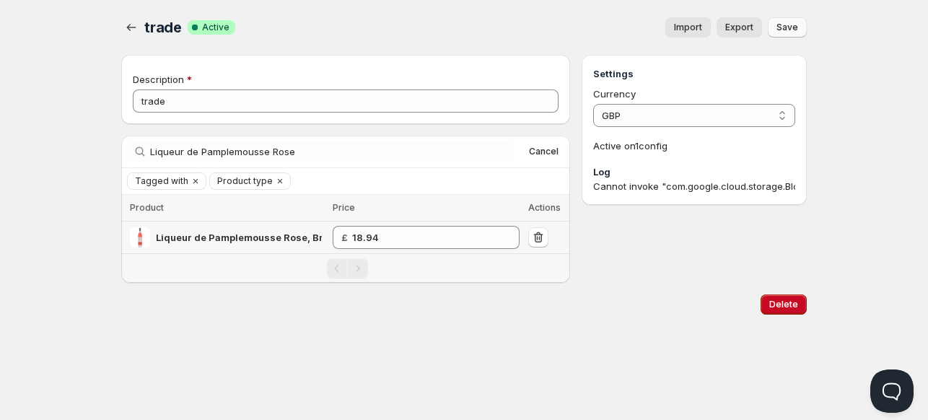
click at [284, 234] on span "Liqueur de Pamplemousse Rose, Briottet (Pink Grapefruit)" at bounding box center [293, 238] width 274 height 12
copy span "Liqueur de Pamplemousse Rose, Briottet (Pink Grapefruit)"
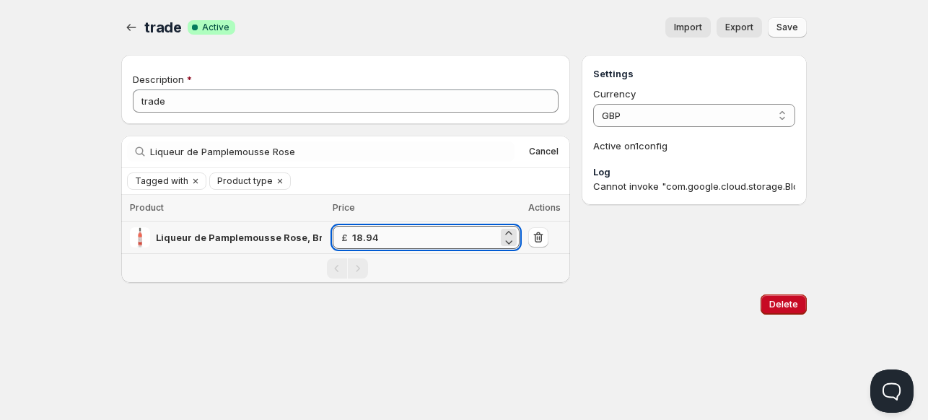
click at [427, 245] on input "18.94" at bounding box center [425, 237] width 146 height 23
type input "18.62"
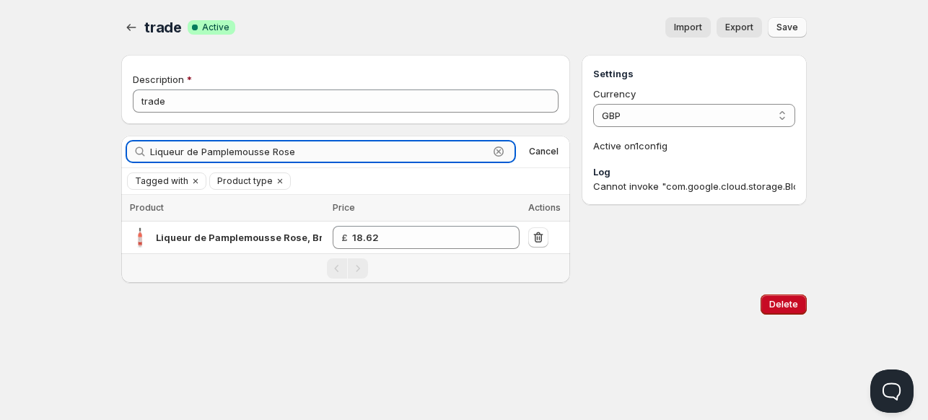
click at [248, 149] on input "Liqueur de Pamplemousse Rose" at bounding box center [319, 151] width 338 height 20
paste input "Lemoncelo, Briottet"
type input "Liqueur de Lemoncelo"
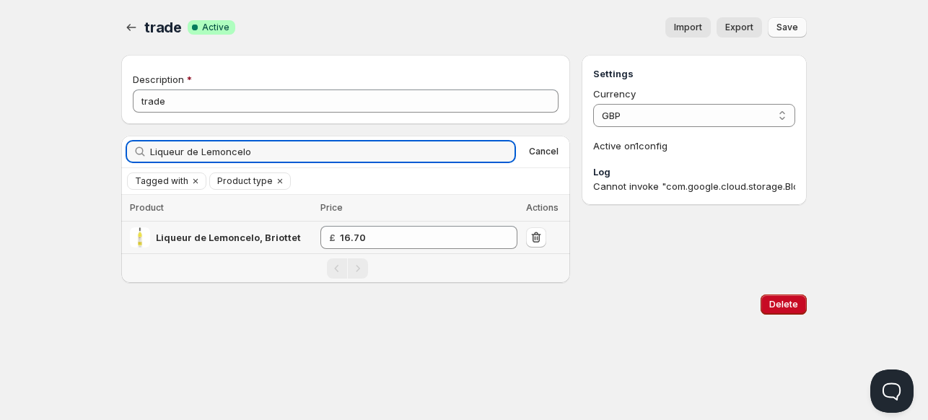
click at [232, 234] on span "Liqueur de Lemoncelo, Briottet" at bounding box center [228, 238] width 145 height 12
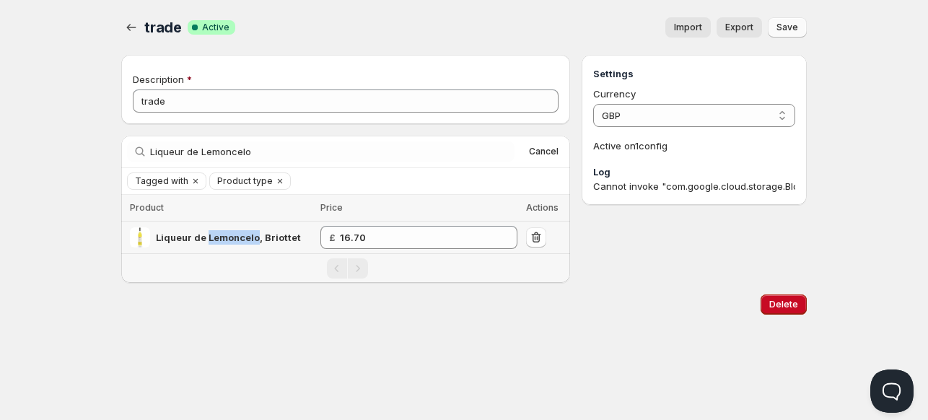
click at [231, 234] on span "Liqueur de Lemoncelo, Briottet" at bounding box center [228, 238] width 145 height 12
click at [230, 234] on span "Liqueur de Lemoncelo, Briottet" at bounding box center [228, 238] width 145 height 12
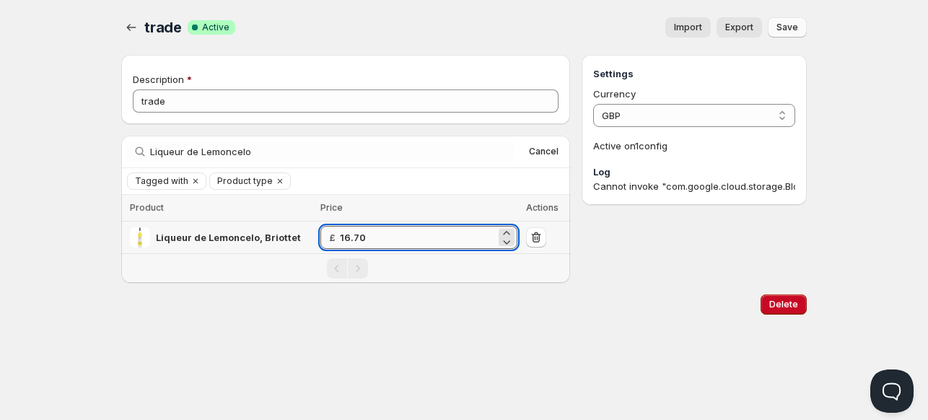
click at [382, 233] on input "16.70" at bounding box center [418, 237] width 156 height 23
type input "18.91"
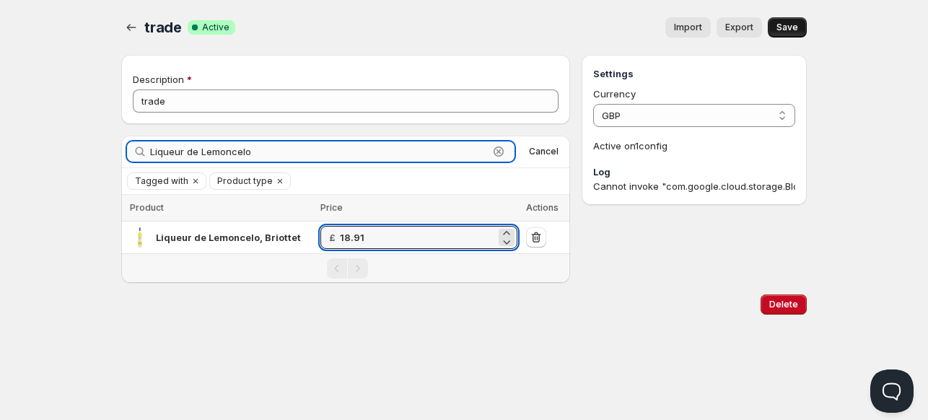
click at [178, 149] on input "Liqueur de Lemoncelo" at bounding box center [319, 151] width 338 height 20
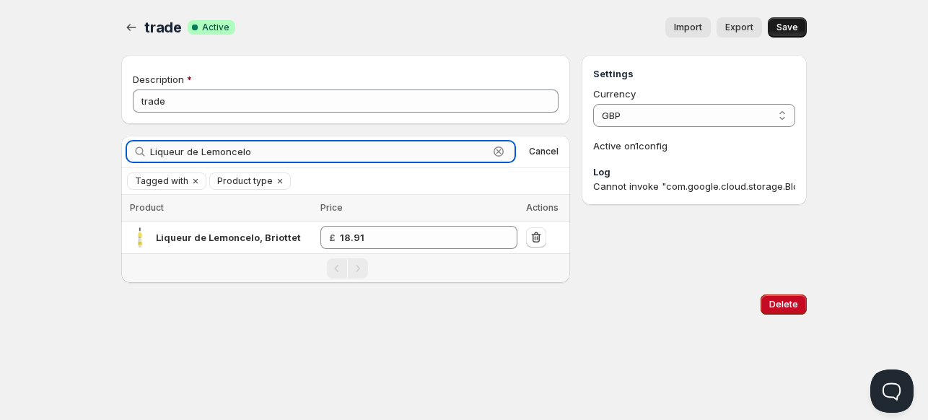
click at [178, 149] on input "Liqueur de Lemoncelo" at bounding box center [319, 151] width 338 height 20
click at [178, 150] on input "Liqueur de Lemoncelo" at bounding box center [319, 151] width 338 height 20
paste input "Creme de Chataigne, Briottet"
type input "Creme de Chataigne, Briotte"
click at [234, 236] on span "Creme de Chataigne, Briottet (Chestnut)" at bounding box center [251, 238] width 191 height 12
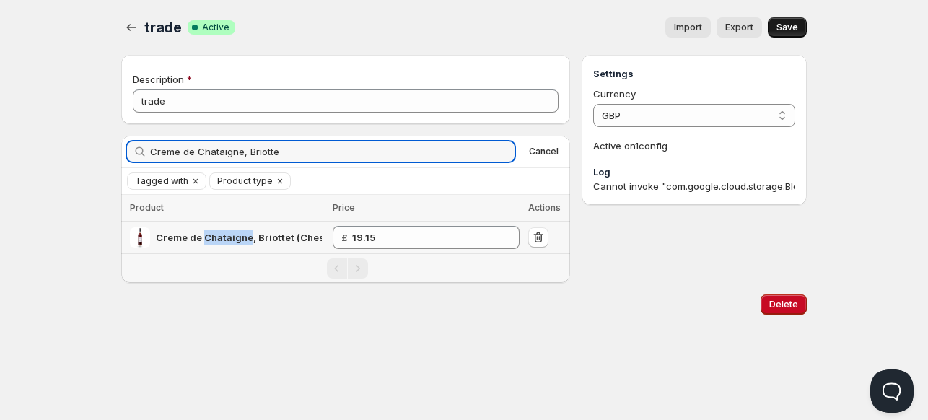
click at [234, 236] on span "Creme de Chataigne, Briottet (Chestnut)" at bounding box center [251, 238] width 191 height 12
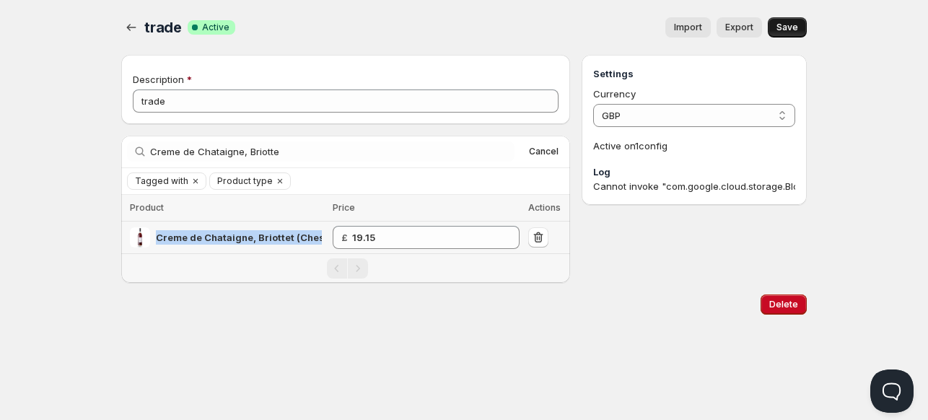
click at [234, 236] on span "Creme de Chataigne, Briottet (Chestnut)" at bounding box center [251, 238] width 191 height 12
copy span "Creme de Chataigne, Briottet (Chestnut)"
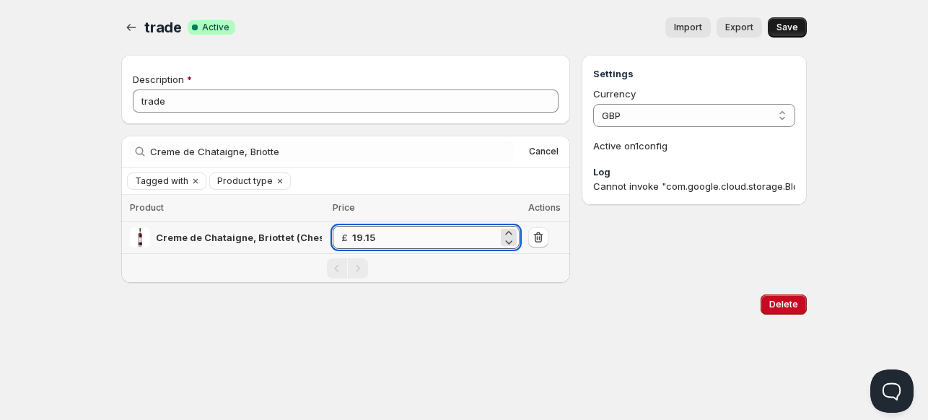
click at [398, 239] on input "19.15" at bounding box center [425, 237] width 146 height 23
type input "19.8"
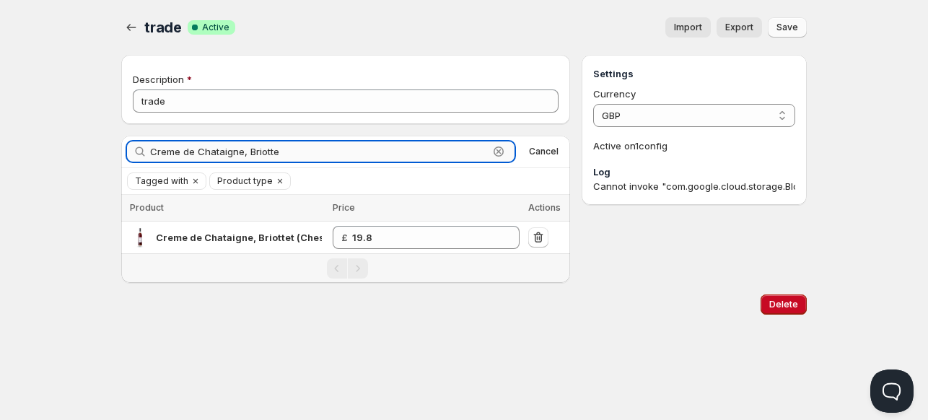
click at [175, 147] on input "Creme de Chataigne, Briotte" at bounding box center [319, 151] width 338 height 20
paste input "Tonel 22 Malbec Reserve, Bodegas Los Toneles"
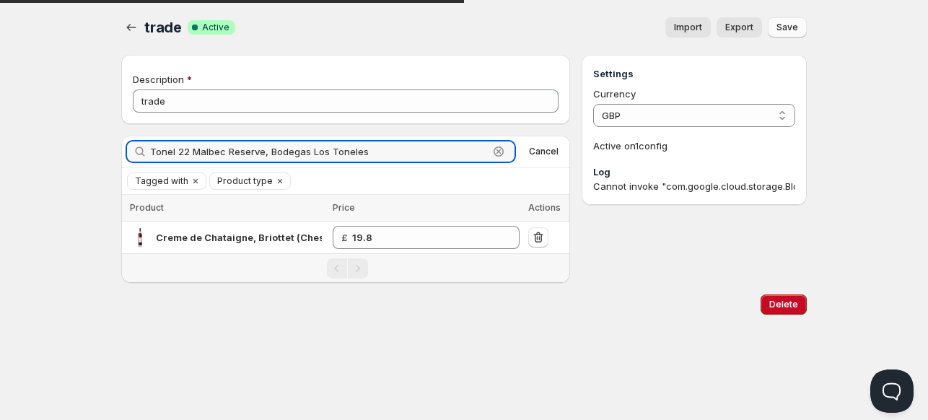
type input "Tonel 22 Malbec Reserve, Bodegas Los Toneles"
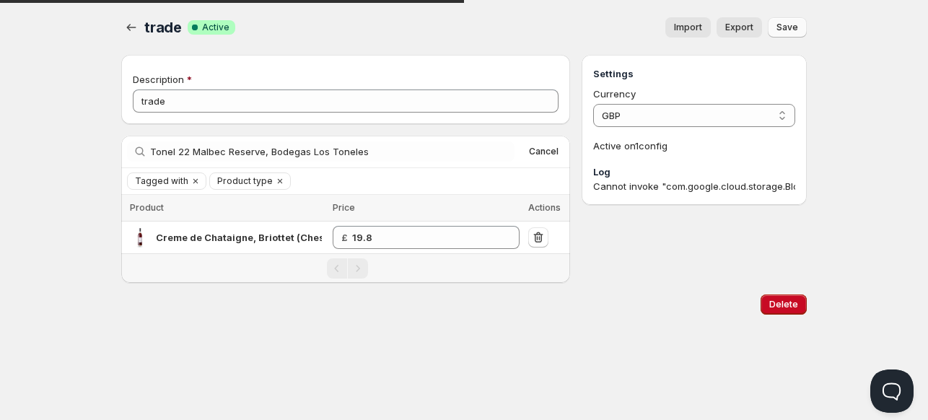
click at [348, 344] on div "Home Pricing Price lists Forms Submissions Settings Features Plans trade. This …" at bounding box center [464, 210] width 928 height 420
